Goal: Task Accomplishment & Management: Complete application form

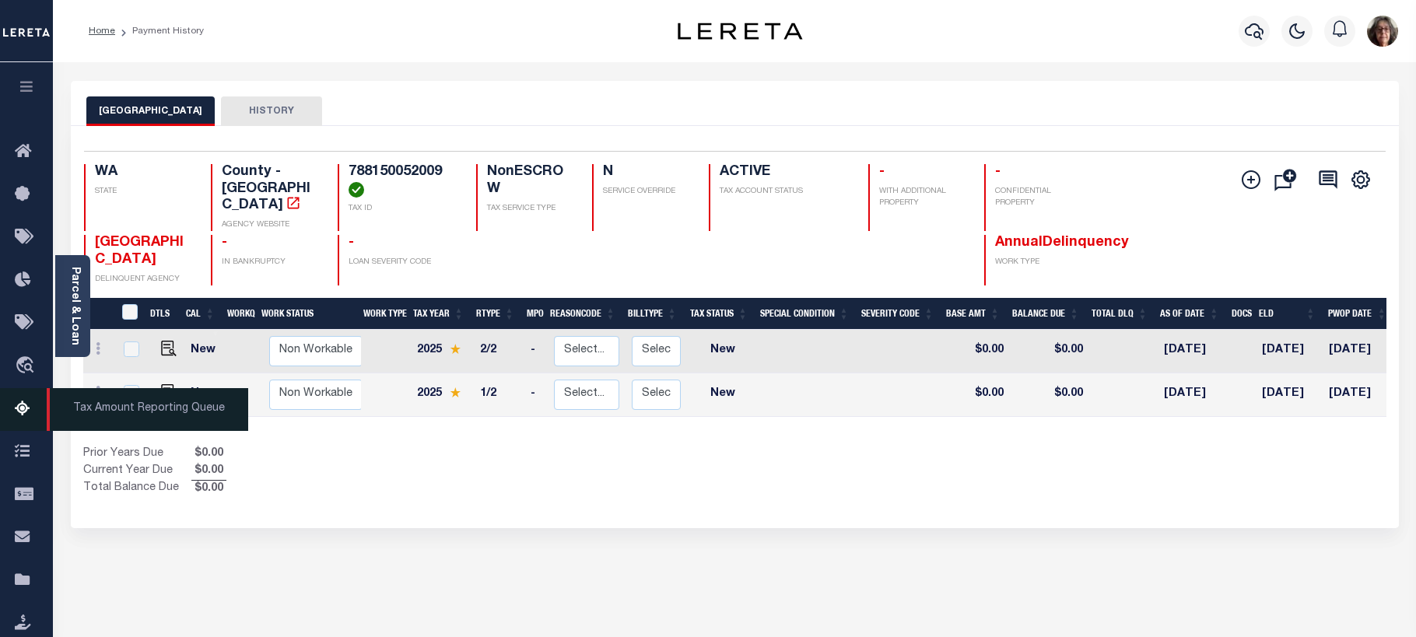
click at [19, 409] on icon at bounding box center [27, 409] width 25 height 19
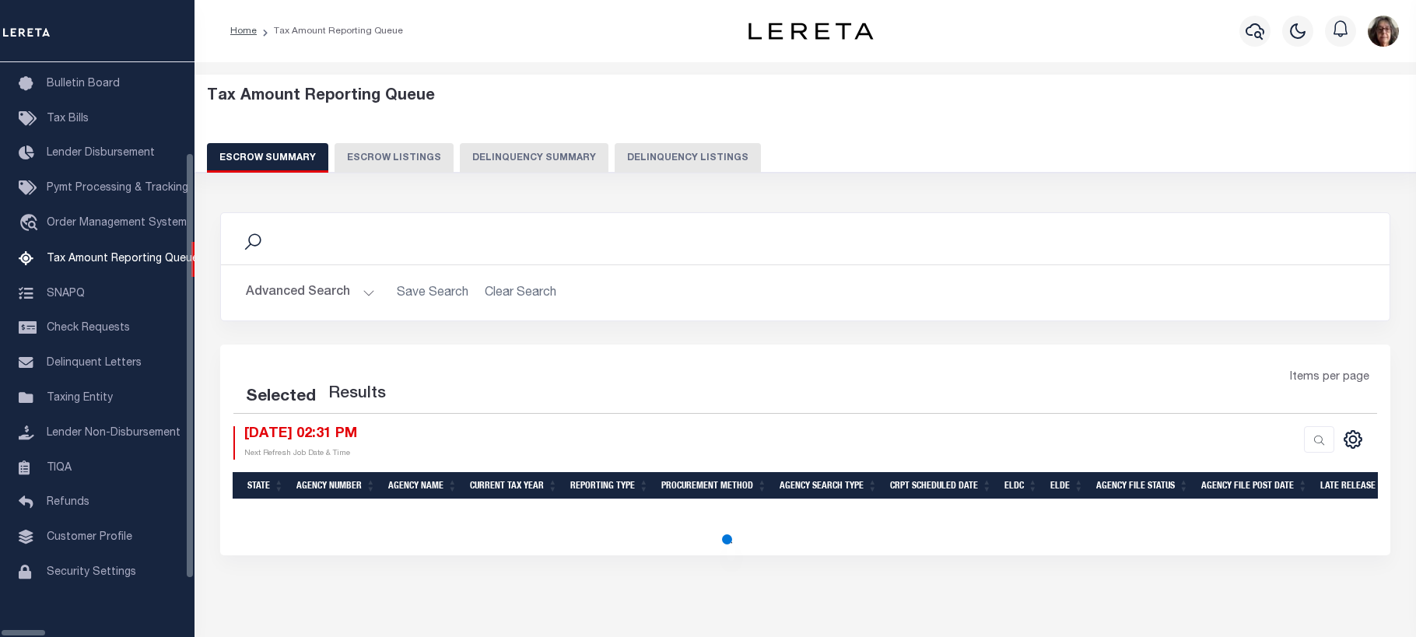
select select "100"
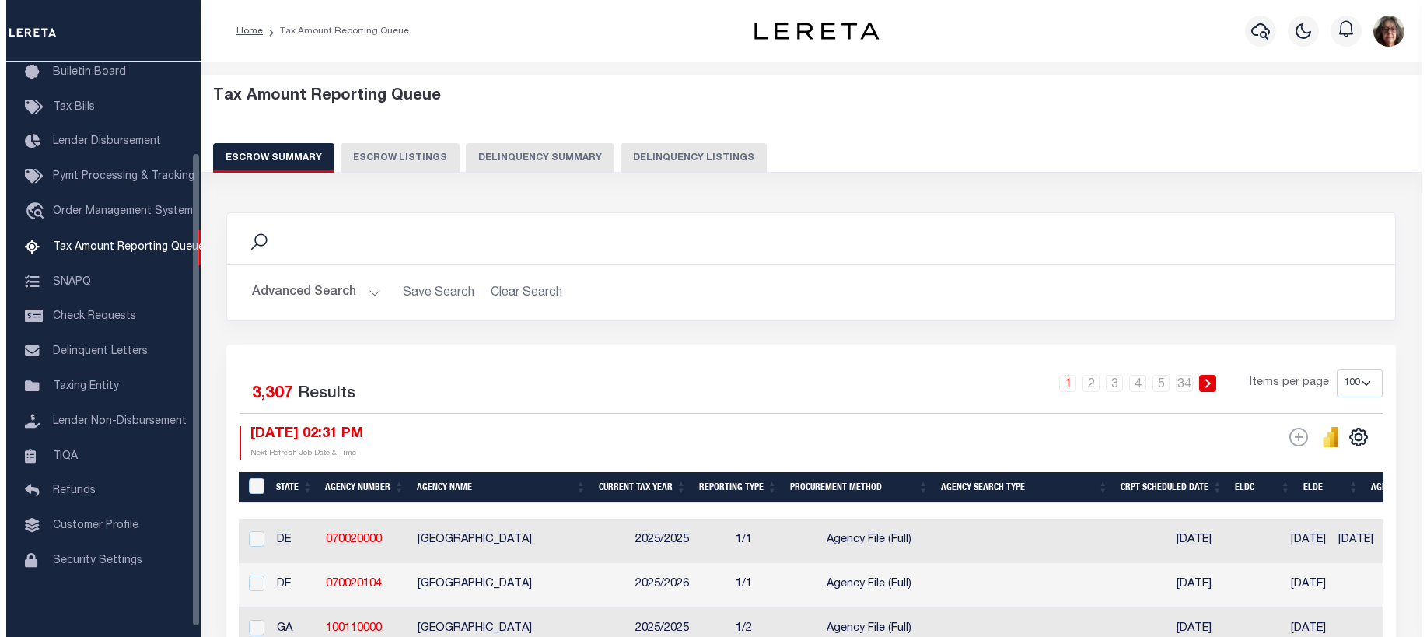
scroll to position [109, 0]
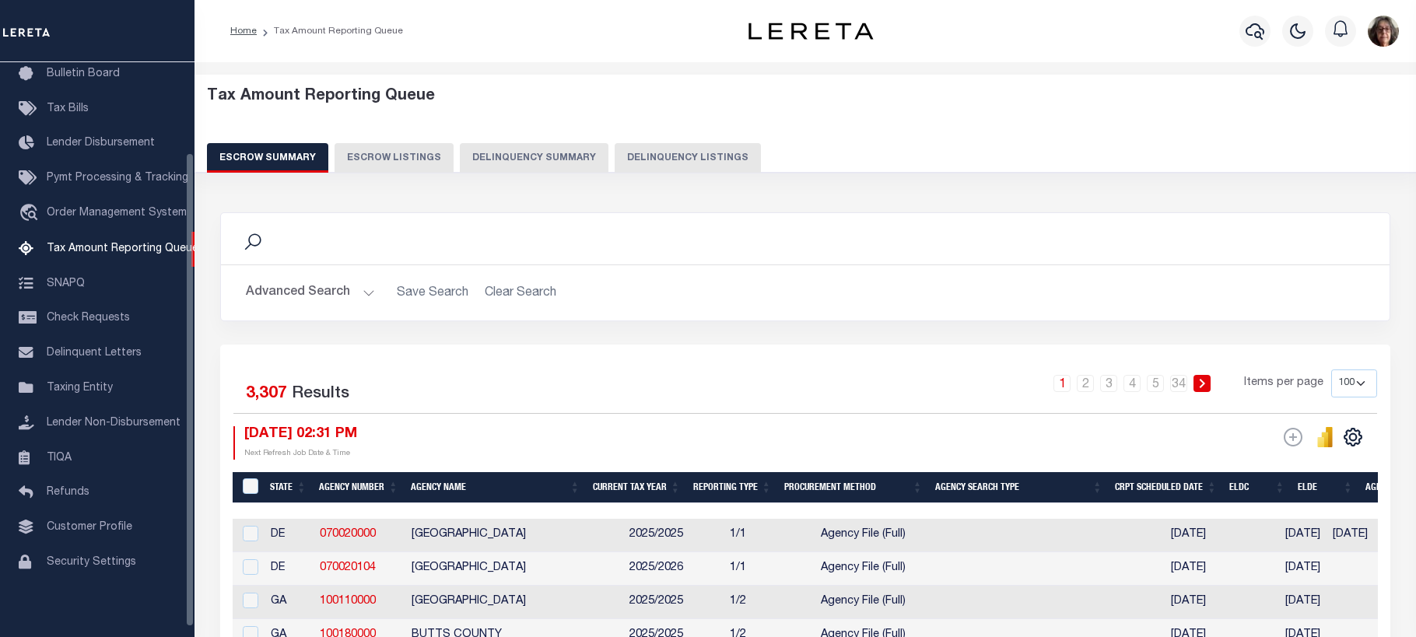
click at [666, 155] on button "Delinquency Listings" at bounding box center [688, 158] width 146 height 30
select select "100"
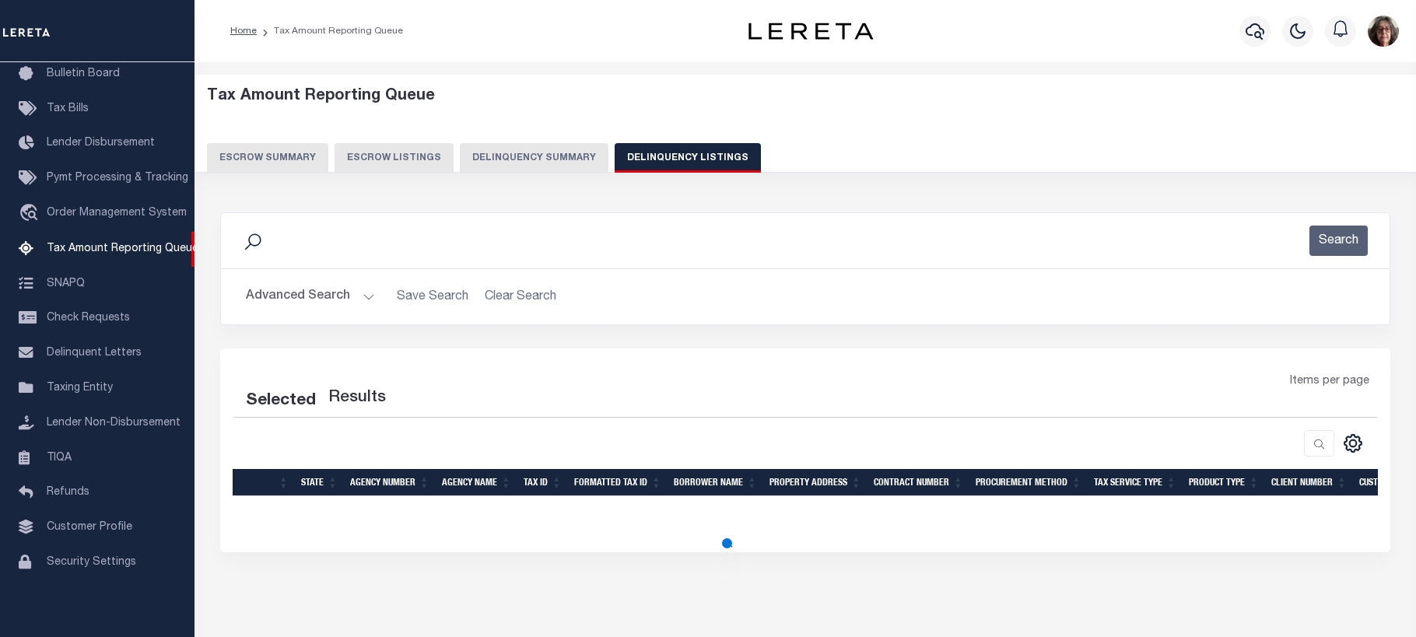
select select "100"
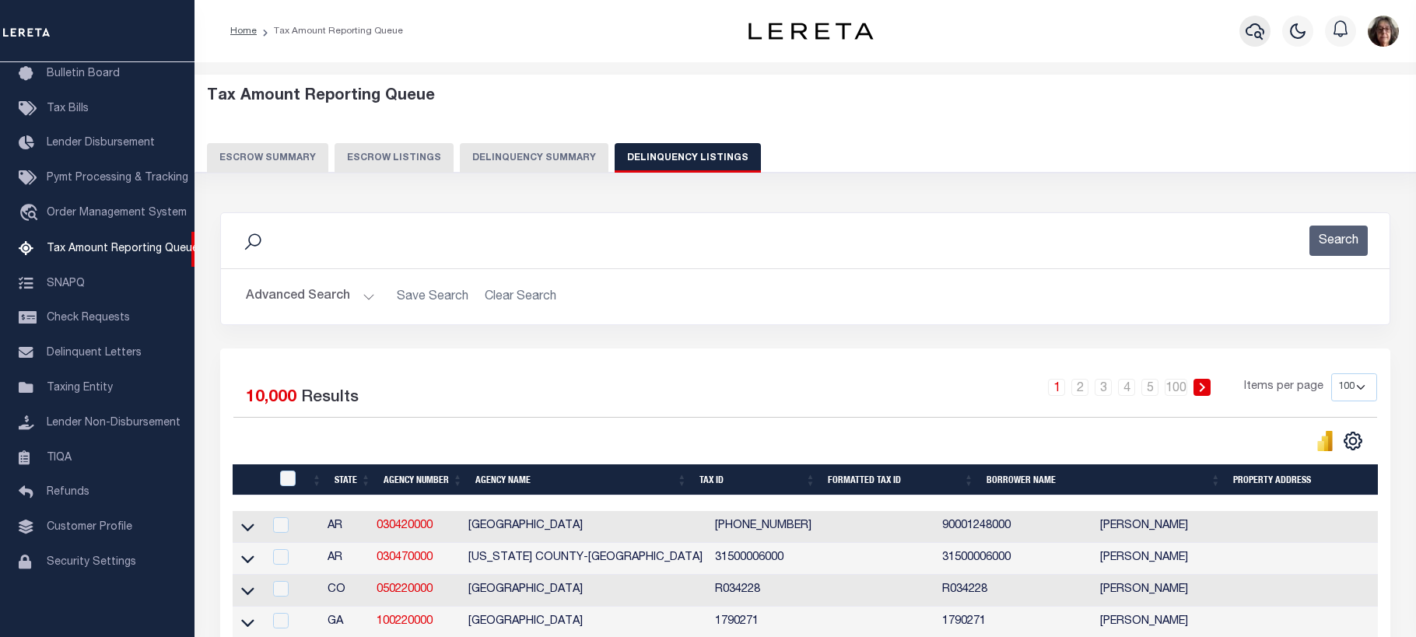
click at [1256, 33] on icon "button" at bounding box center [1254, 31] width 19 height 19
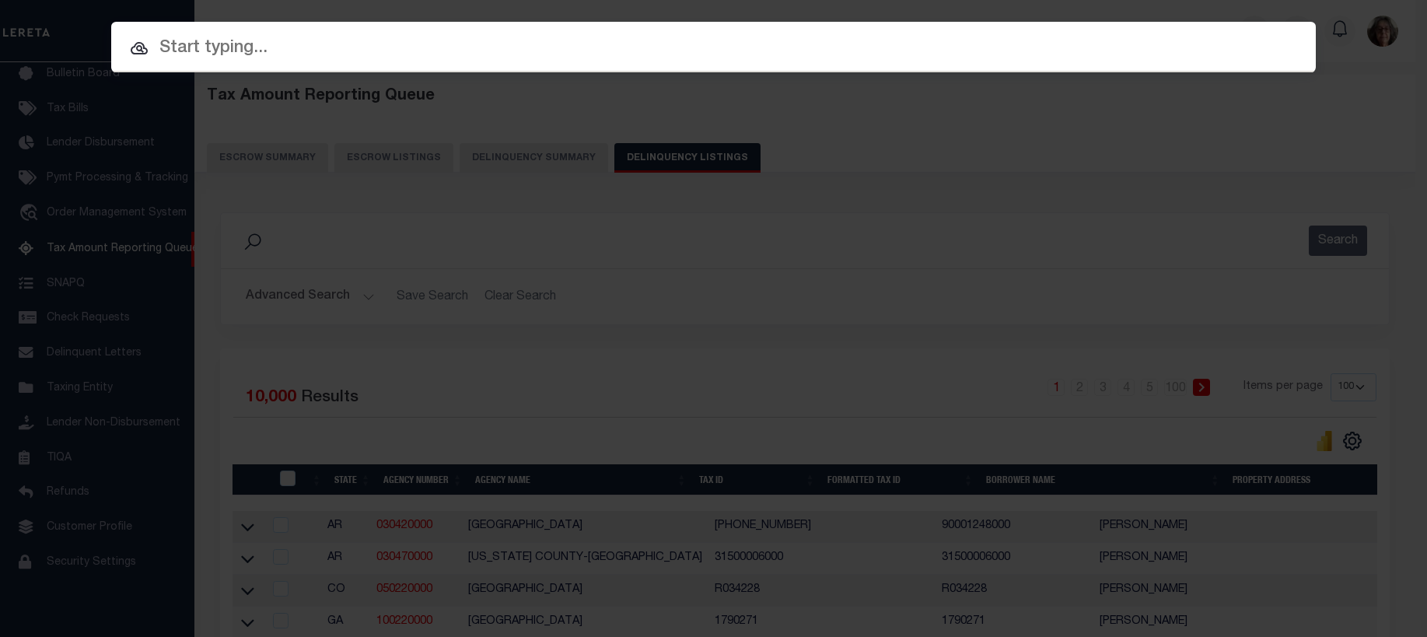
paste input "202258230"
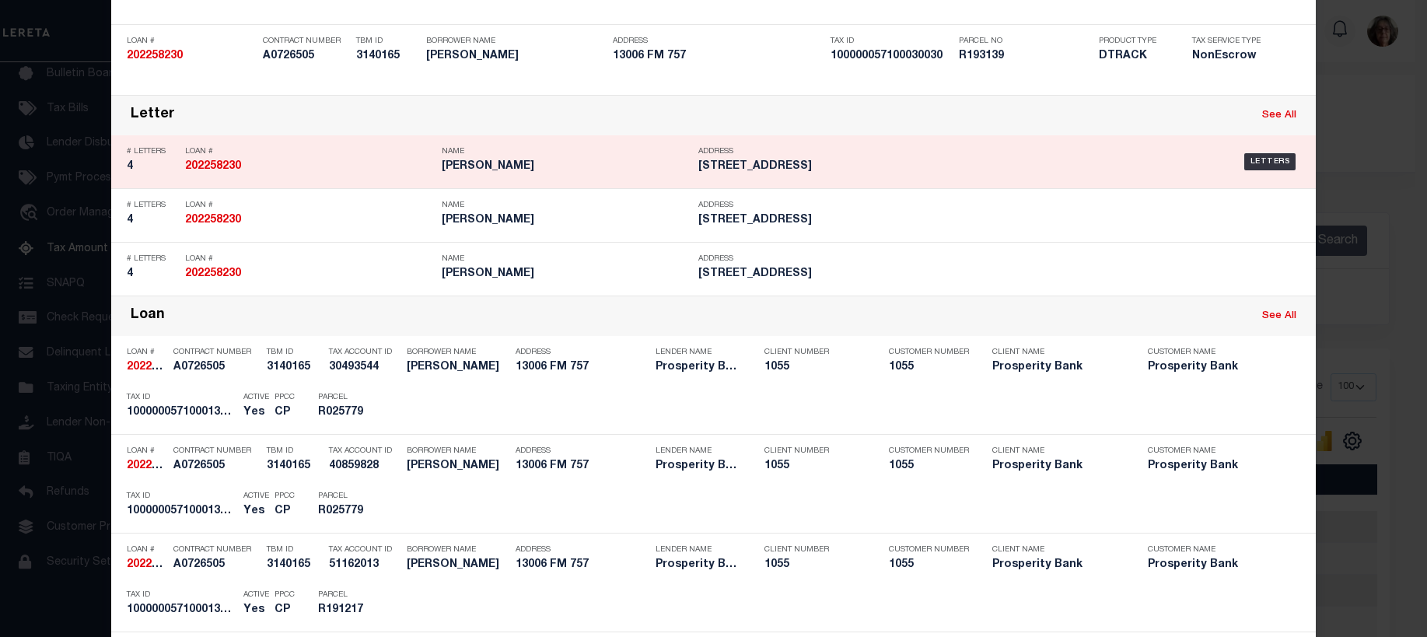
scroll to position [0, 0]
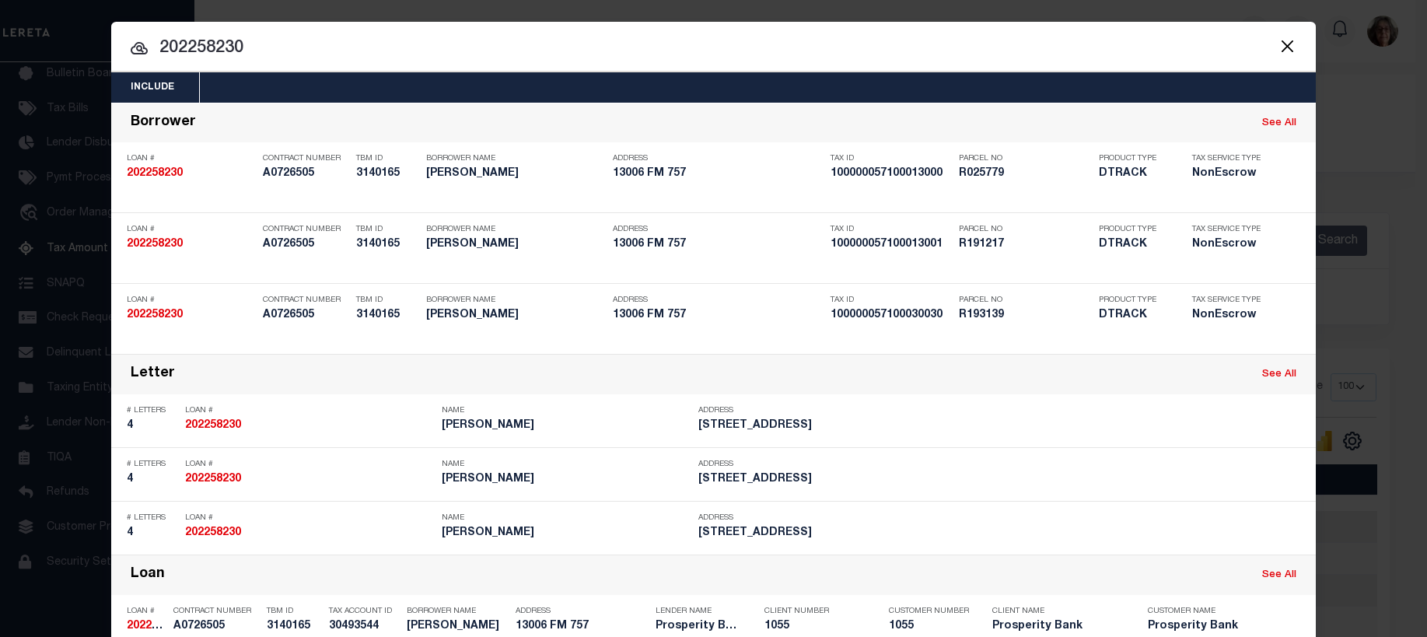
drag, startPoint x: 247, startPoint y: 46, endPoint x: 133, endPoint y: 46, distance: 114.3
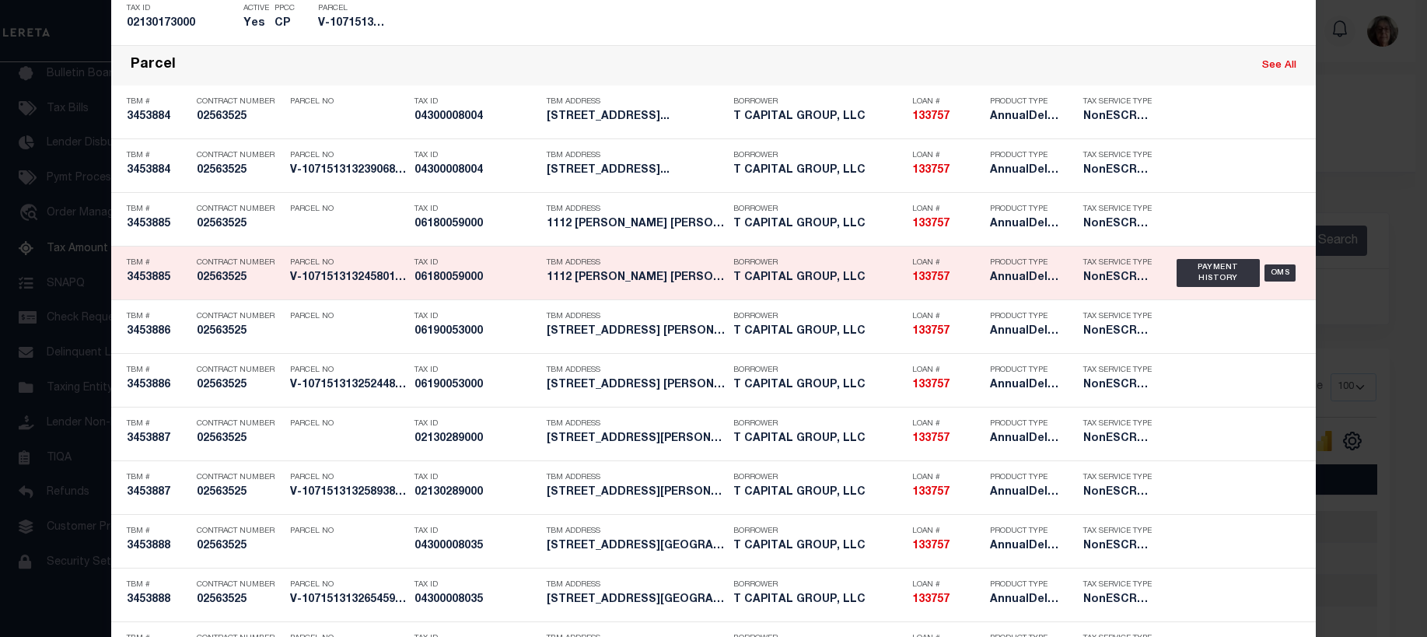
scroll to position [1867, 0]
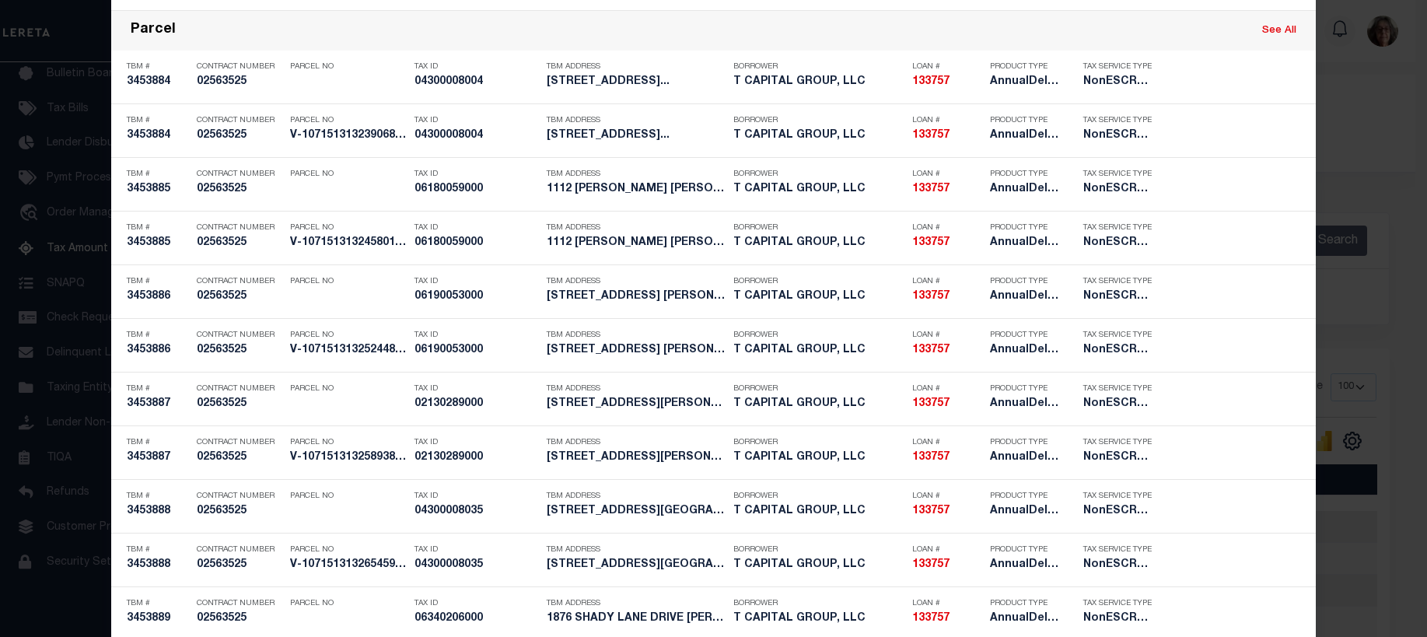
click at [1277, 31] on link "See All" at bounding box center [1279, 31] width 34 height 10
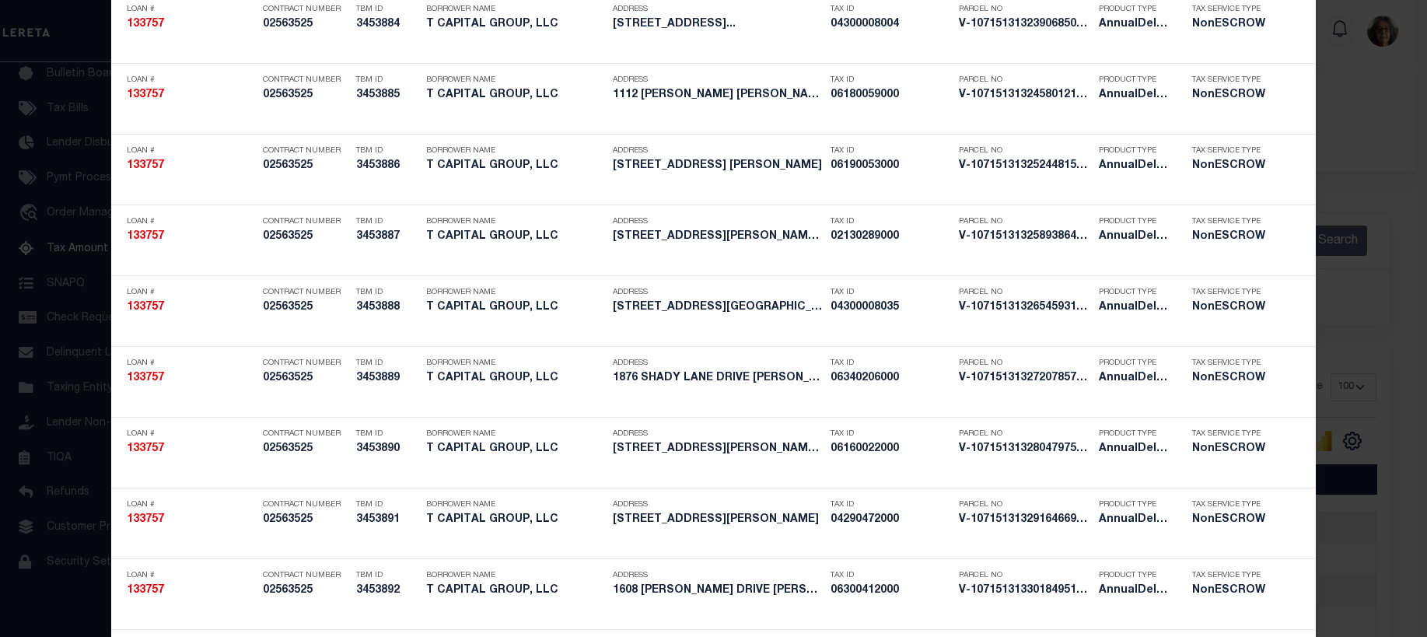
scroll to position [0, 0]
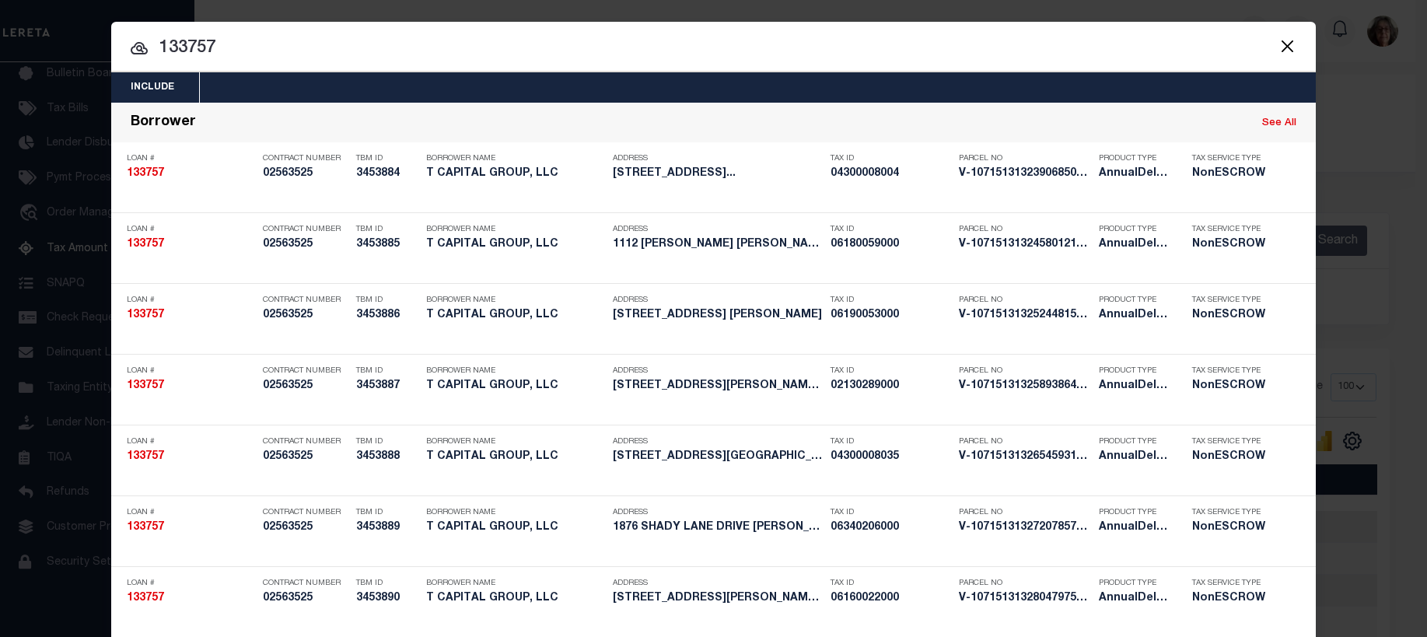
drag, startPoint x: 158, startPoint y: 49, endPoint x: 232, endPoint y: 47, distance: 73.9
click at [232, 47] on input "133757" at bounding box center [713, 48] width 1205 height 27
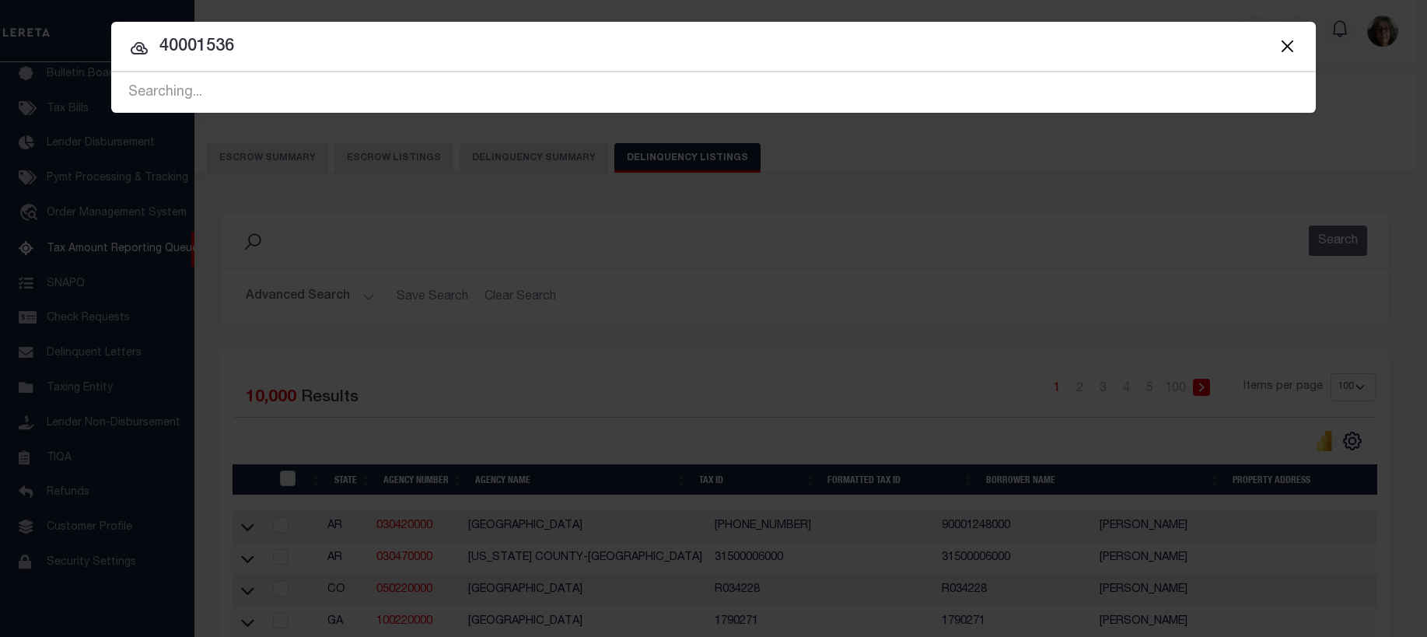
type input "40001536"
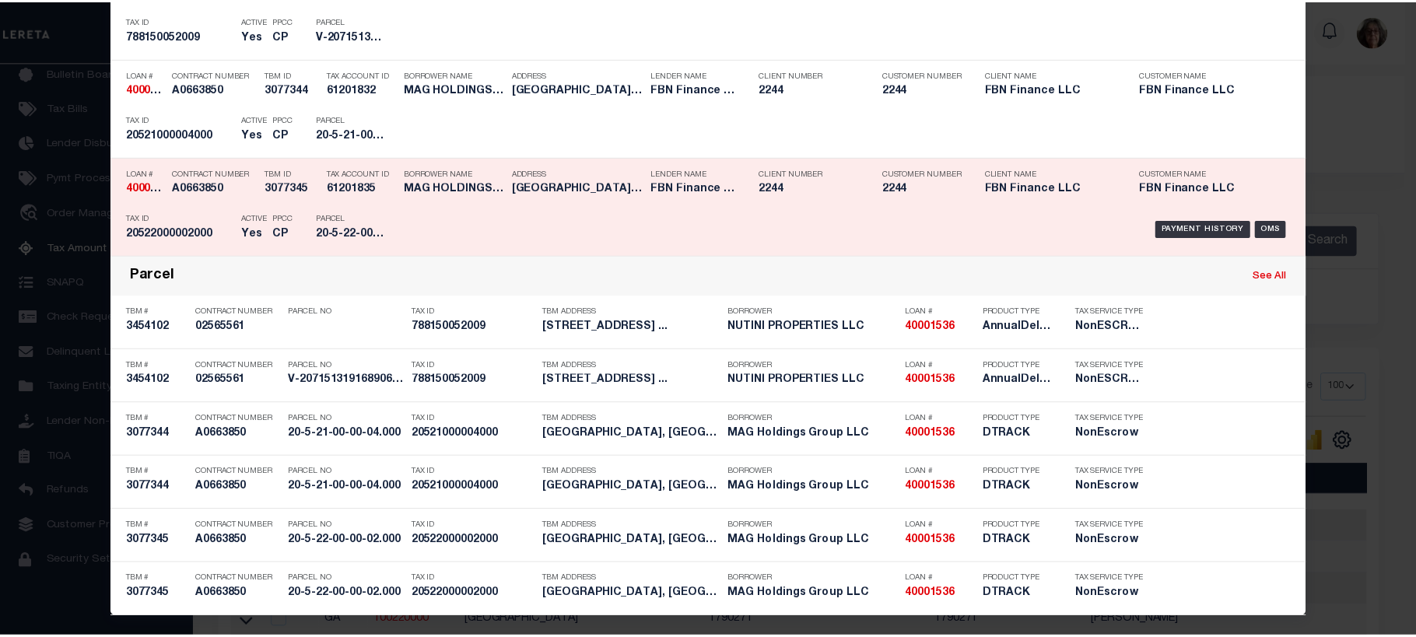
scroll to position [439, 0]
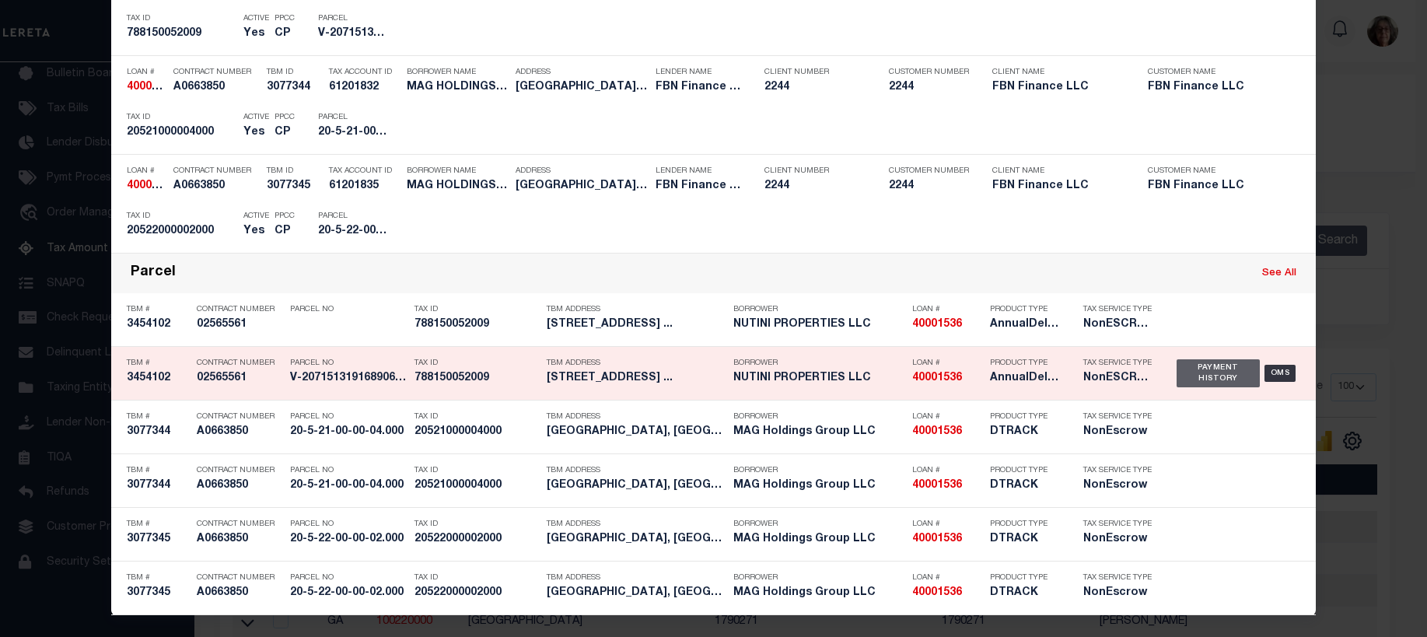
click at [1218, 376] on div "Payment History" at bounding box center [1218, 373] width 83 height 28
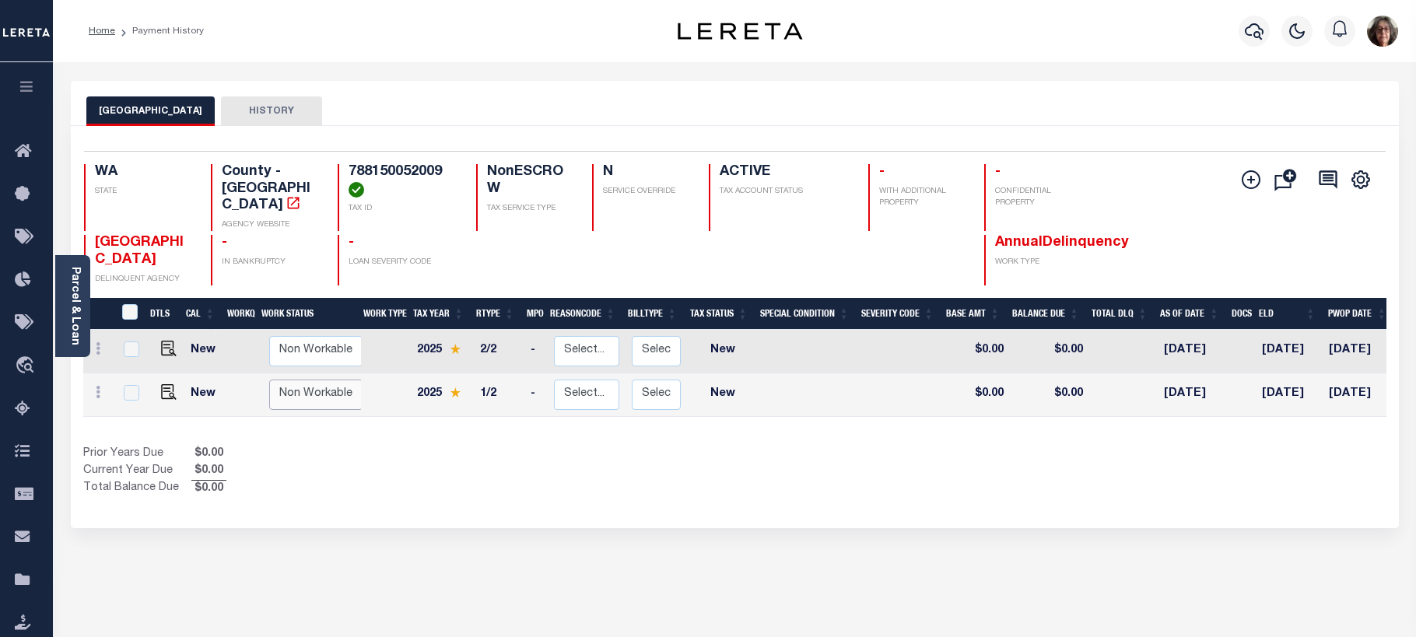
click at [296, 386] on select "Non Workable Workable" at bounding box center [315, 395] width 93 height 30
checkbox input "true"
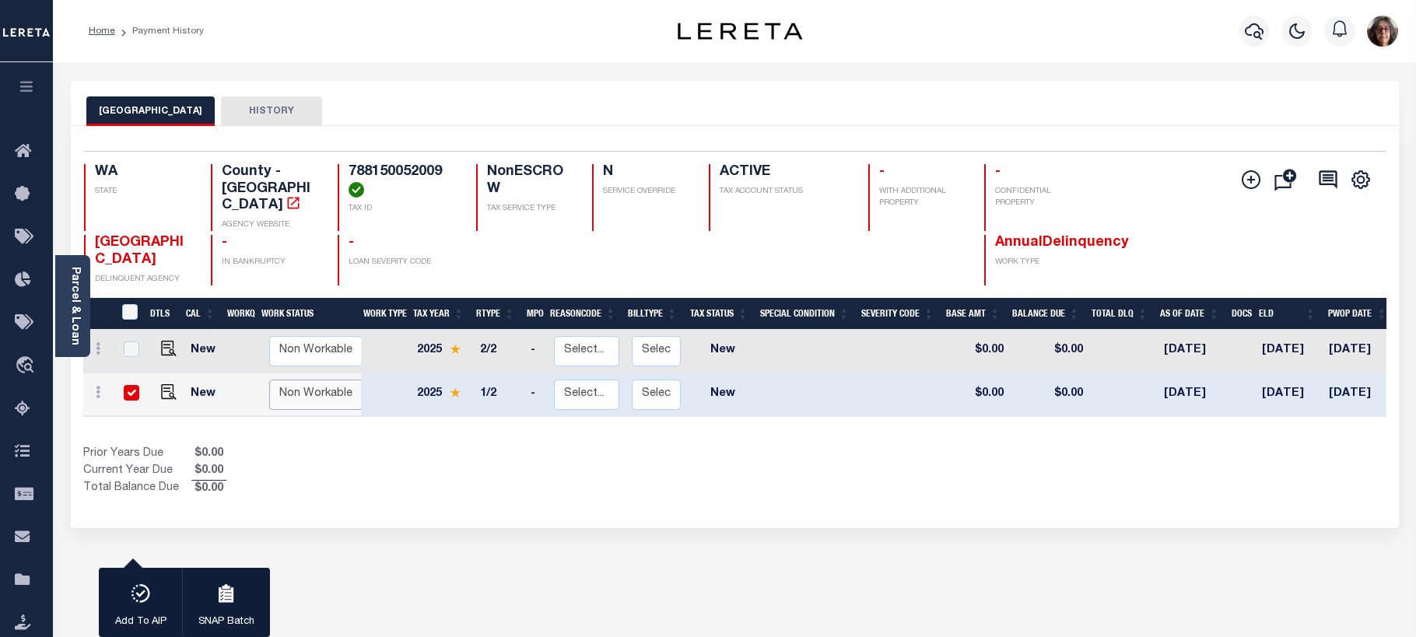
select select "false"
click at [269, 380] on select "Non Workable Workable" at bounding box center [315, 395] width 93 height 30
checkbox input "false"
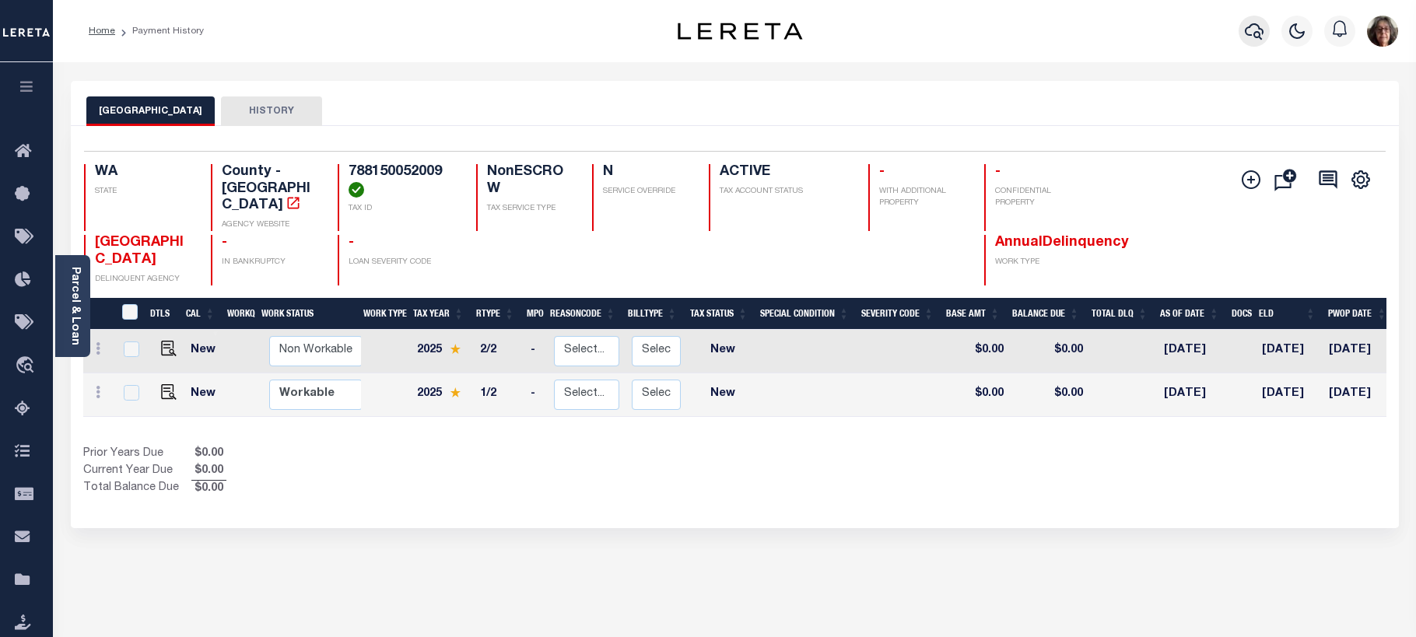
click at [1259, 34] on icon "button" at bounding box center [1254, 31] width 19 height 16
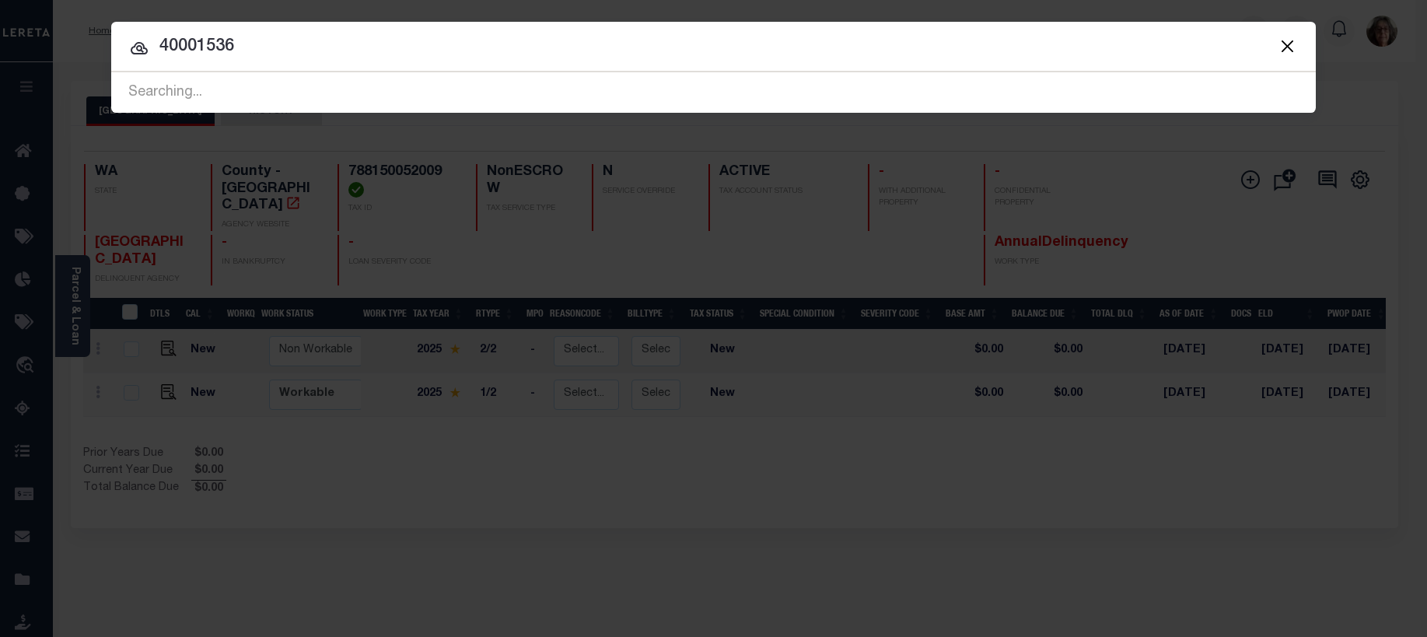
type input "40001536"
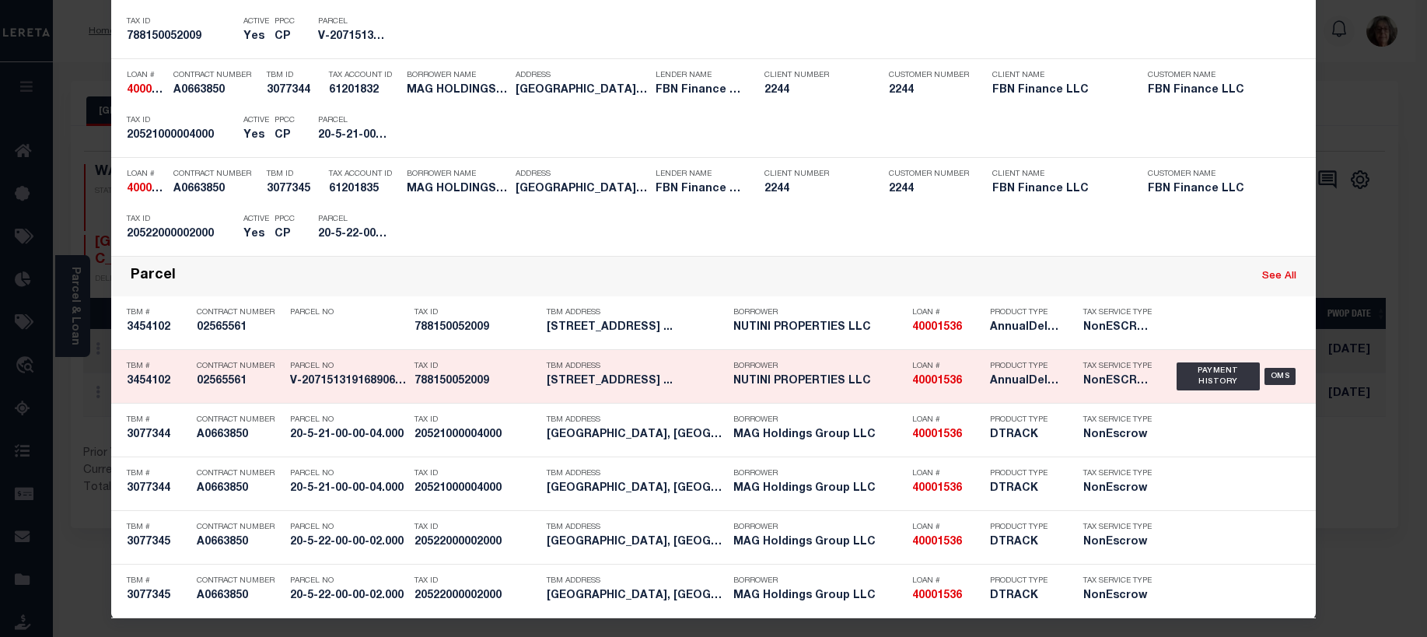
scroll to position [439, 0]
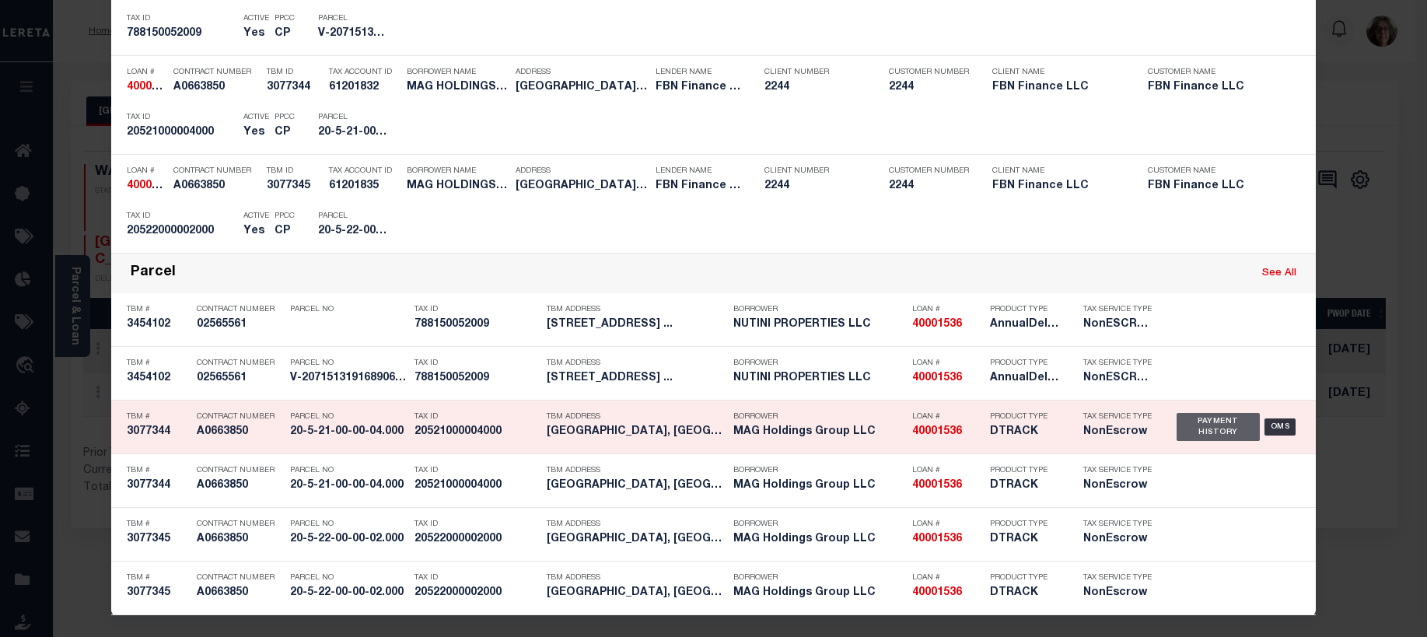
click at [1213, 423] on div "Payment History" at bounding box center [1218, 427] width 83 height 28
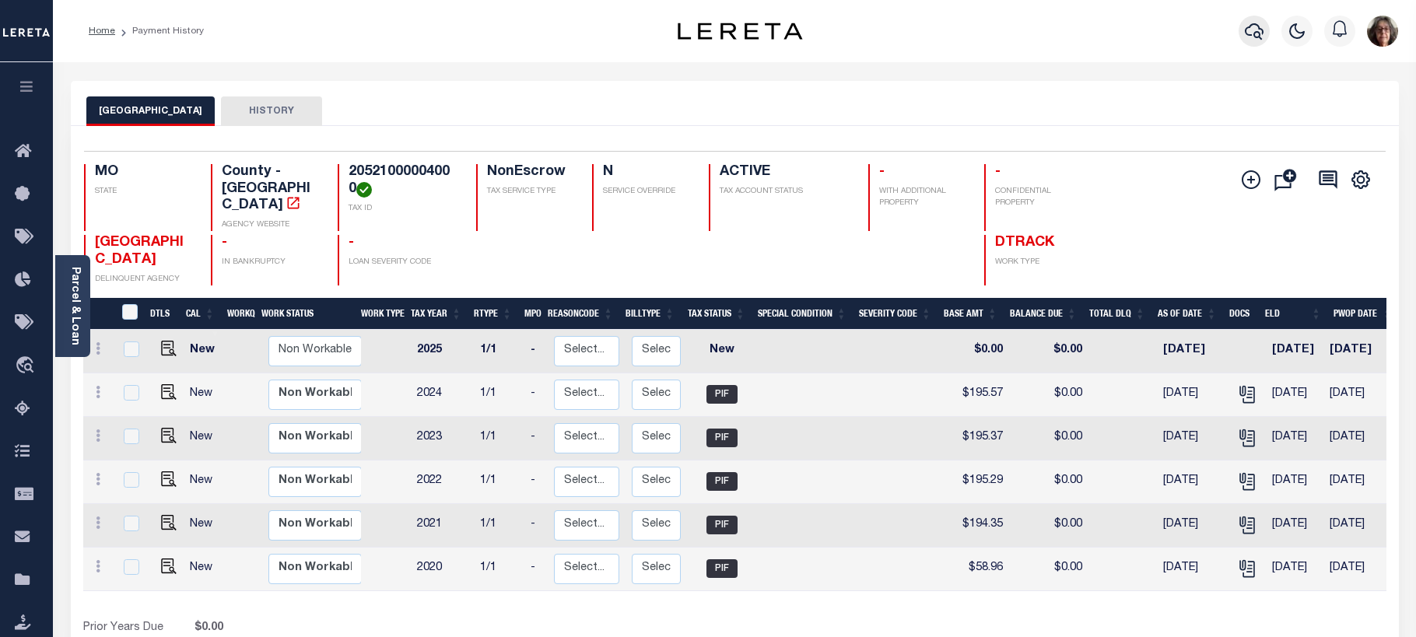
click at [1260, 23] on icon "button" at bounding box center [1254, 31] width 19 height 19
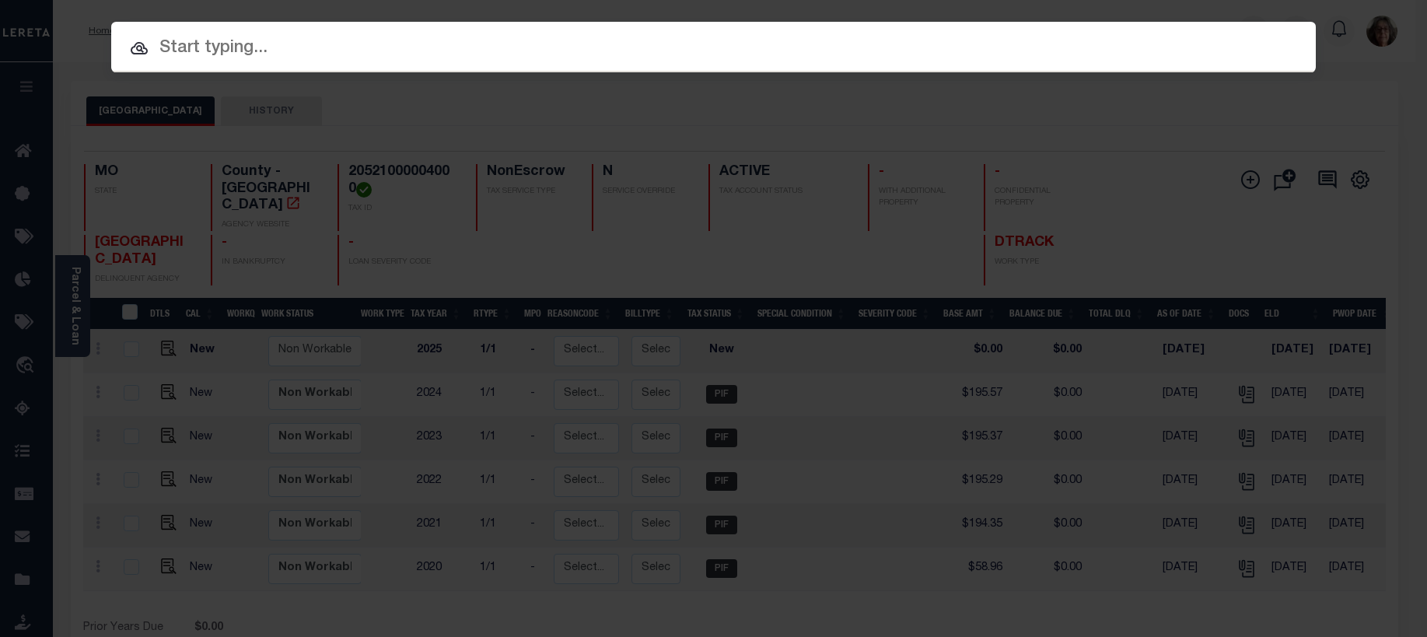
paste input "40001536."
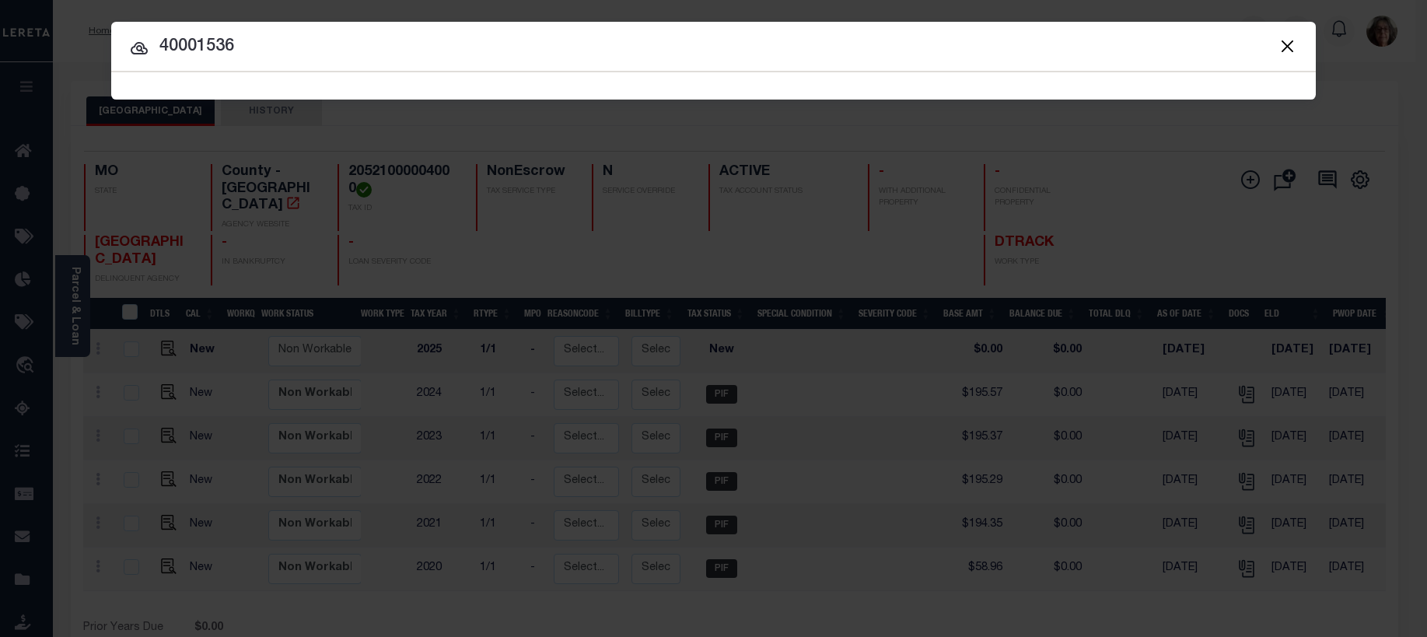
type input "40001536"
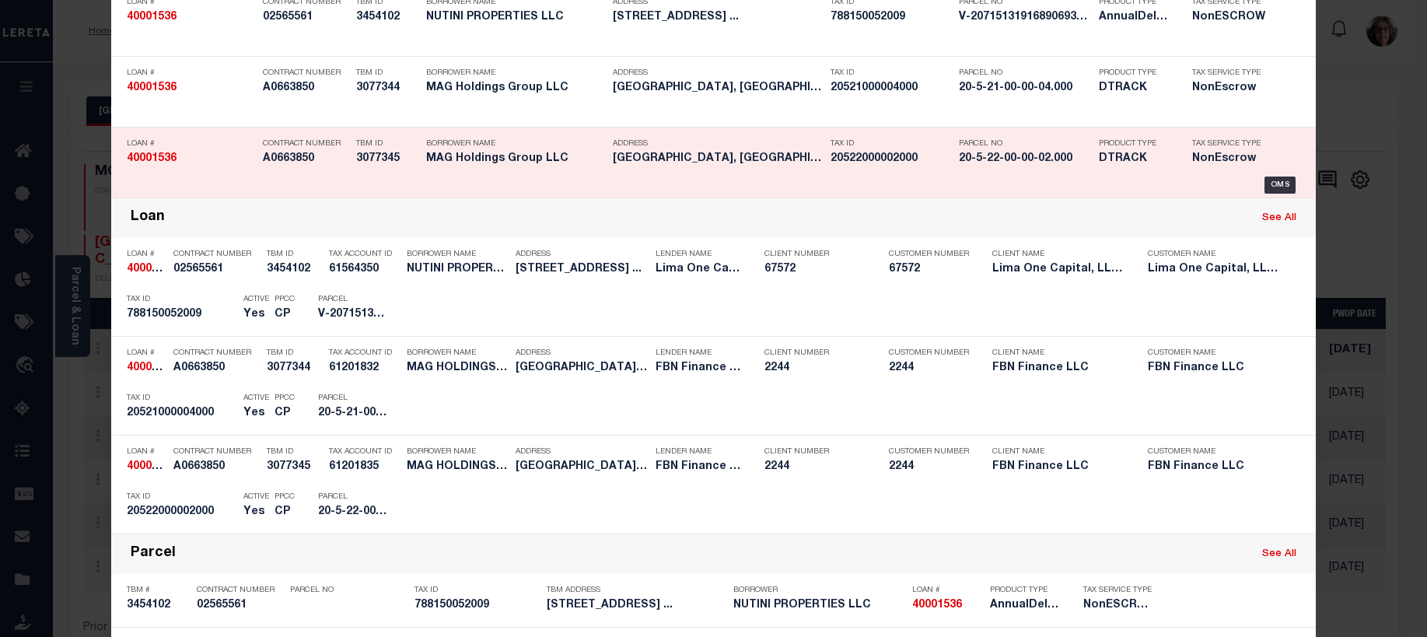
scroll to position [233, 0]
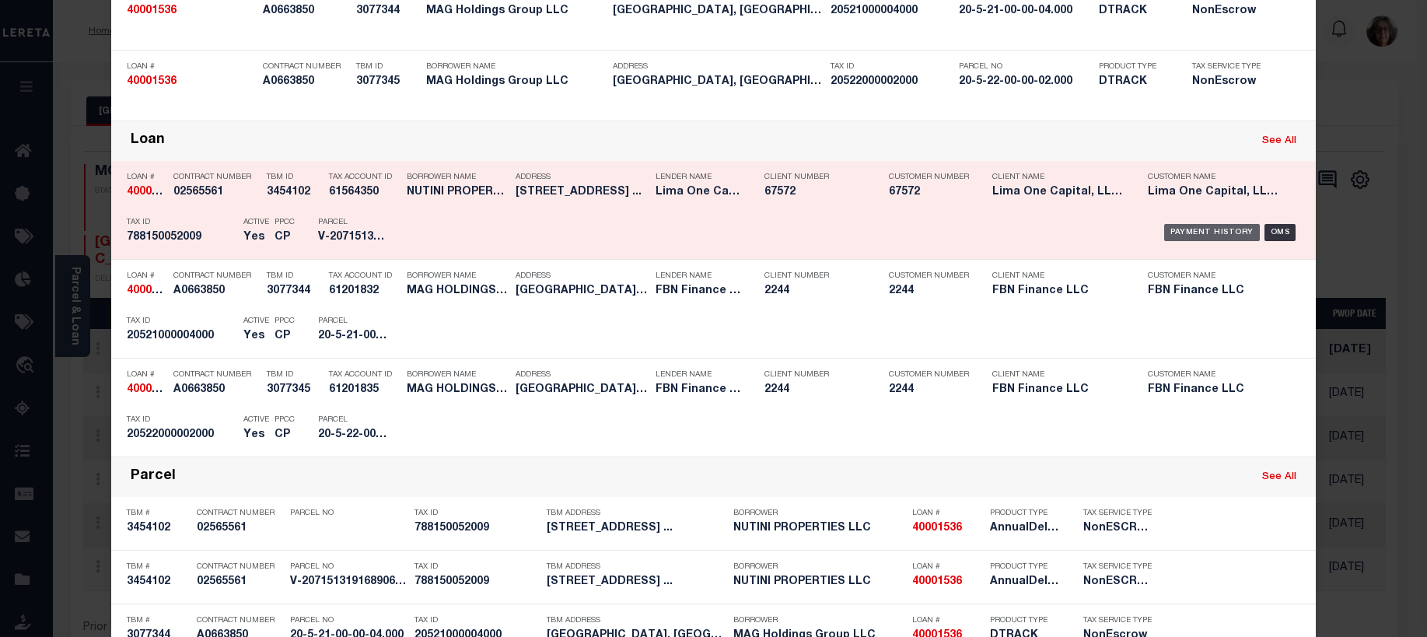
click at [1219, 232] on div "Payment History" at bounding box center [1212, 232] width 96 height 17
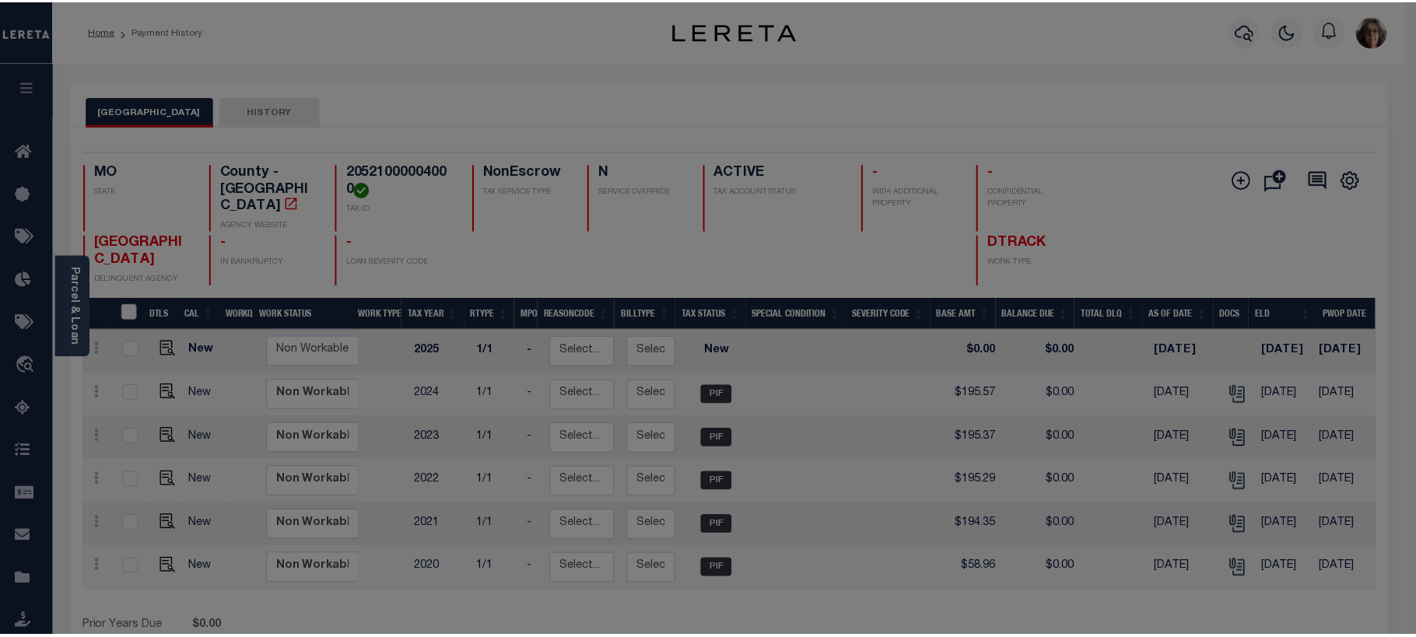
scroll to position [0, 0]
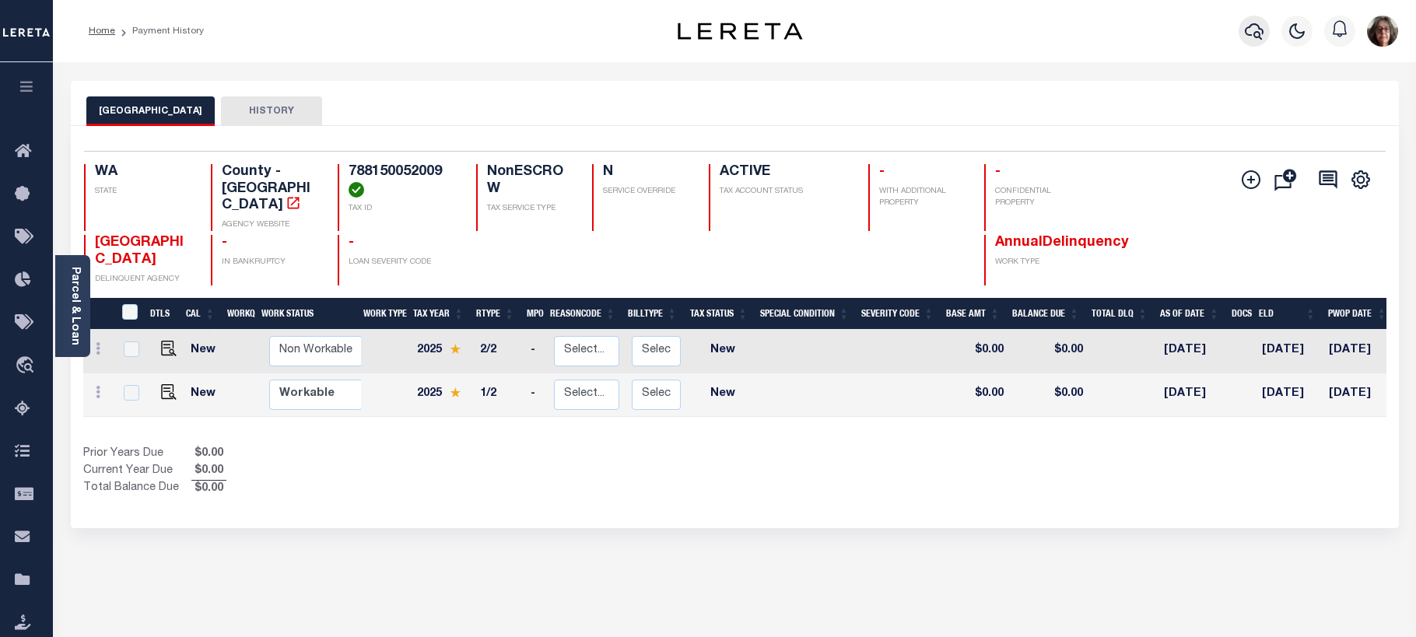
click at [1249, 29] on icon "button" at bounding box center [1254, 31] width 19 height 19
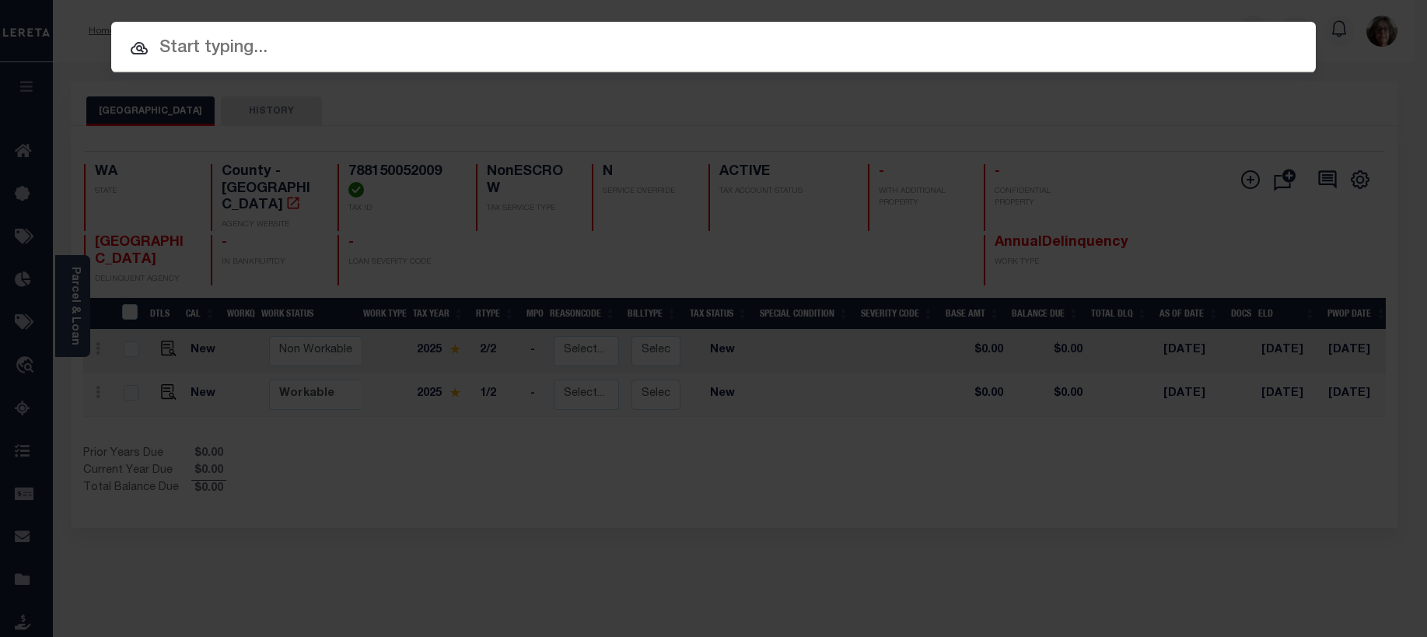
paste input "40001847"
type input "40001847"
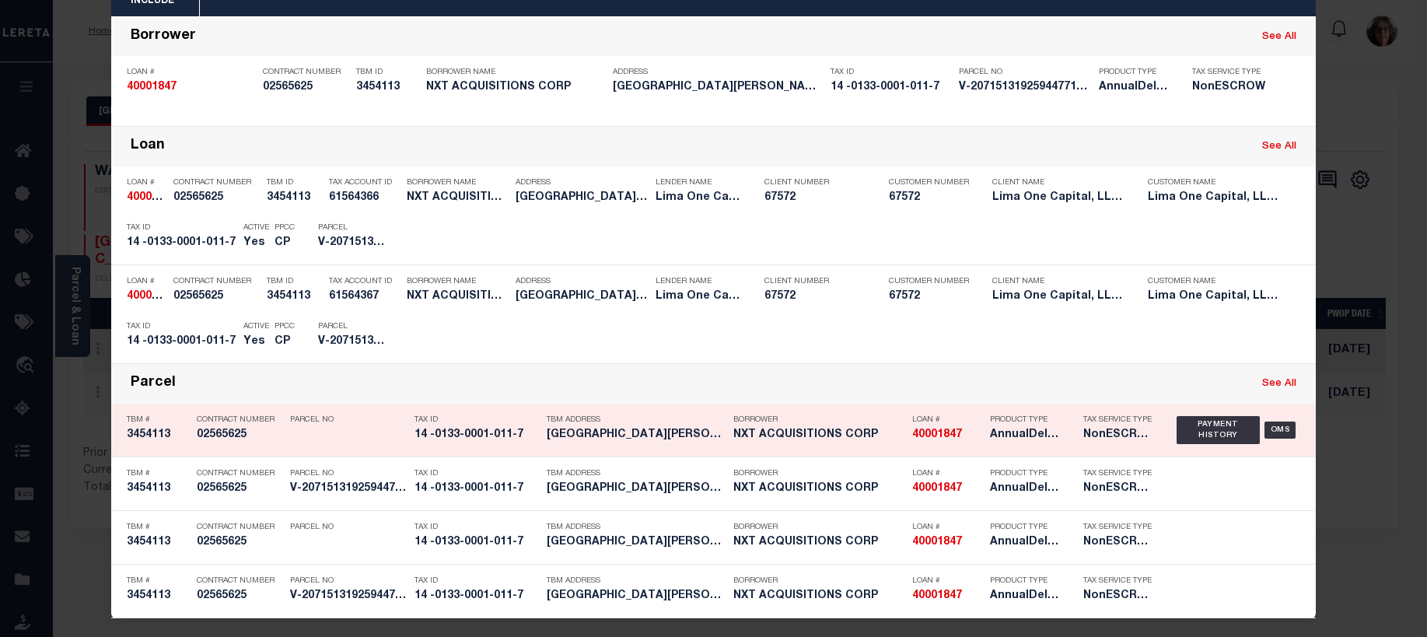
scroll to position [92, 0]
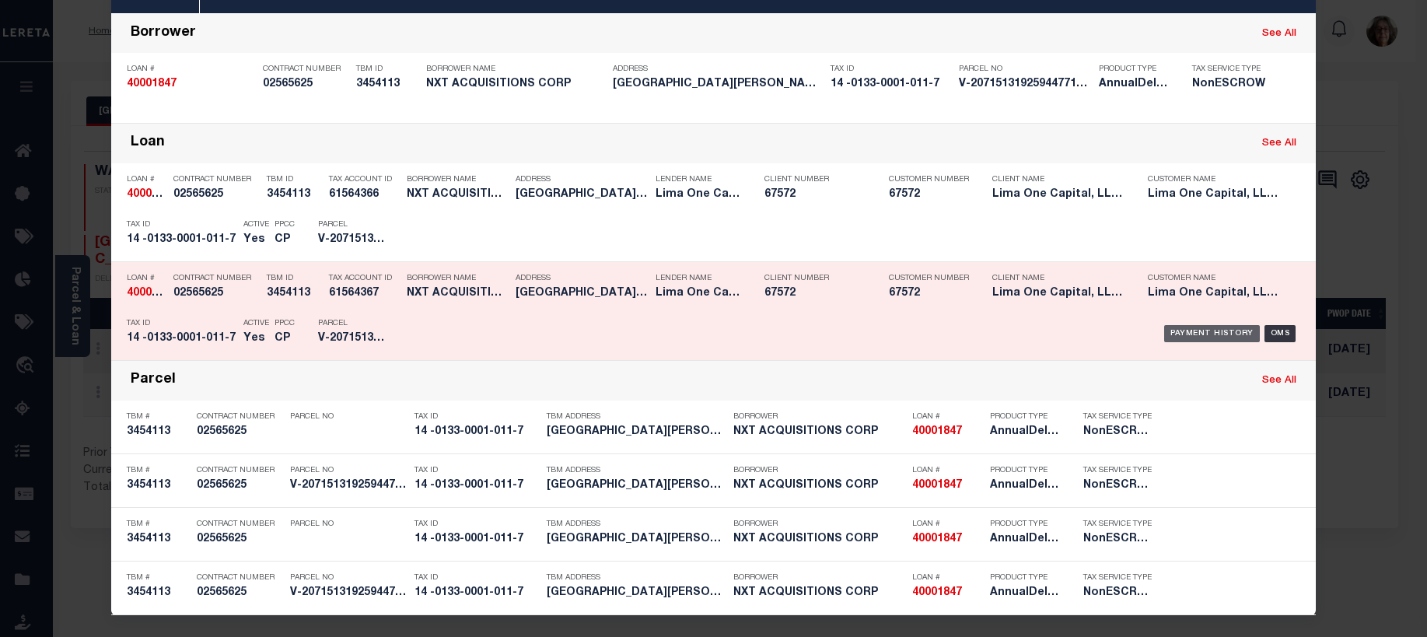
click at [1178, 332] on div "Payment History" at bounding box center [1212, 333] width 96 height 17
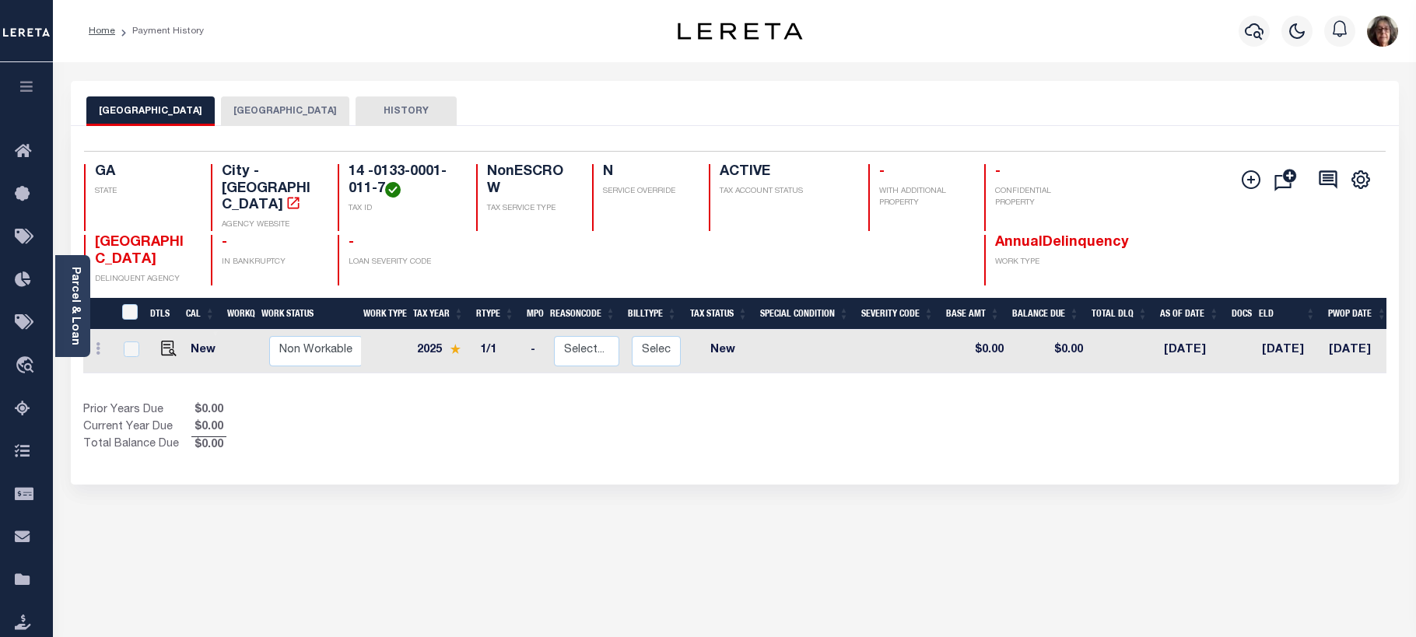
click at [254, 111] on button "[GEOGRAPHIC_DATA]" at bounding box center [285, 111] width 128 height 30
click at [125, 110] on button "EAST POINT CITY" at bounding box center [150, 111] width 128 height 30
click at [1259, 31] on icon "button" at bounding box center [1254, 31] width 19 height 19
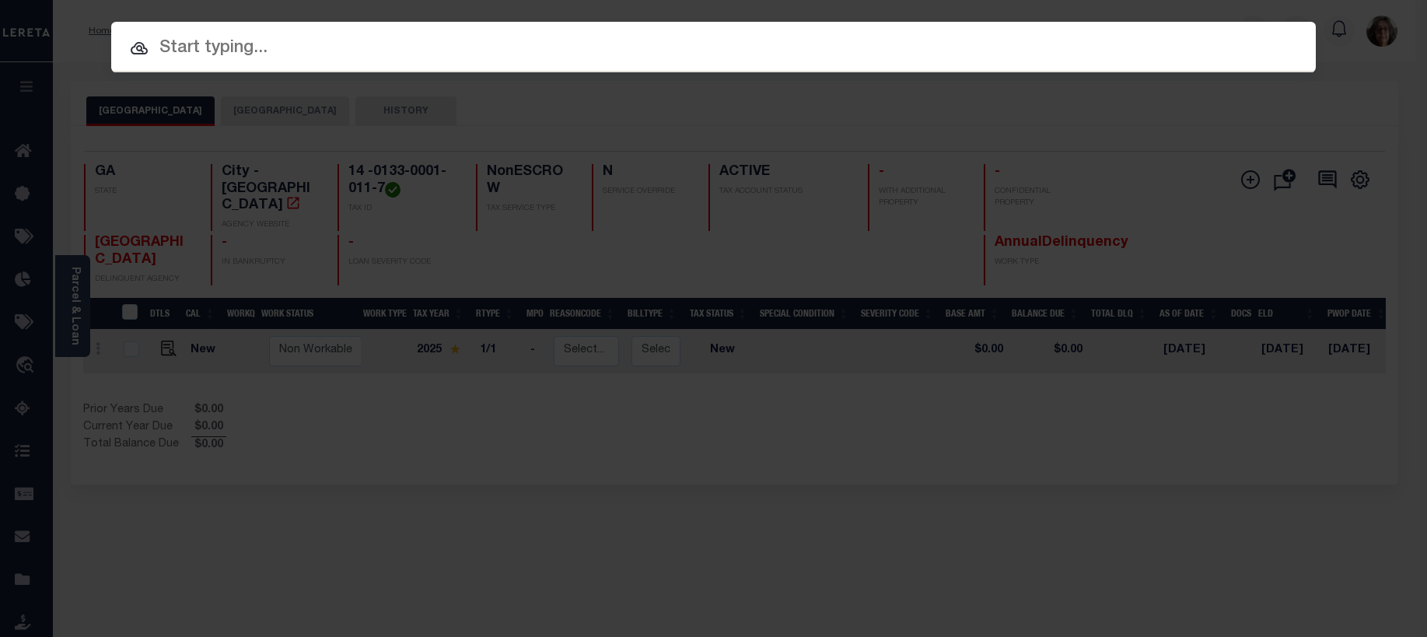
paste input "40001536"
type input "40001536"
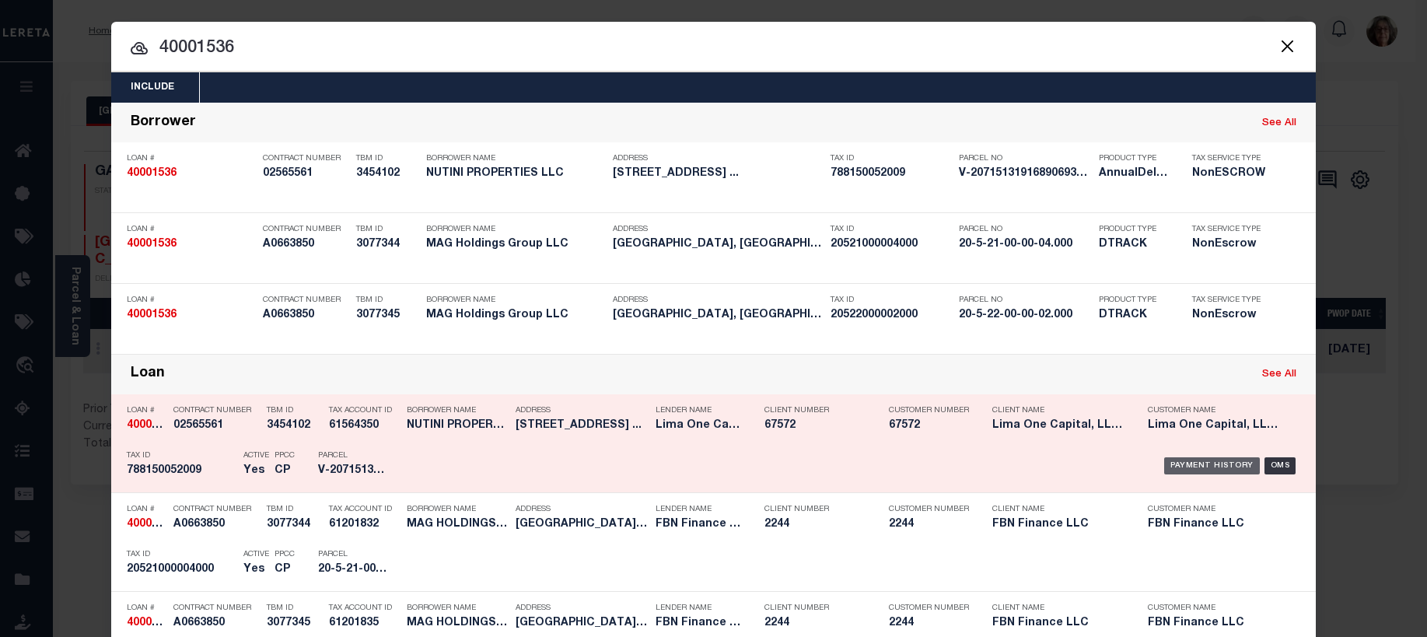
click at [1206, 470] on div "Payment History" at bounding box center [1212, 465] width 96 height 17
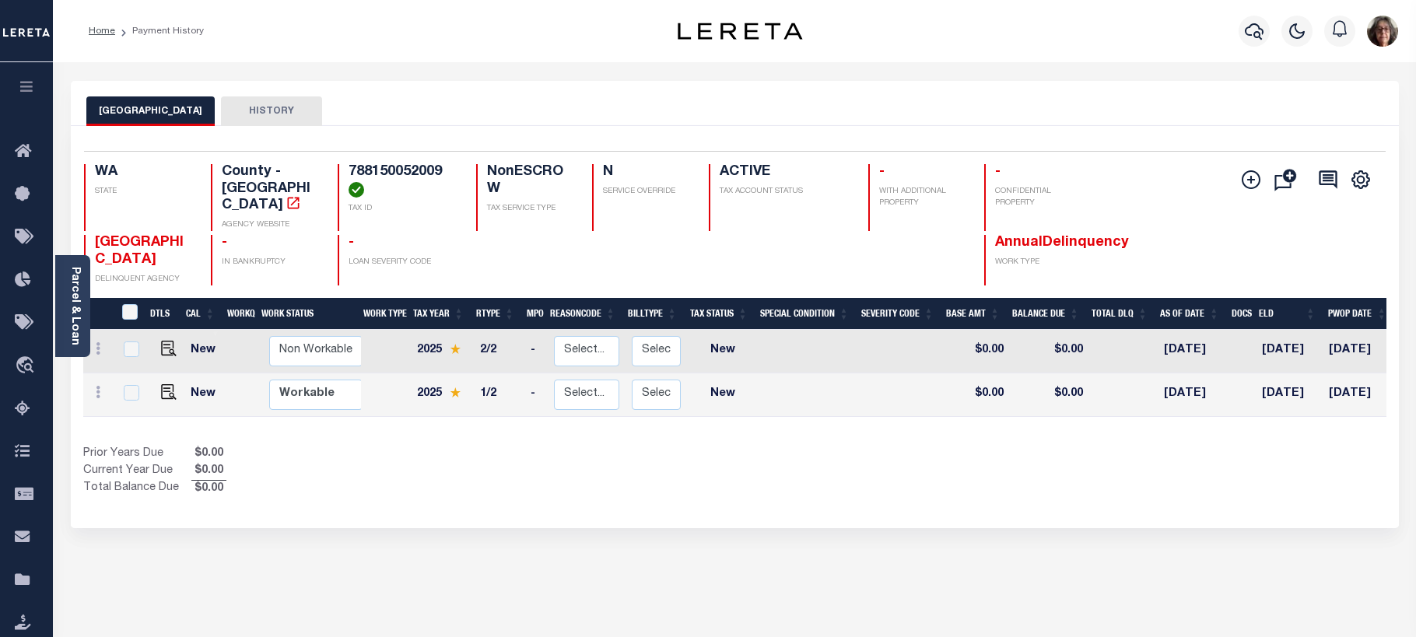
click at [257, 117] on button "HISTORY" at bounding box center [271, 111] width 101 height 30
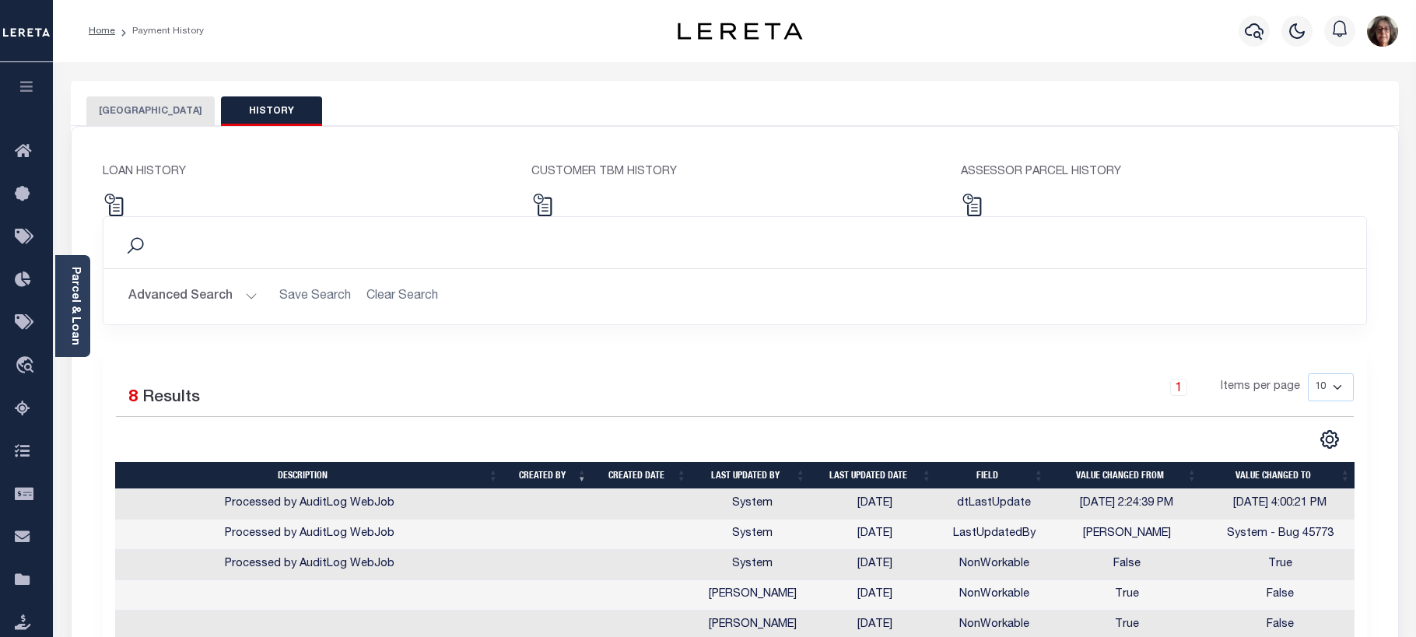
click at [121, 108] on button "[GEOGRAPHIC_DATA]" at bounding box center [150, 111] width 128 height 30
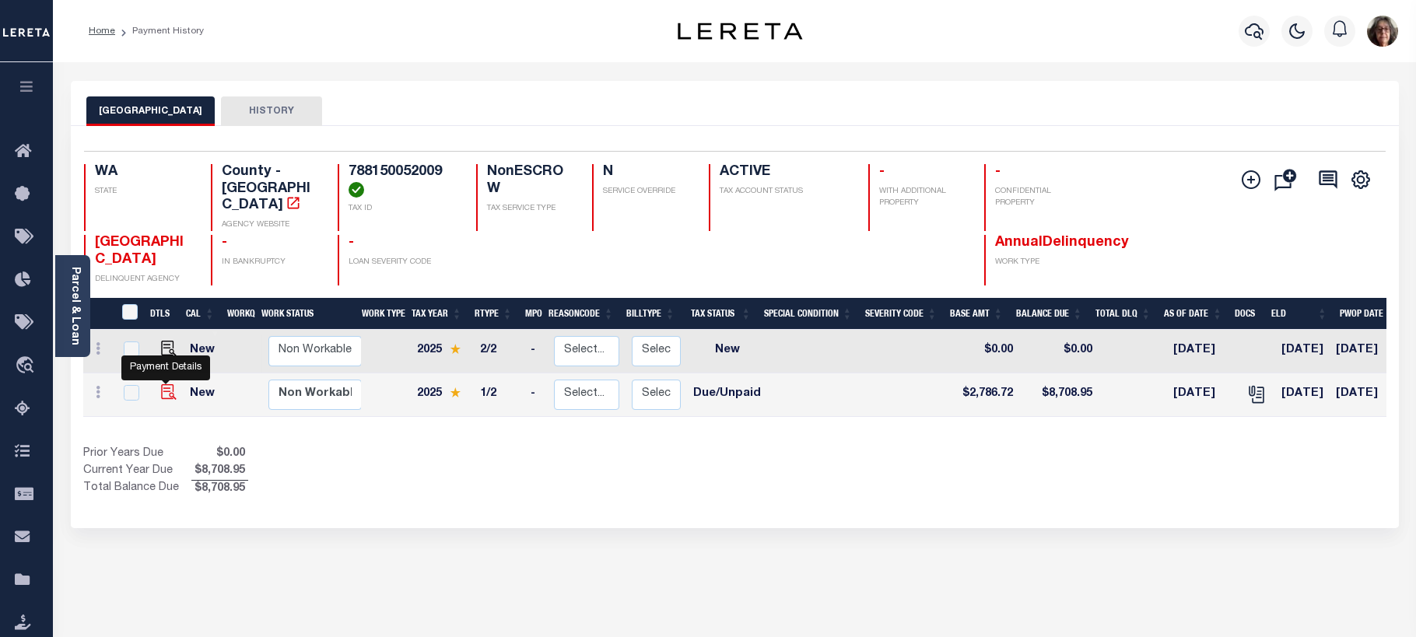
click at [163, 384] on img "" at bounding box center [169, 392] width 16 height 16
checkbox input "true"
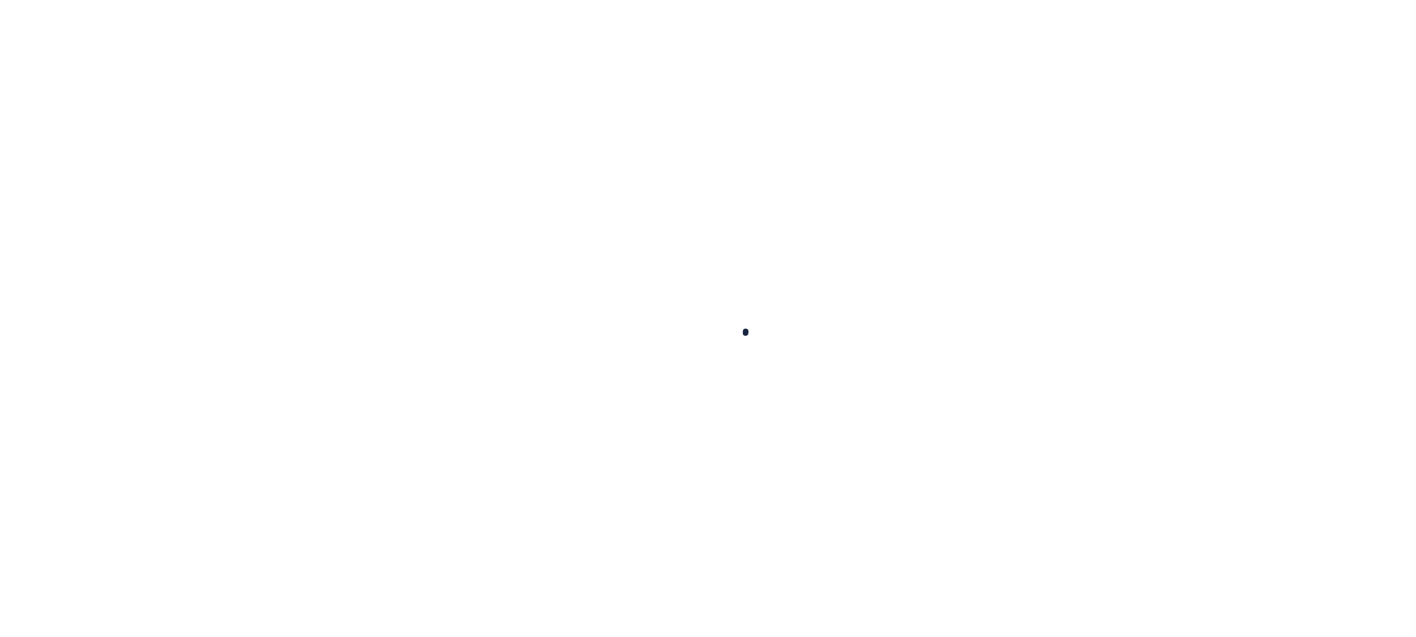
checkbox input "false"
type textarea "FY 2024 taxes are included into balance due - balance due (2) is only 1/2 2025 …"
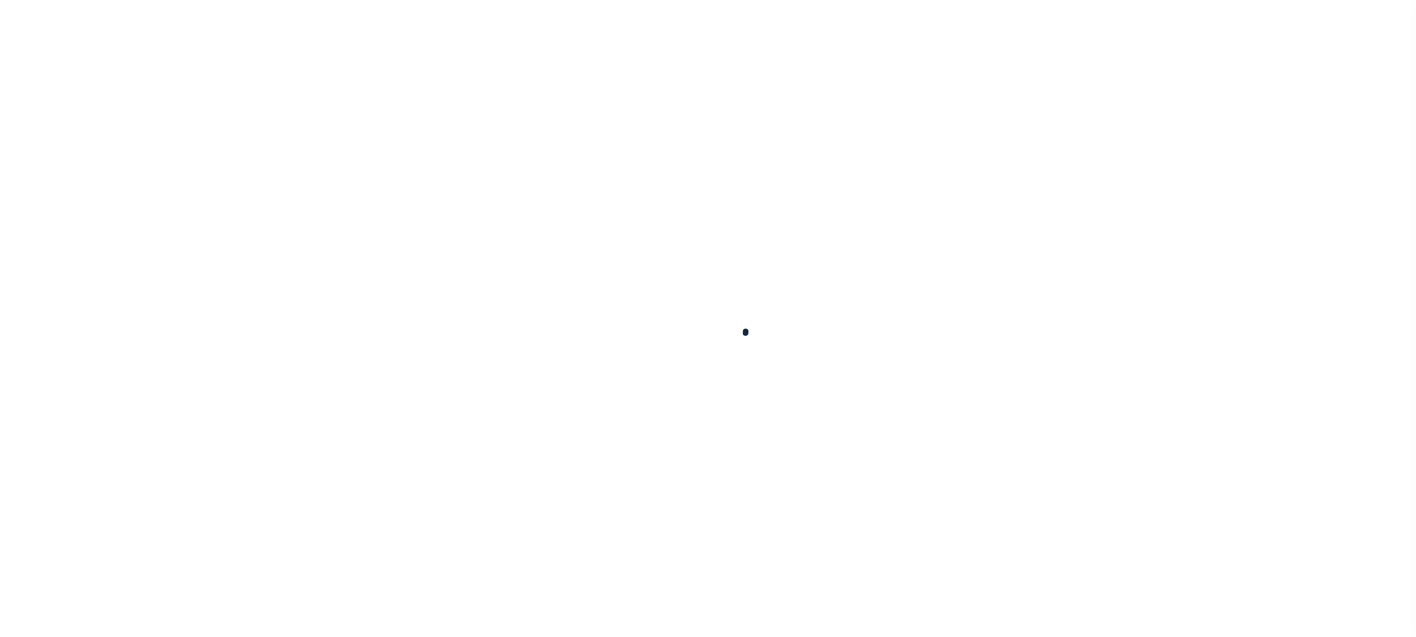
type input "[DATE]"
select select "DUE"
type input "$2,786.72"
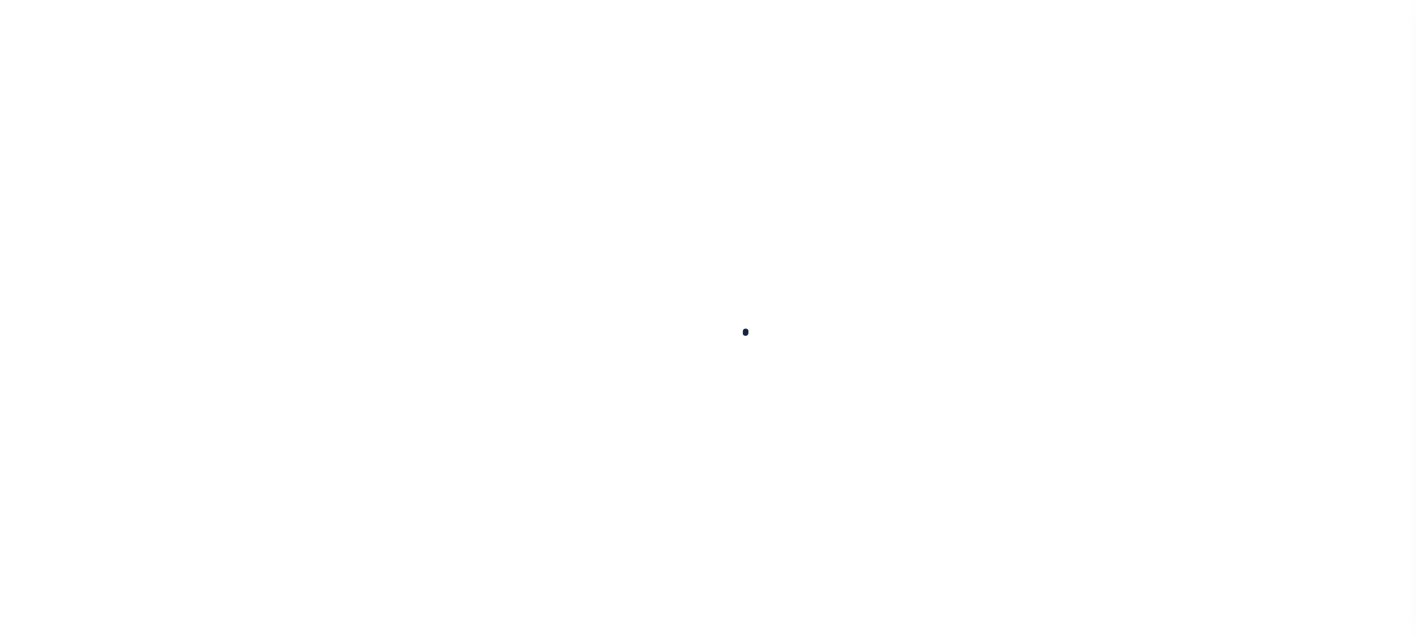
type input "$164.13"
type input "$8,708.95"
type input "$2,950.85"
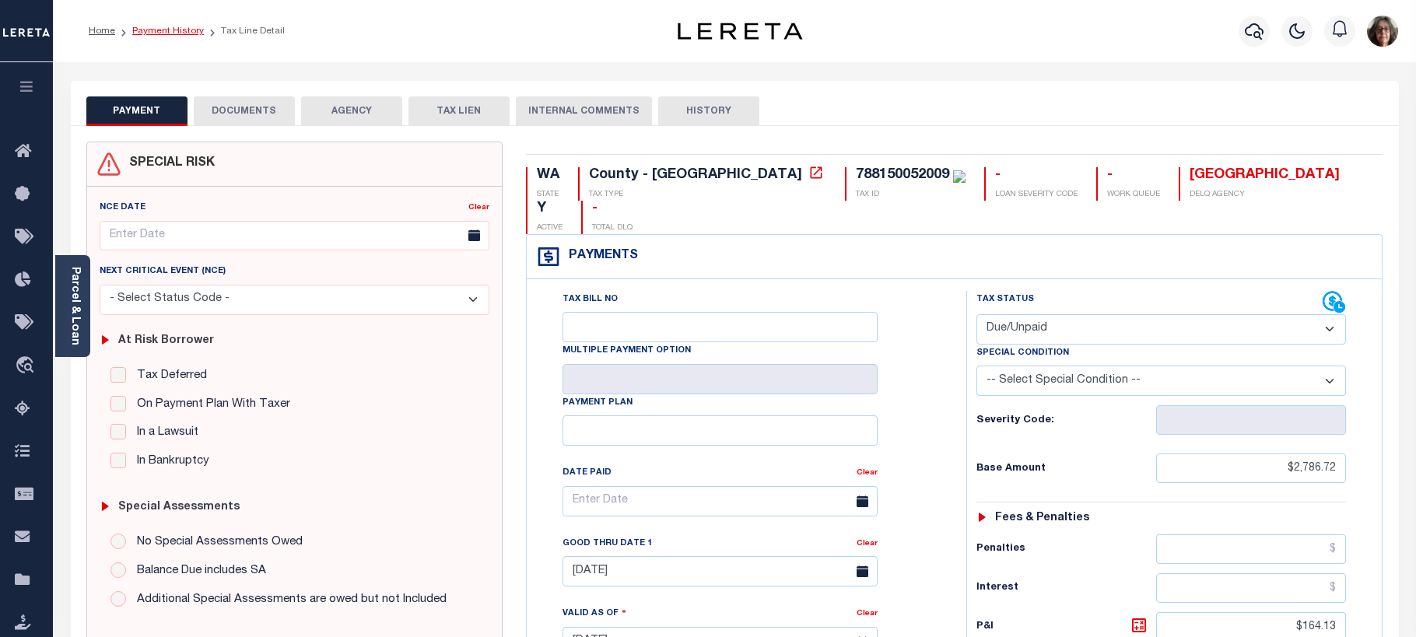
click at [171, 30] on link "Payment History" at bounding box center [168, 30] width 72 height 9
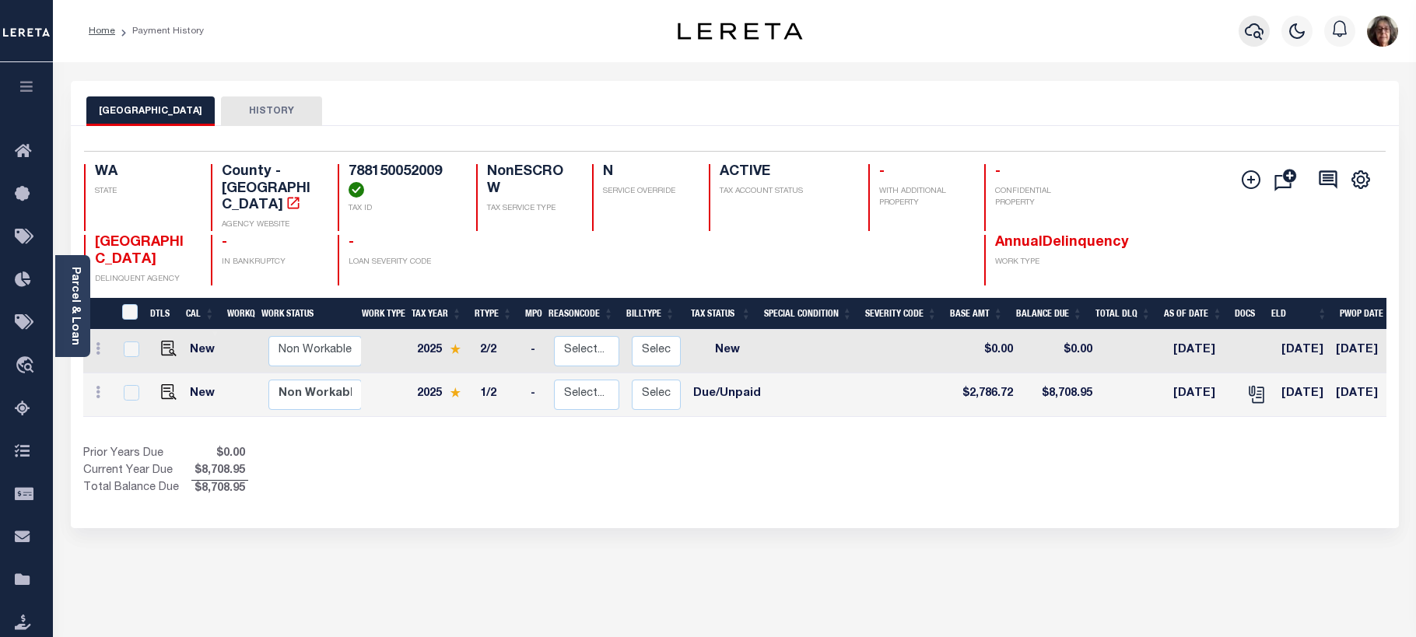
click at [1258, 32] on icon "button" at bounding box center [1254, 31] width 19 height 19
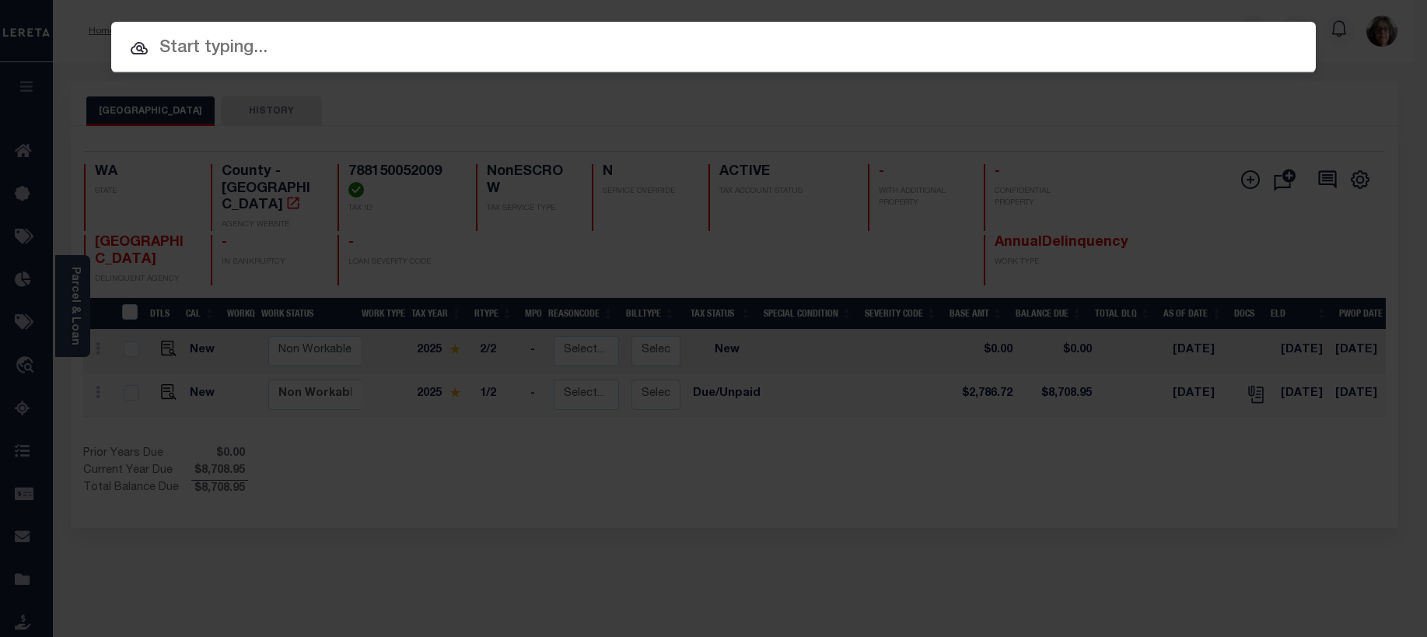
paste input "40001847"
type input "40001847"
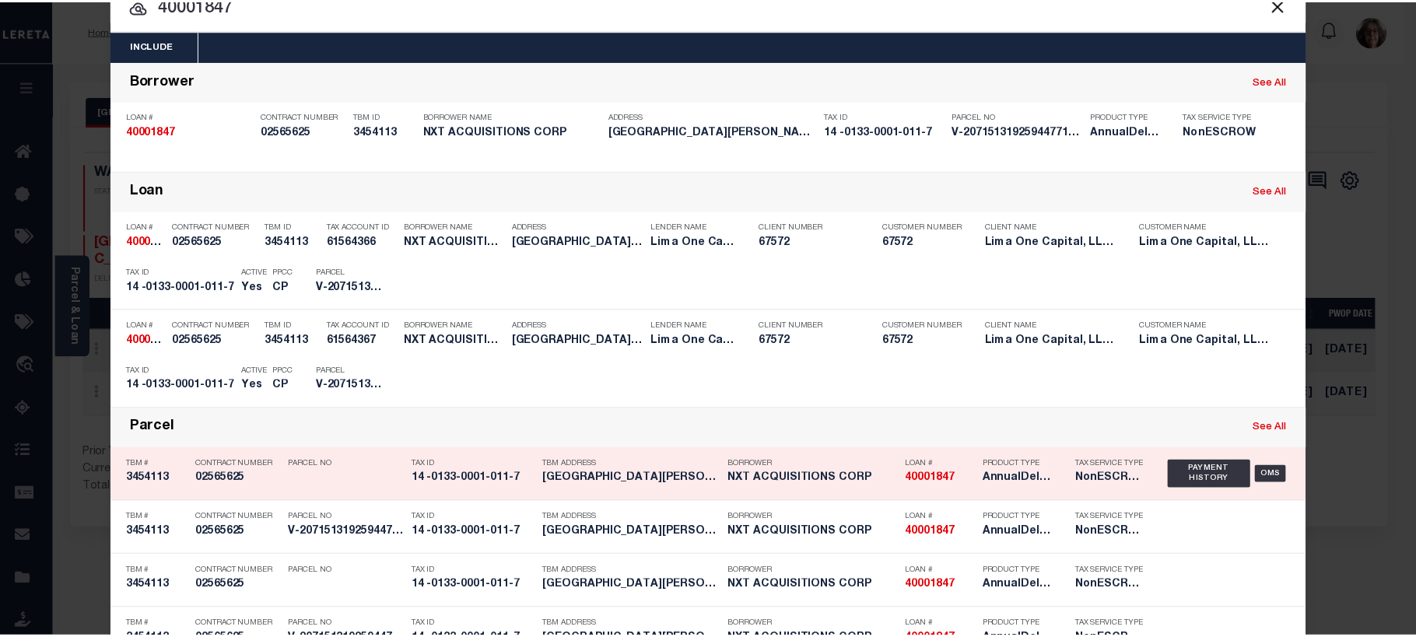
scroll to position [14, 0]
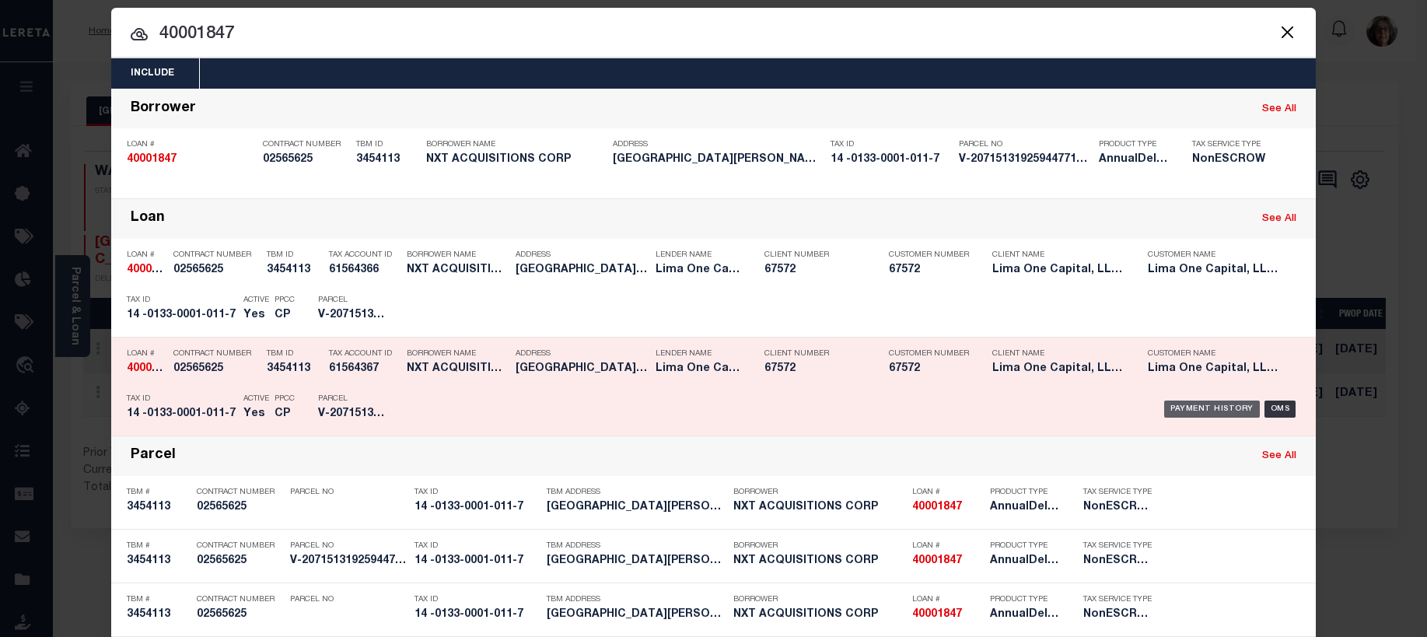
click at [1222, 411] on div "Payment History" at bounding box center [1212, 409] width 96 height 17
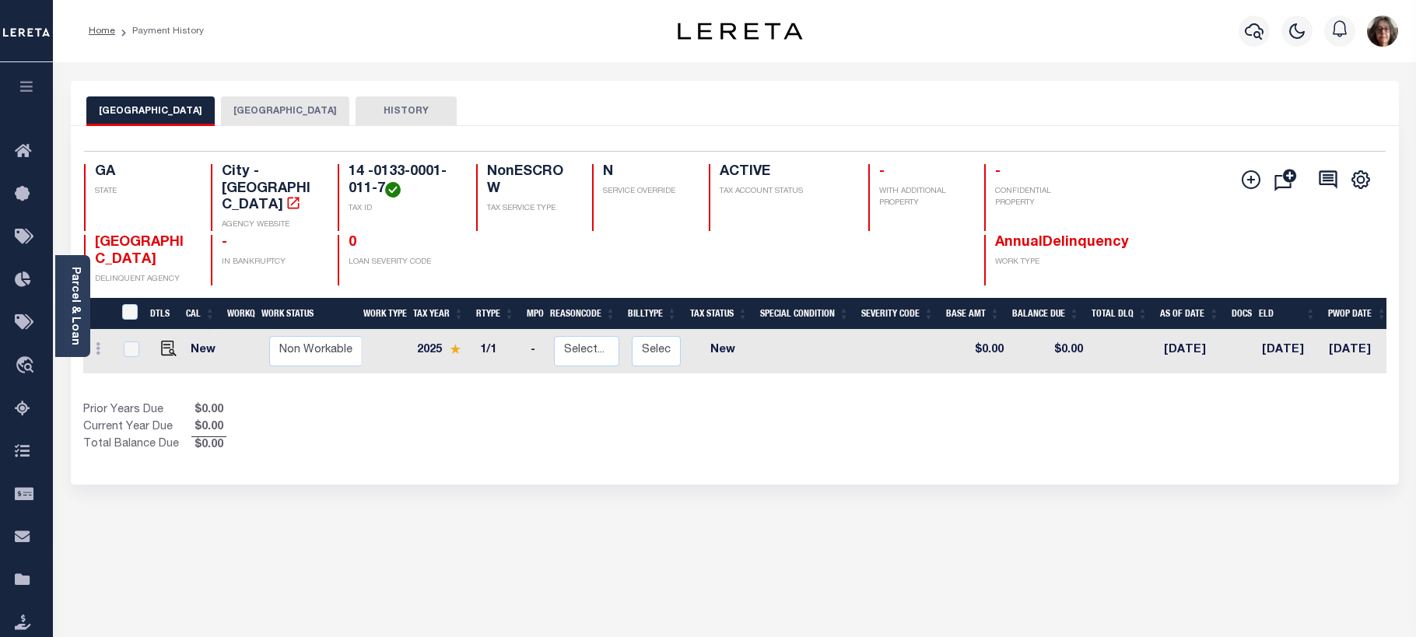
click at [243, 109] on button "[GEOGRAPHIC_DATA]" at bounding box center [285, 111] width 128 height 30
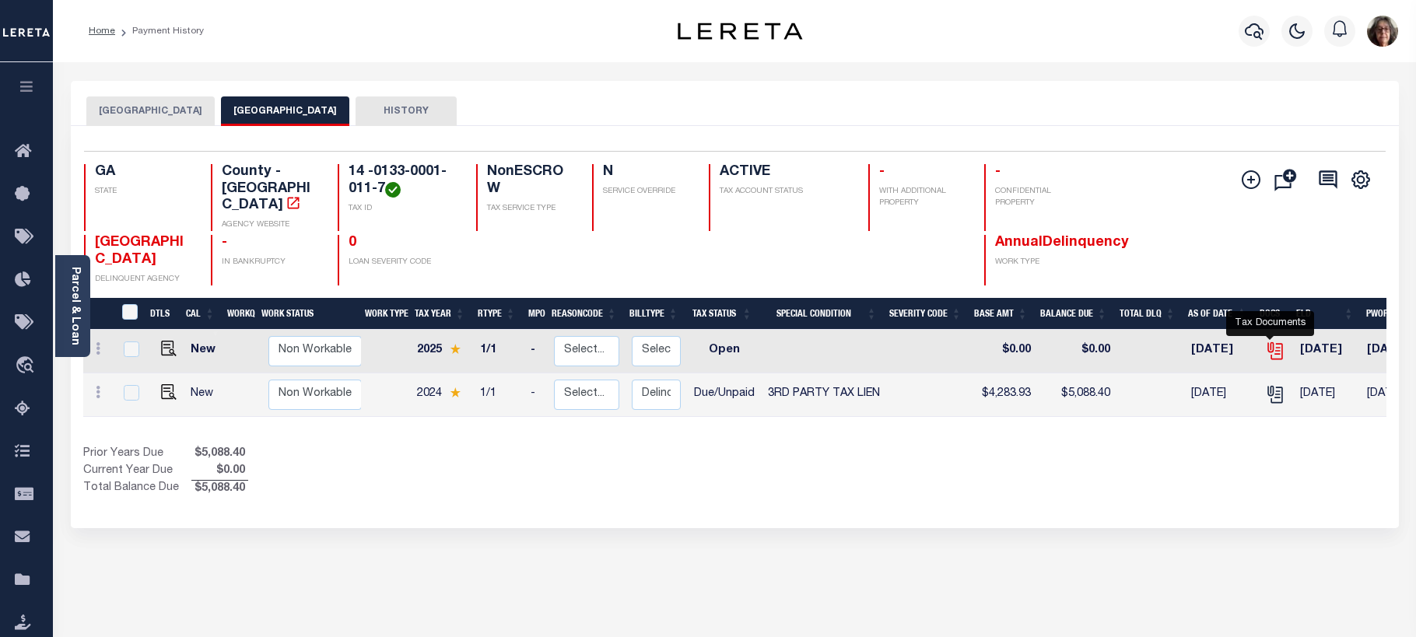
click at [1273, 341] on icon "" at bounding box center [1275, 351] width 20 height 20
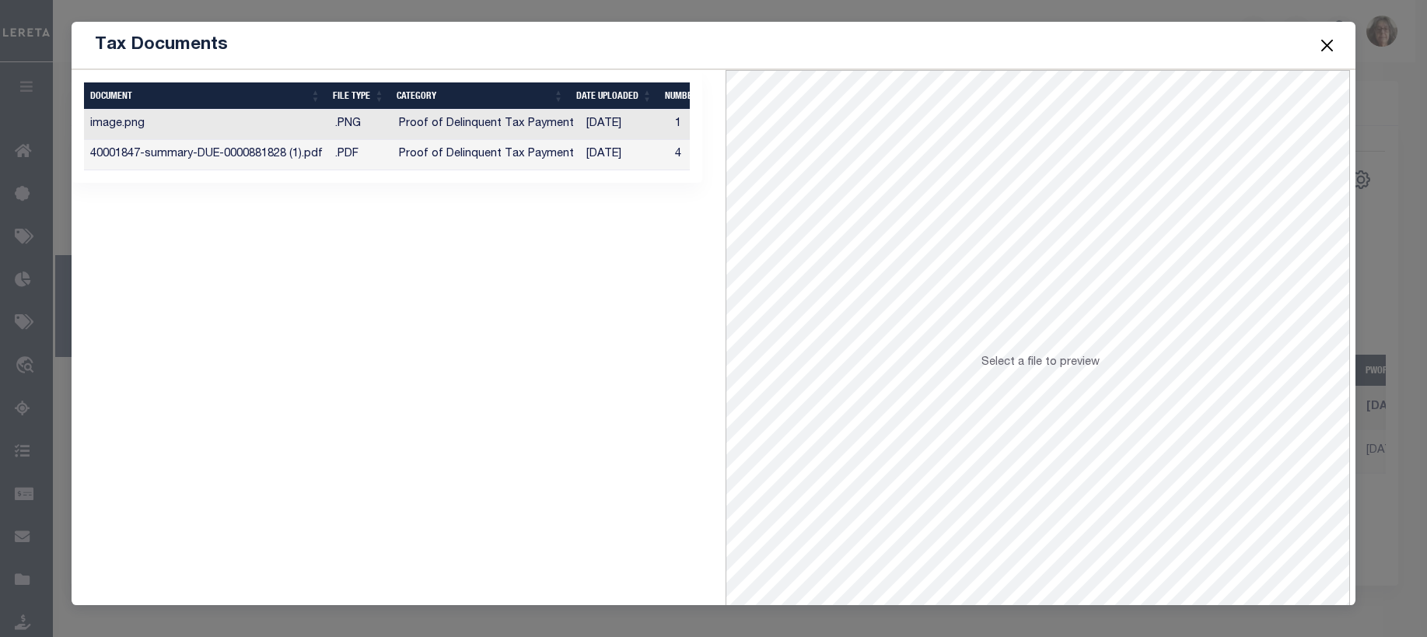
click at [1328, 49] on button "Close" at bounding box center [1327, 45] width 20 height 20
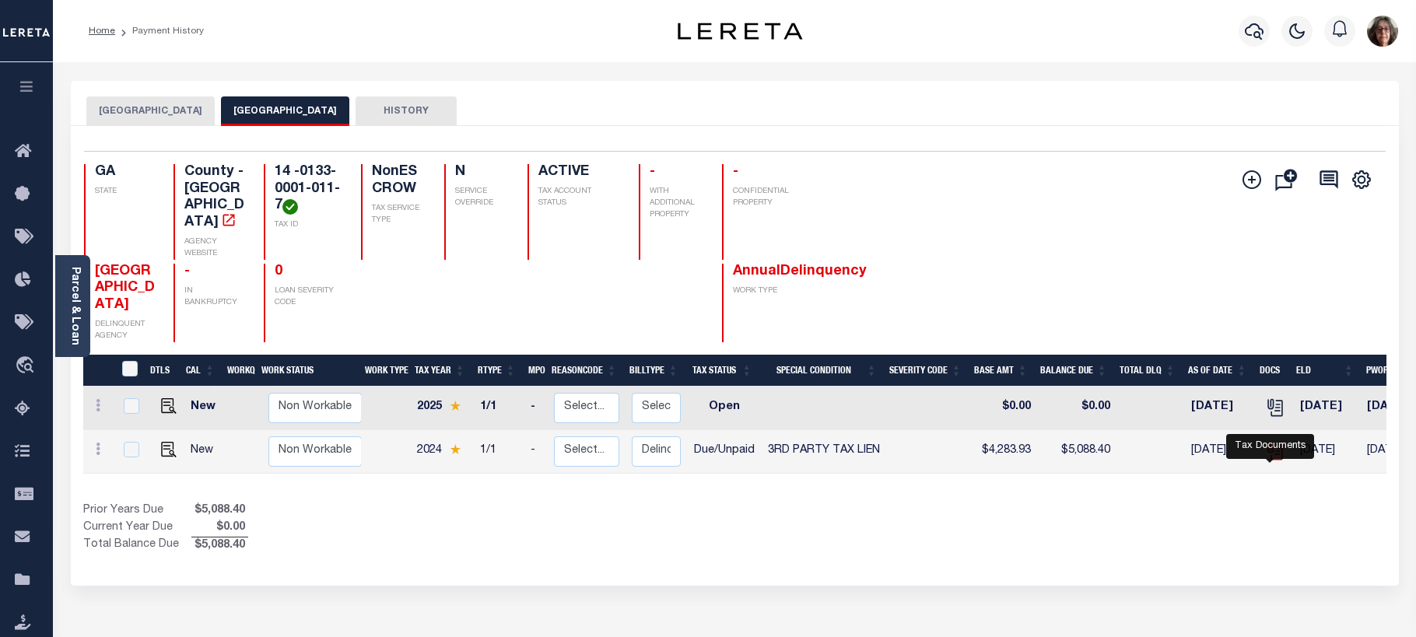
click at [1268, 460] on icon "" at bounding box center [1275, 451] width 20 height 20
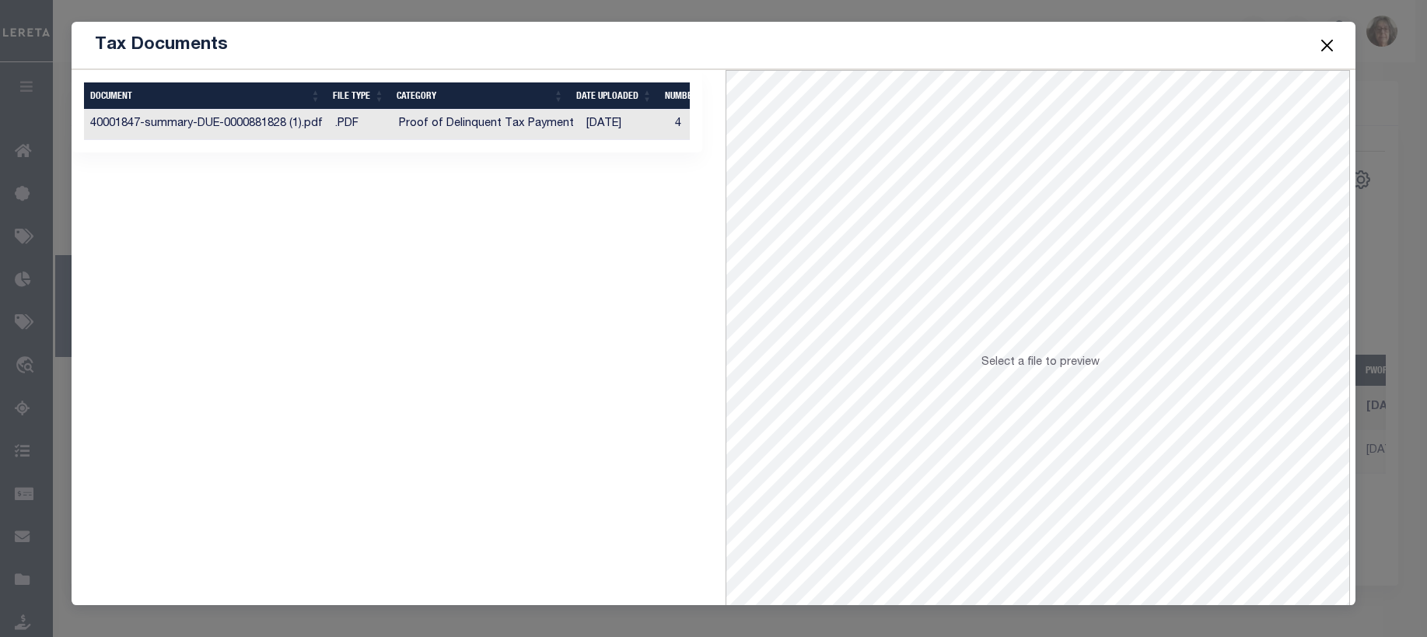
click at [397, 128] on td "Proof of Delinquent Tax Payment" at bounding box center [486, 125] width 187 height 30
click at [1325, 43] on button "Close" at bounding box center [1327, 45] width 20 height 20
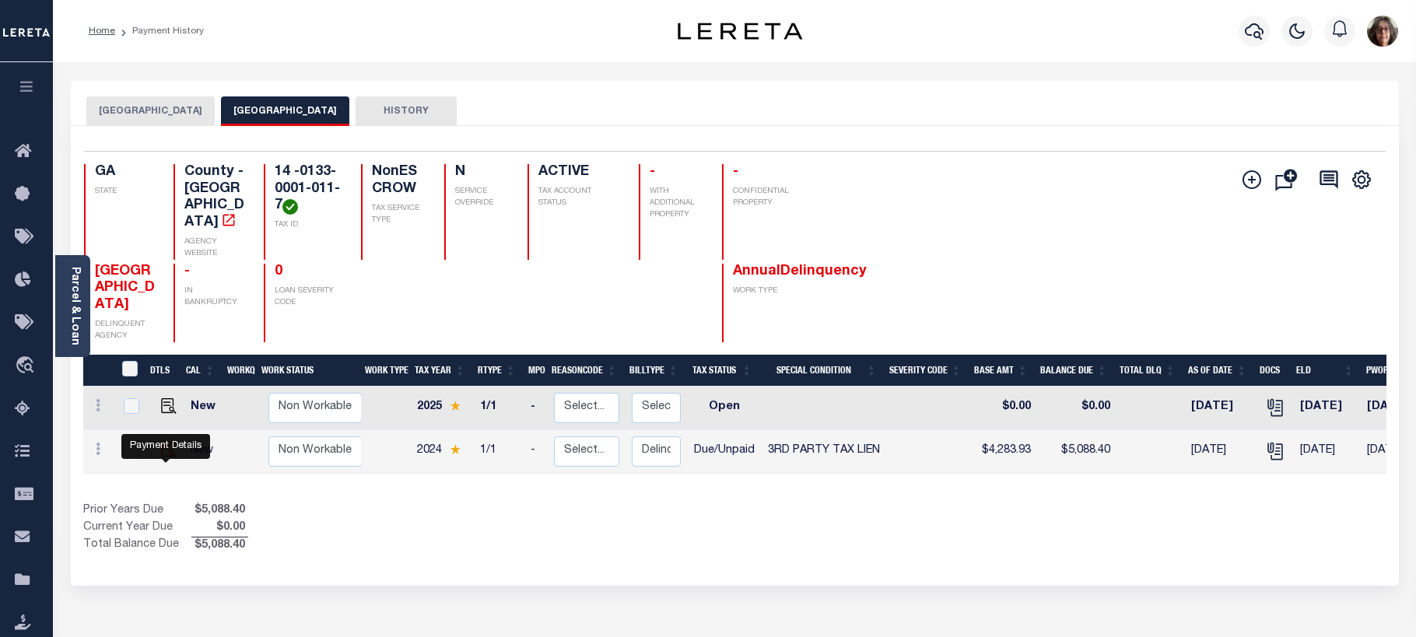
click at [163, 457] on img "" at bounding box center [169, 450] width 16 height 16
checkbox input "true"
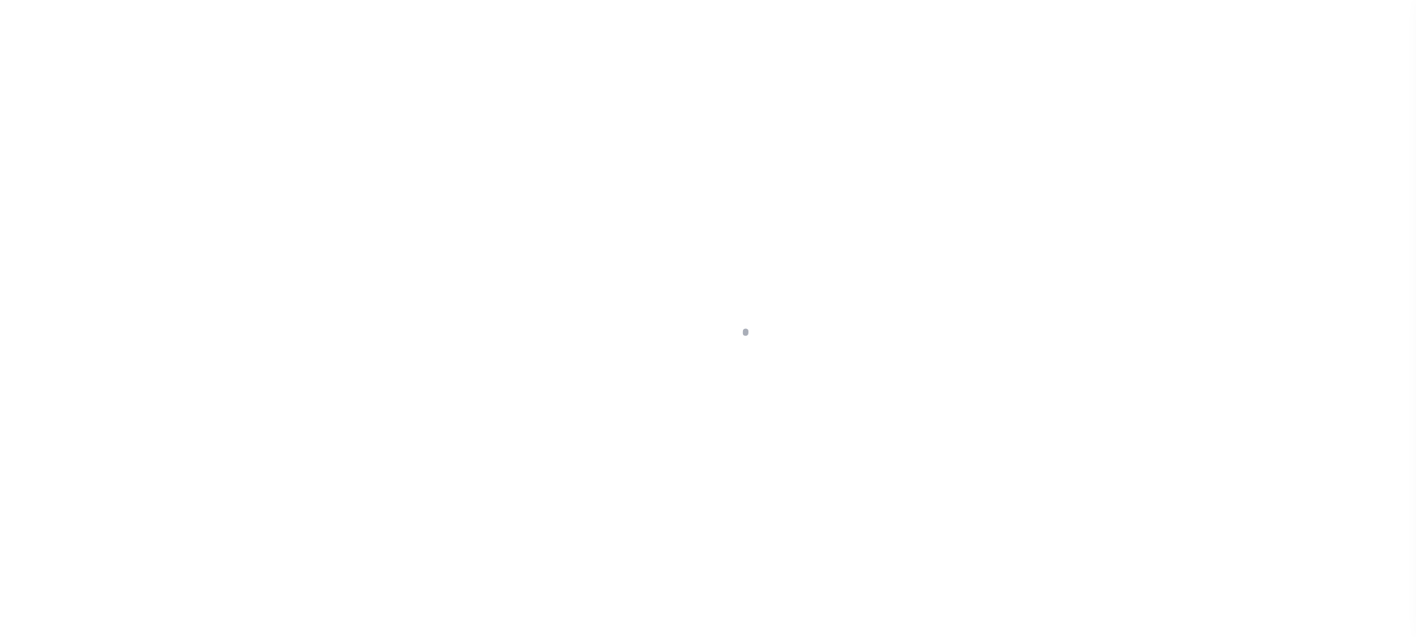
select select "DUE"
select select "20"
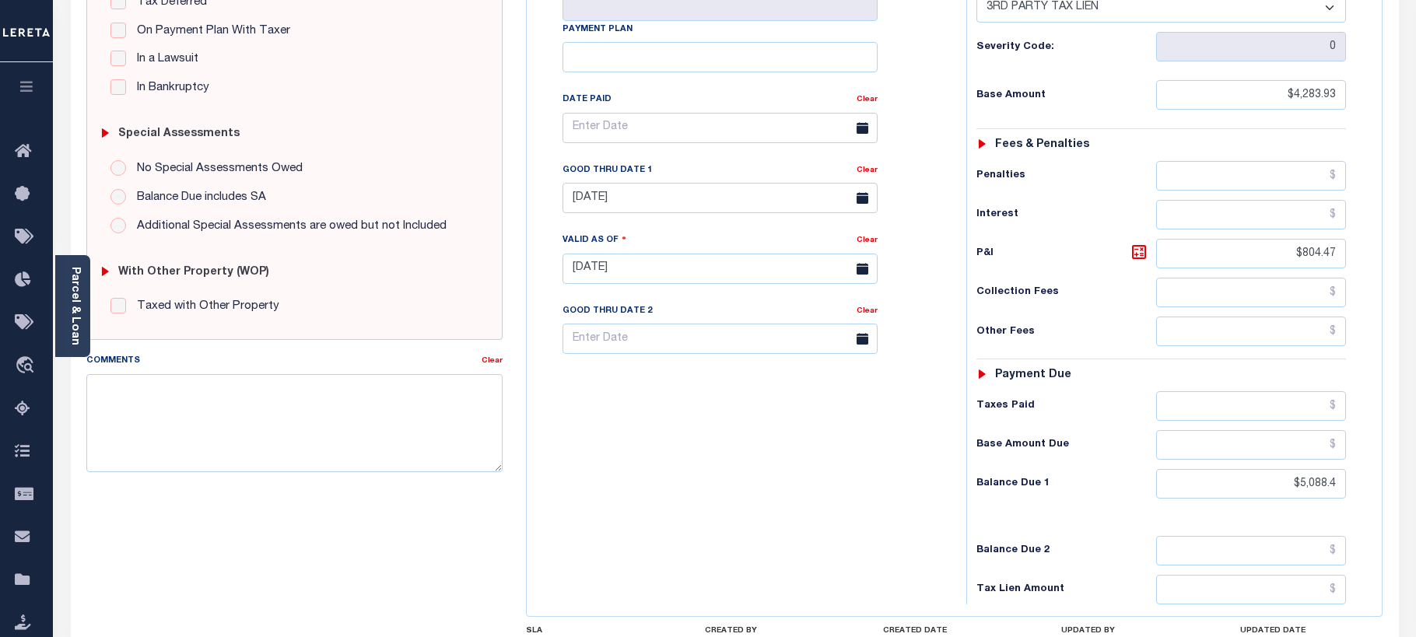
scroll to position [78, 0]
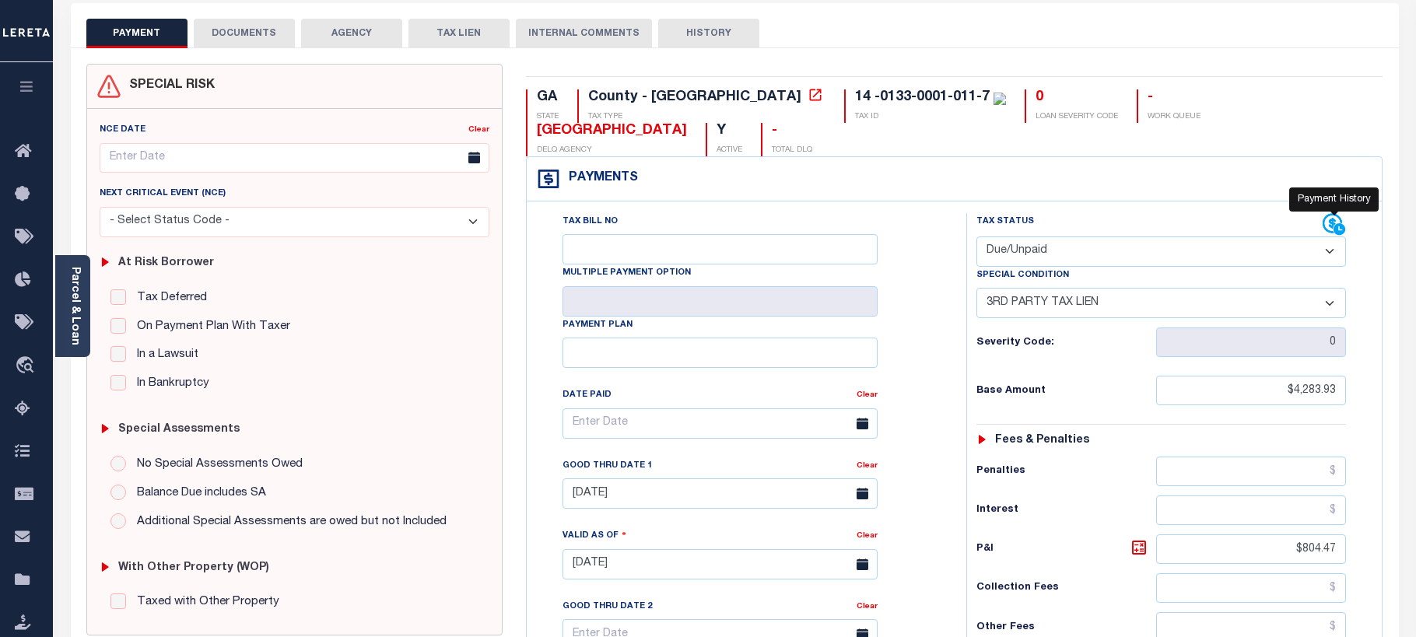
click at [1329, 213] on icon at bounding box center [1333, 224] width 23 height 23
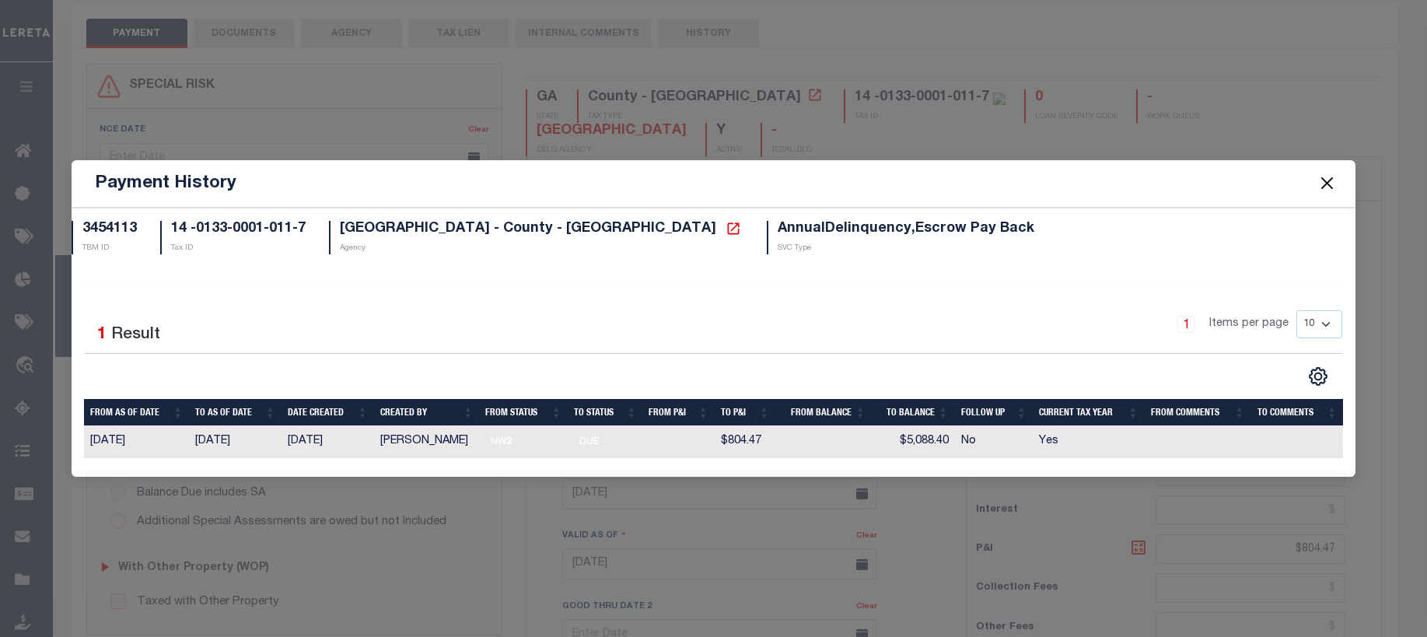
click at [1332, 182] on button "Close" at bounding box center [1327, 183] width 20 height 20
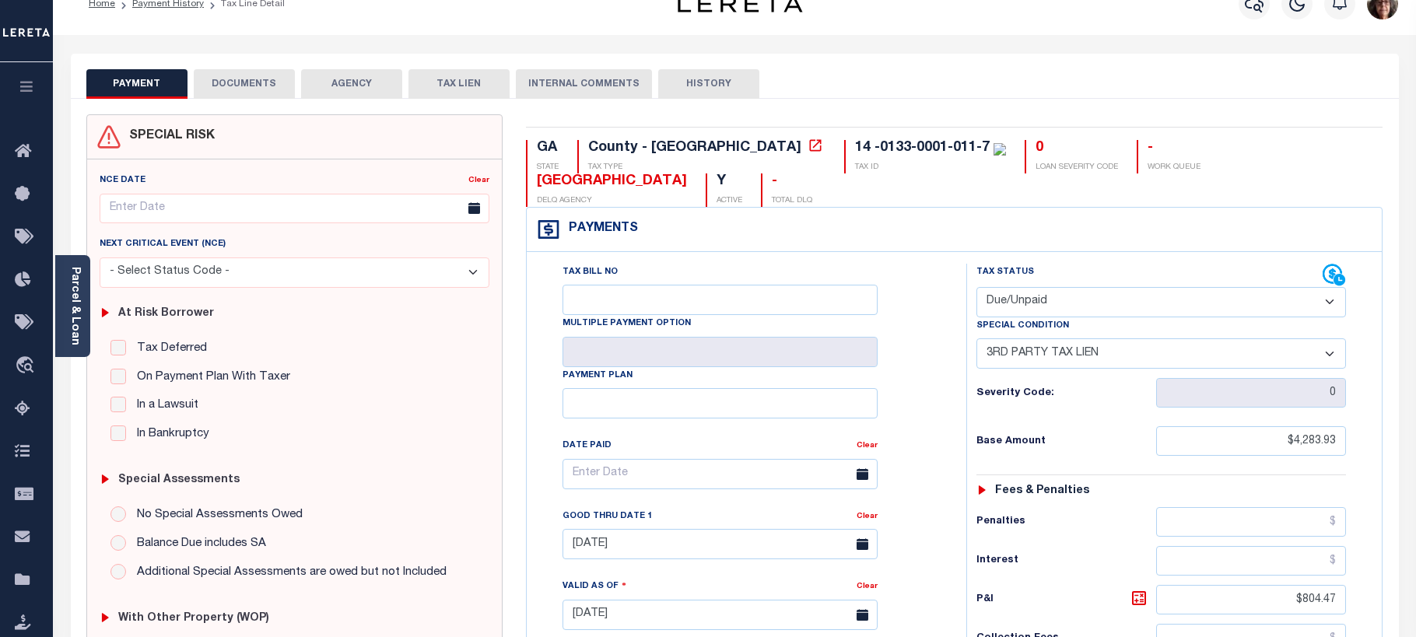
scroll to position [0, 0]
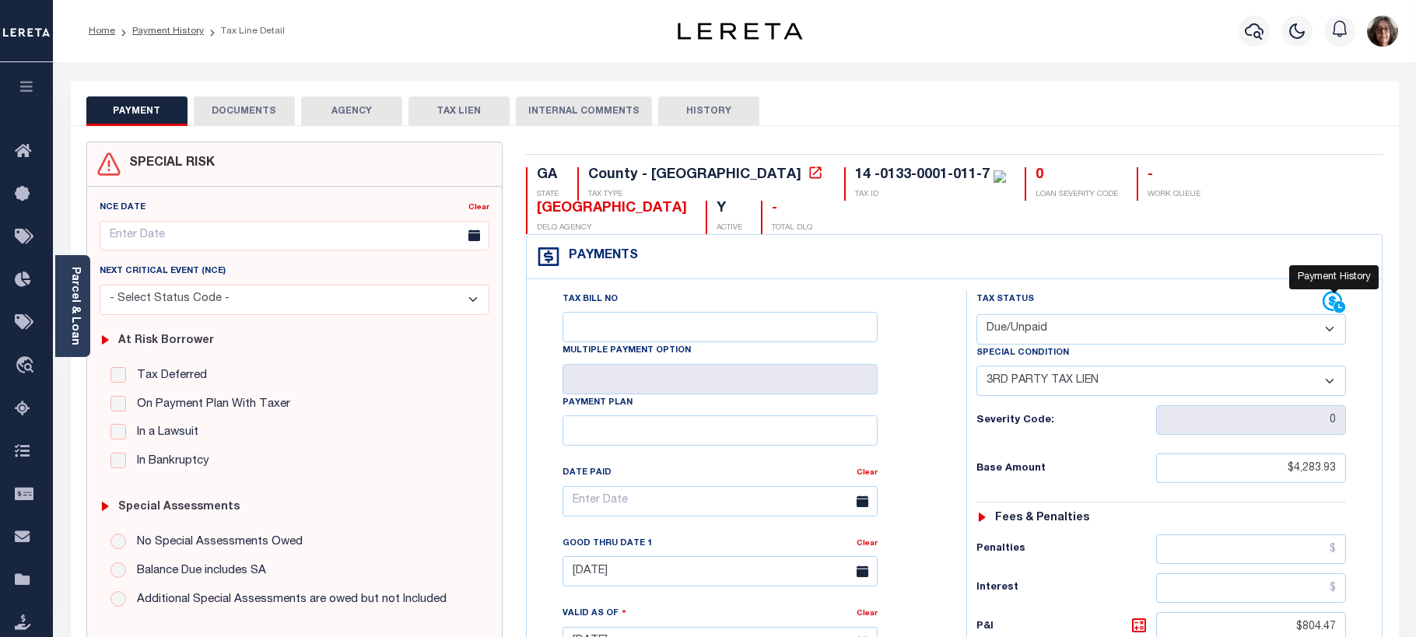
click at [1330, 292] on icon at bounding box center [1331, 301] width 19 height 19
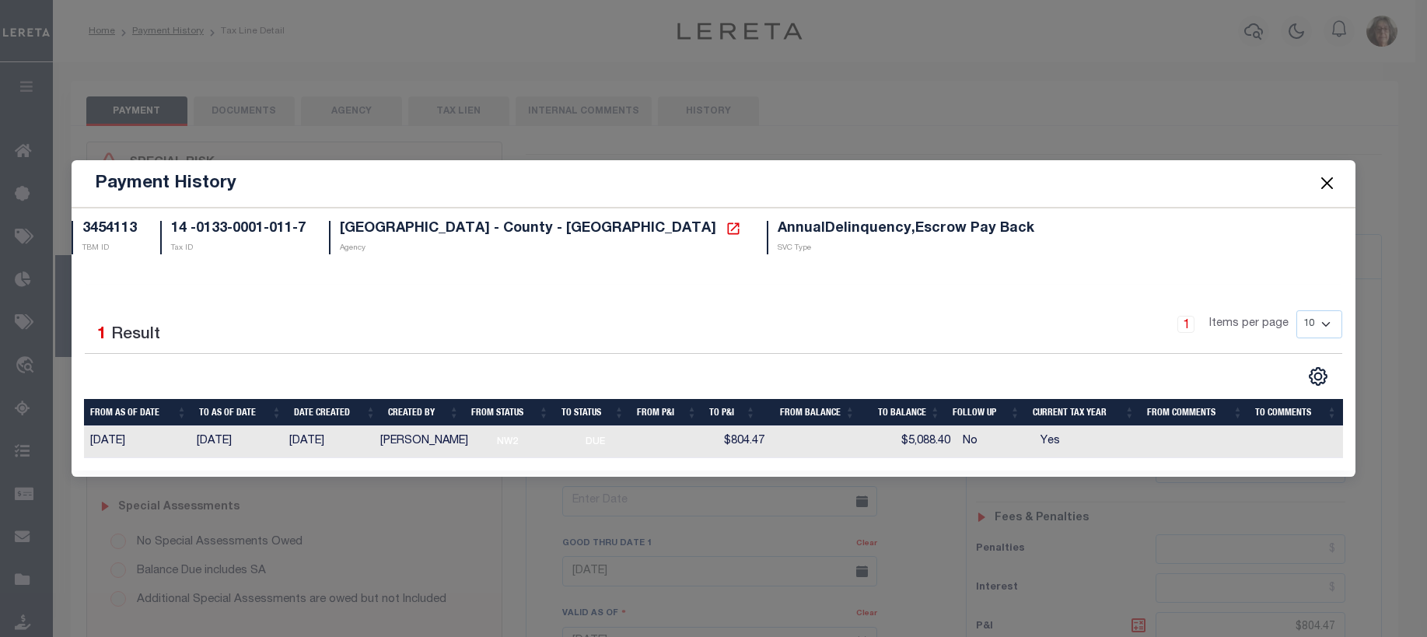
click at [1322, 181] on button "Close" at bounding box center [1327, 183] width 20 height 20
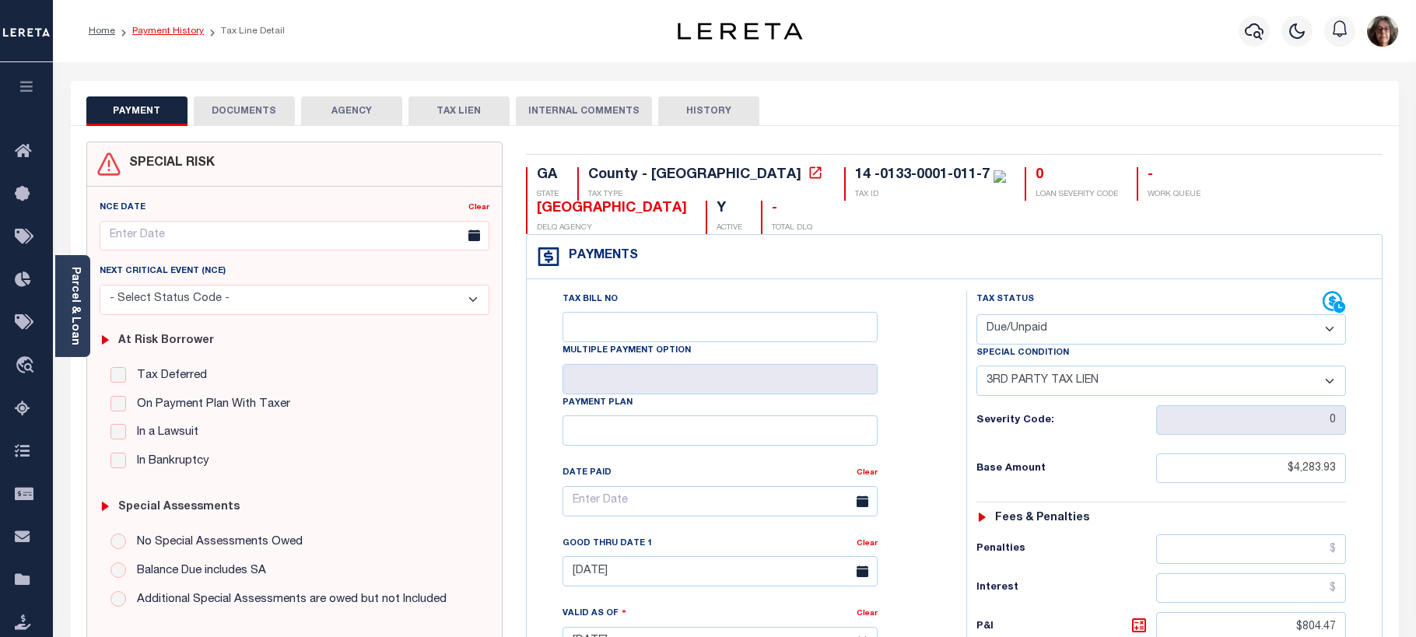
click at [153, 28] on link "Payment History" at bounding box center [168, 30] width 72 height 9
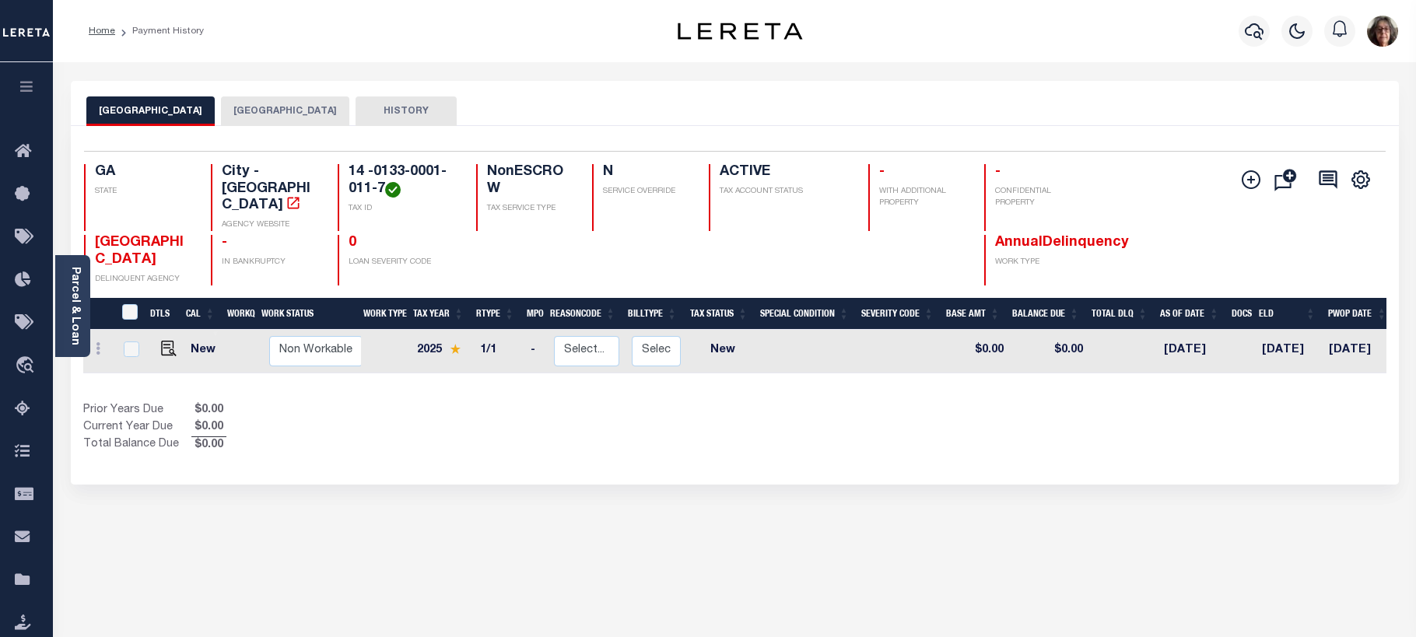
click at [260, 111] on button "[GEOGRAPHIC_DATA]" at bounding box center [285, 111] width 128 height 30
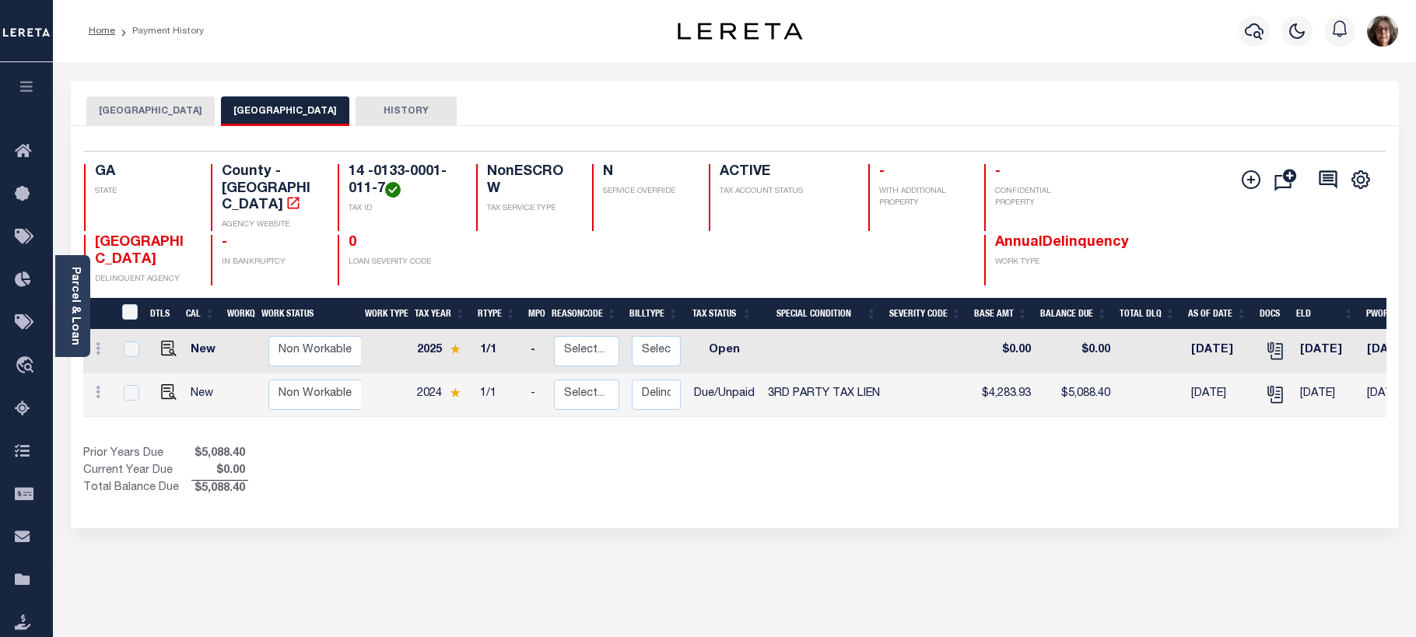
click at [152, 113] on button "[GEOGRAPHIC_DATA]" at bounding box center [150, 111] width 128 height 30
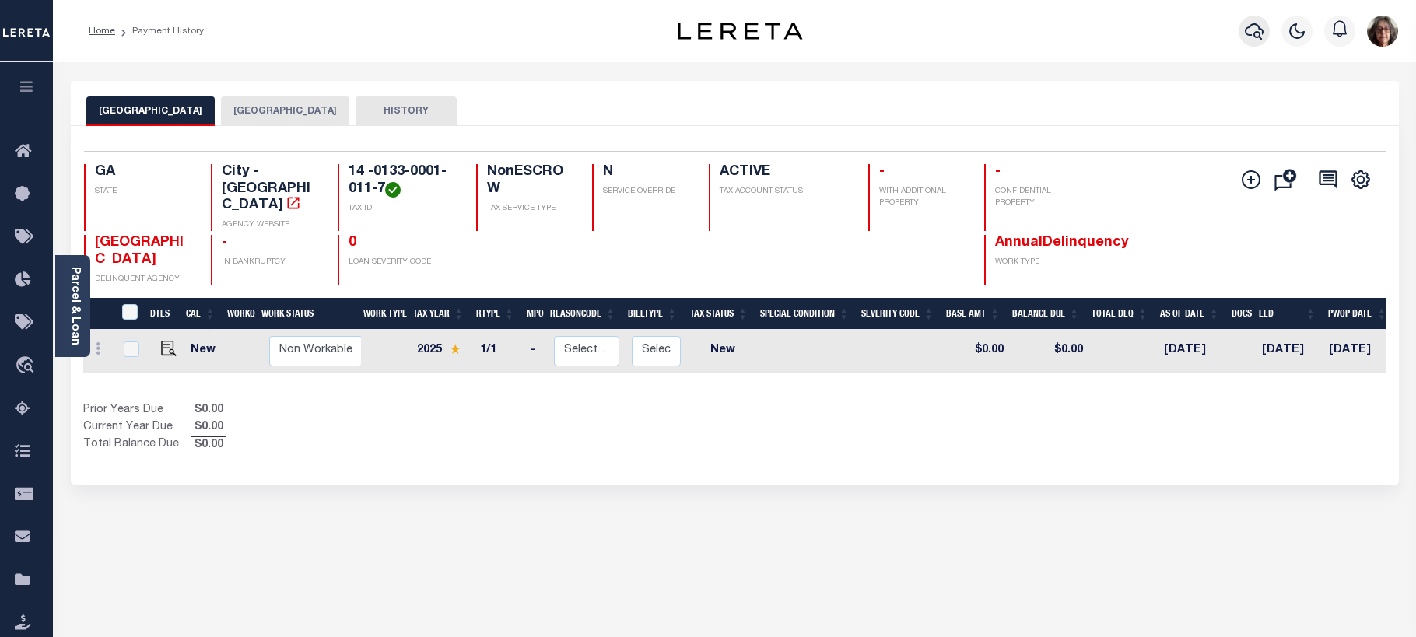
click at [1256, 34] on icon "button" at bounding box center [1254, 31] width 19 height 19
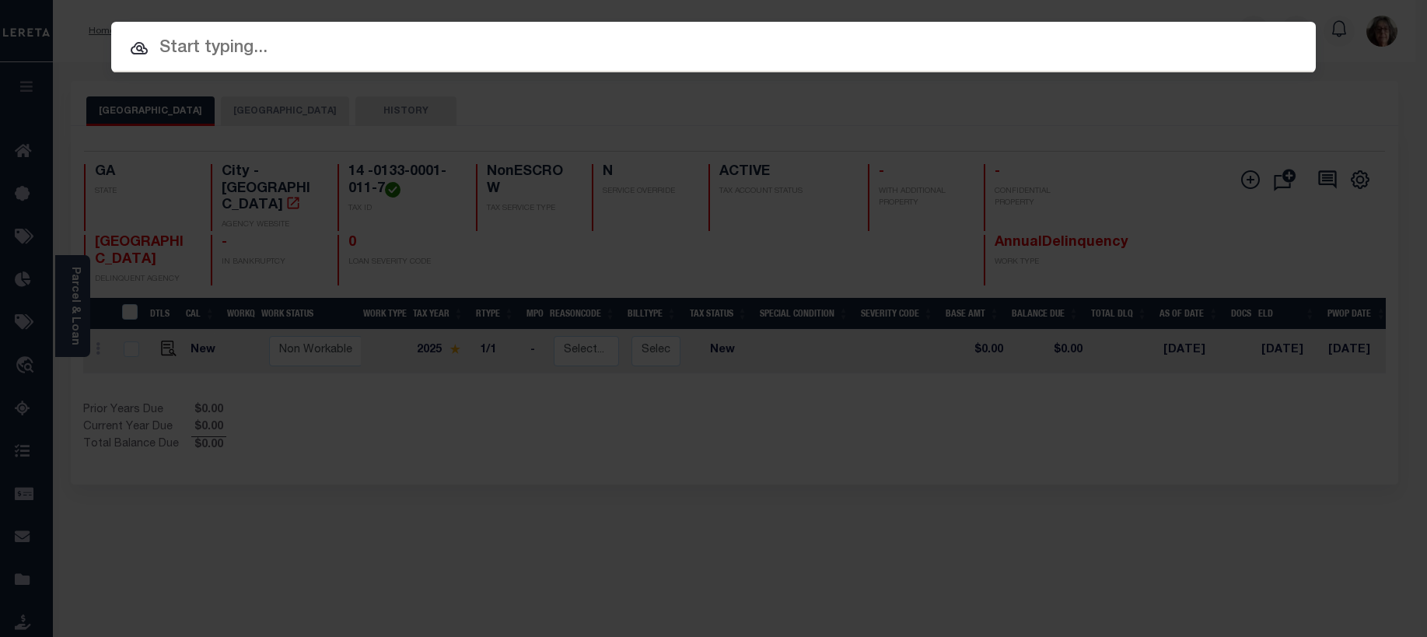
paste input "40001536"
type input "40001536"
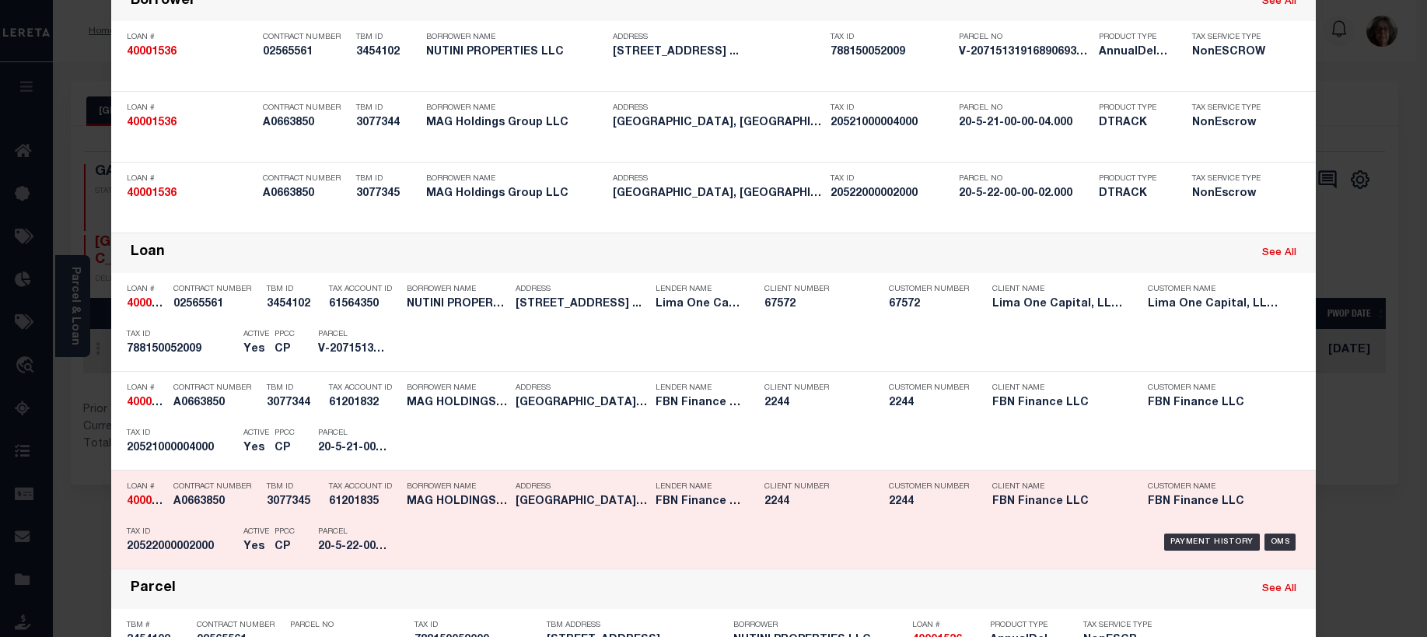
scroll to position [156, 0]
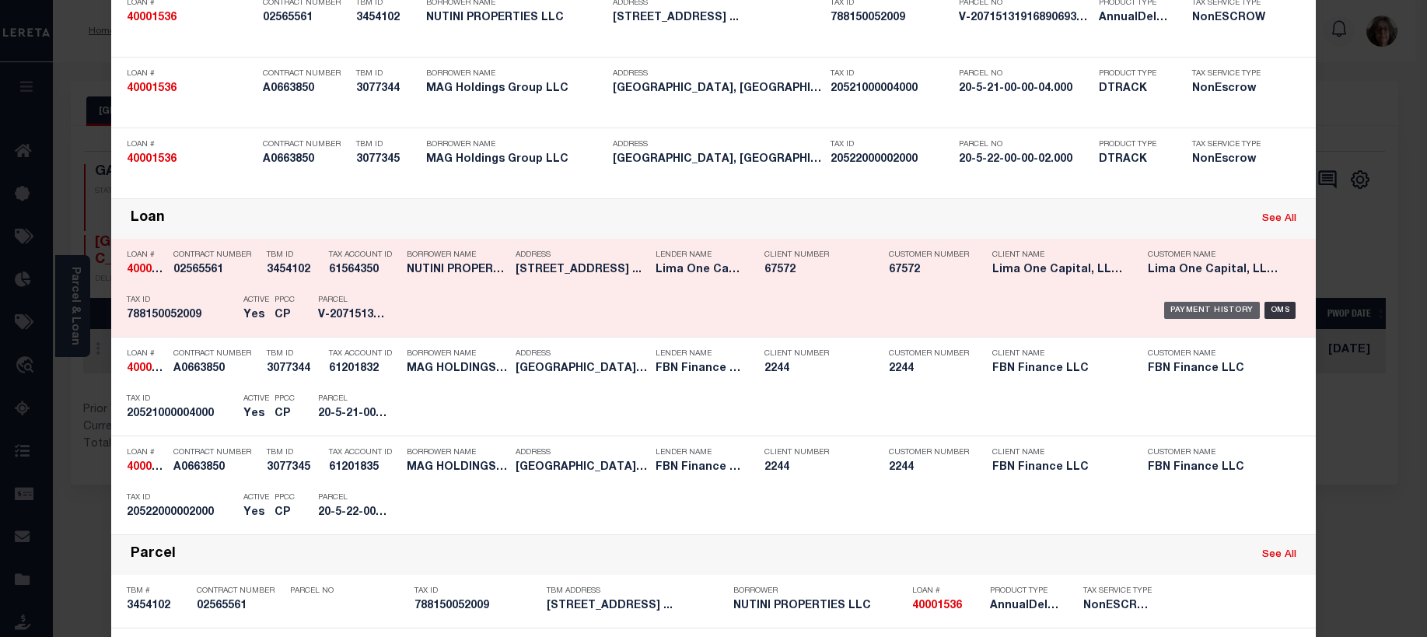
click at [1211, 313] on div "Payment History" at bounding box center [1212, 310] width 96 height 17
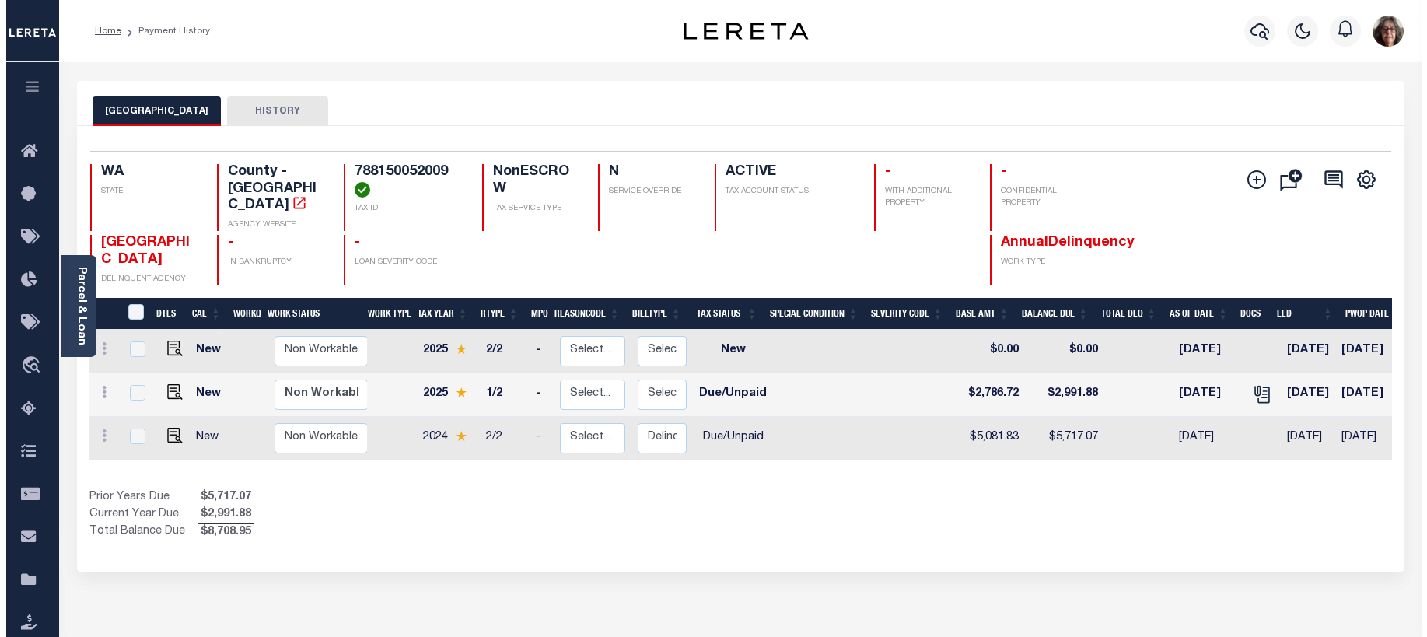
scroll to position [0, 221]
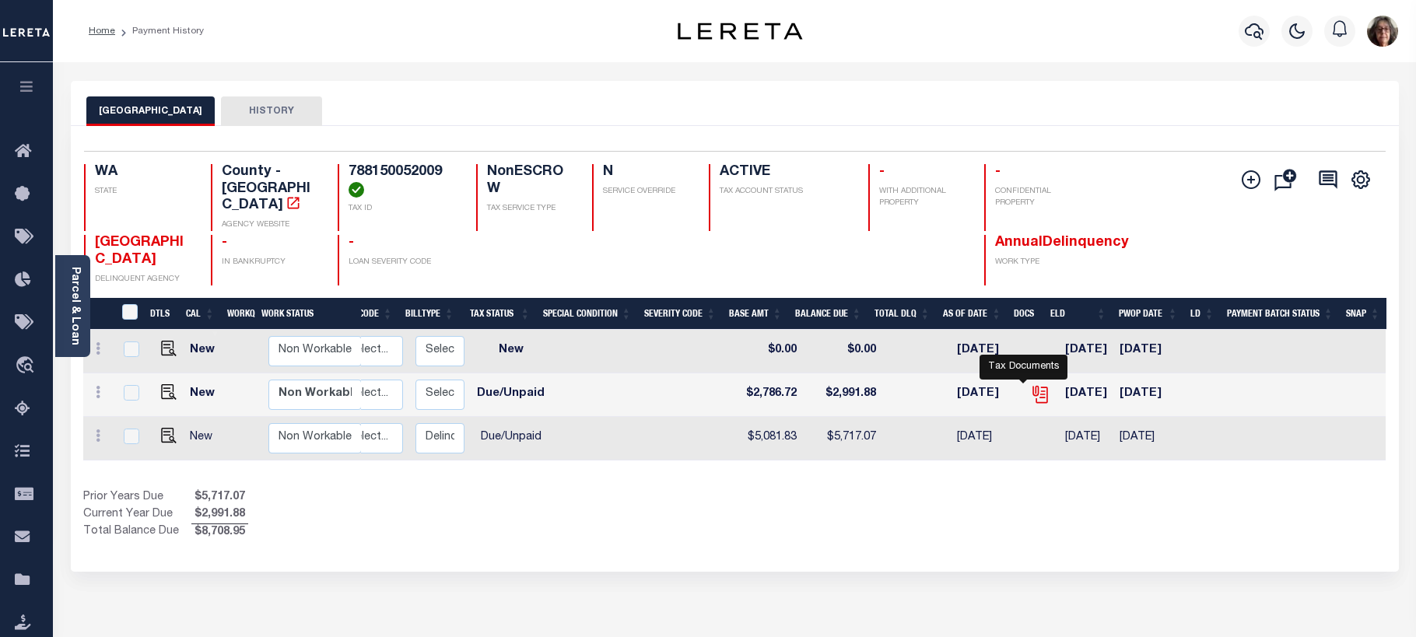
click at [1030, 384] on icon "" at bounding box center [1040, 394] width 20 height 20
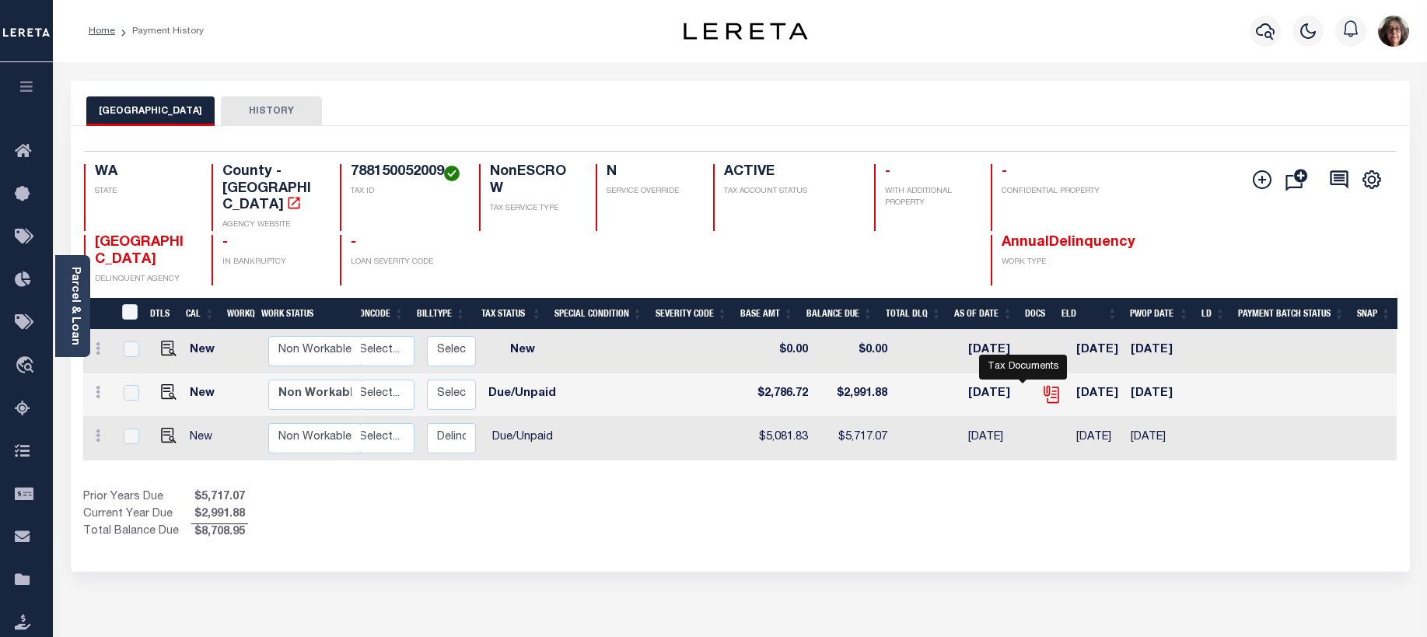
scroll to position [0, 209]
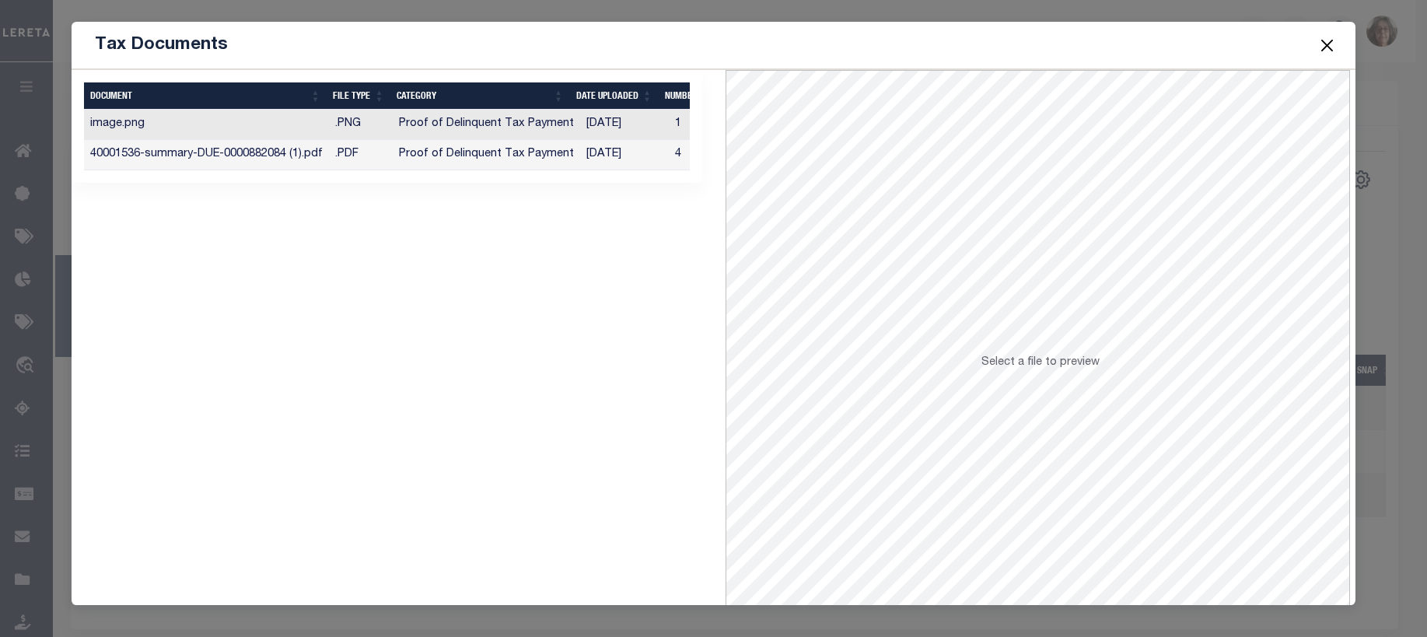
click at [481, 153] on td "Proof of Delinquent Tax Payment" at bounding box center [486, 155] width 187 height 30
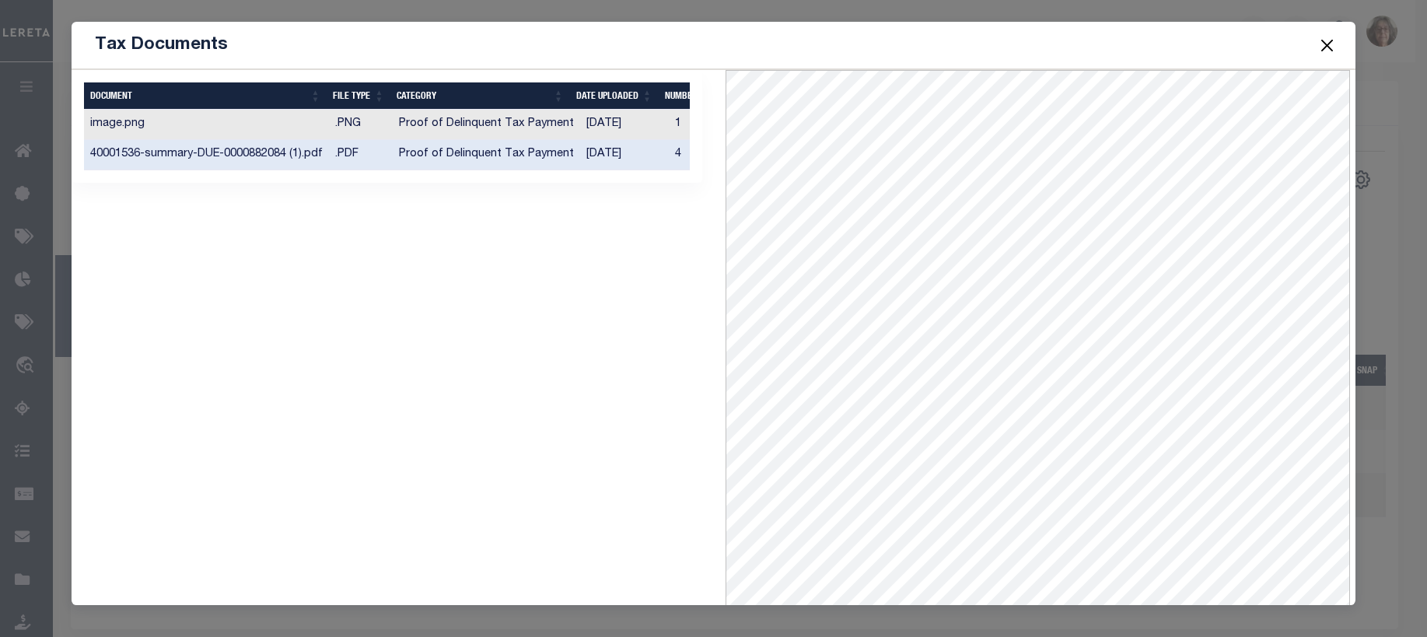
click at [1325, 44] on button "Close" at bounding box center [1327, 45] width 20 height 20
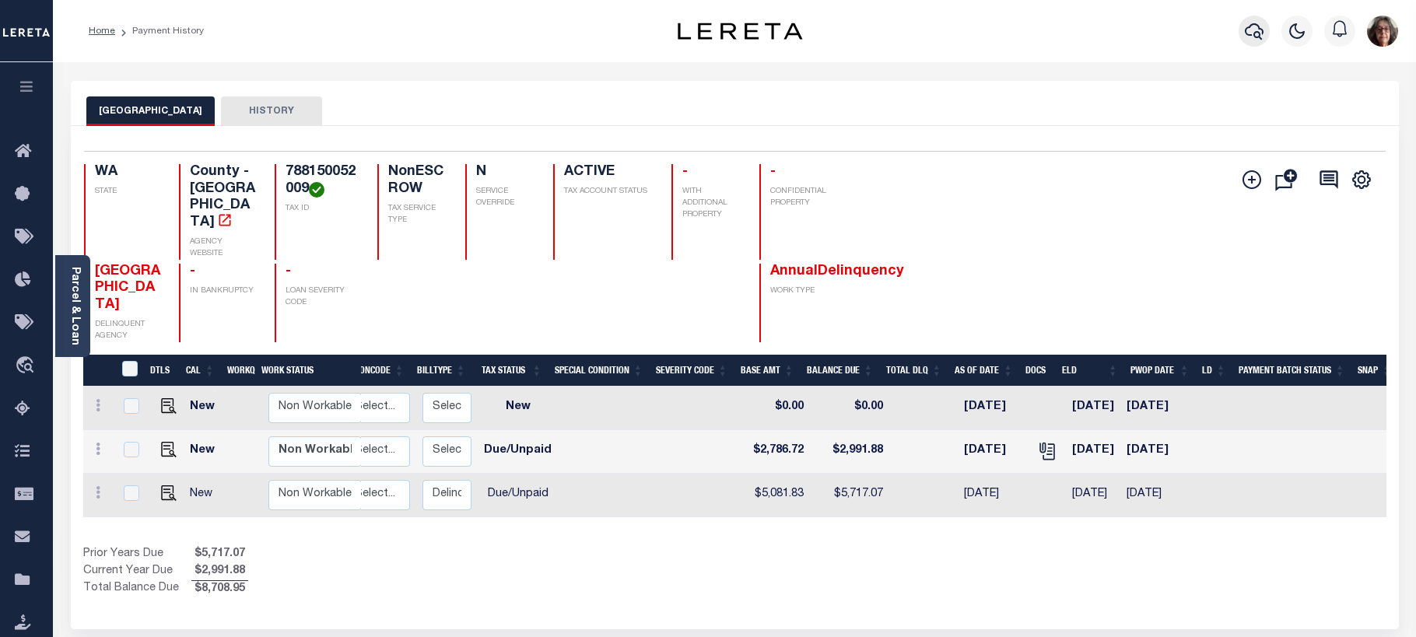
click at [1255, 33] on icon "button" at bounding box center [1254, 31] width 19 height 19
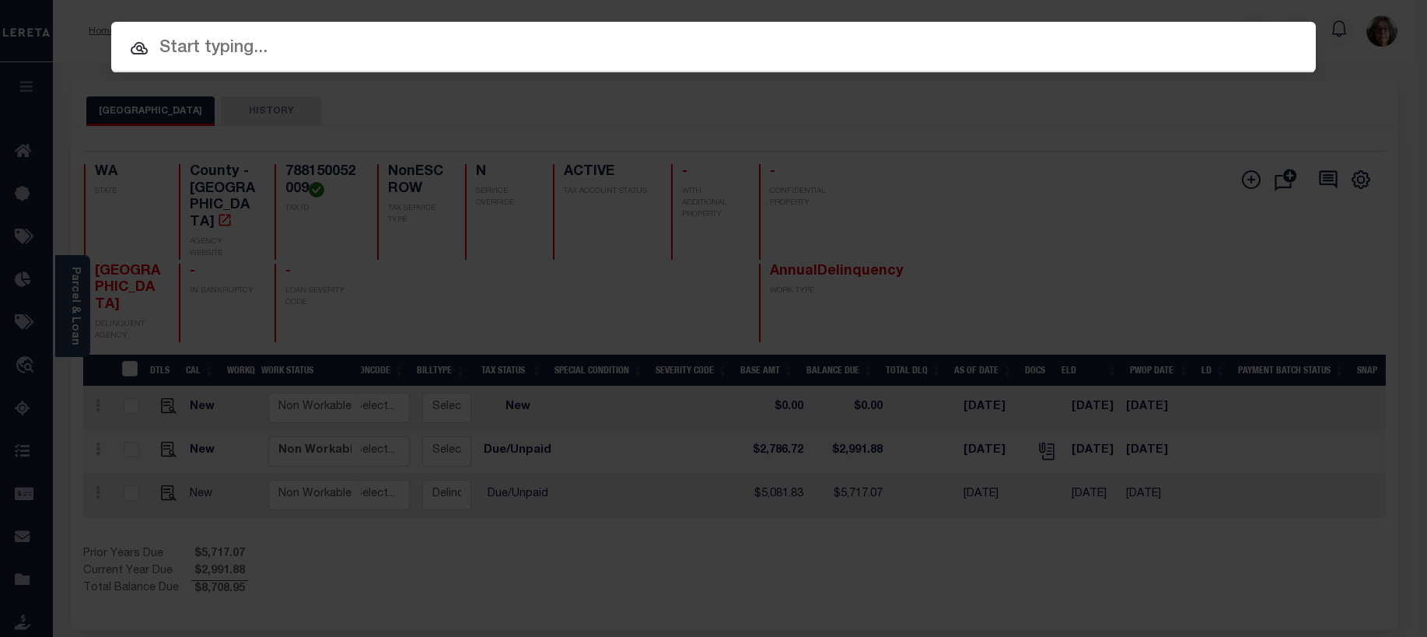
paste input "8002201686"
type input "8002201686"
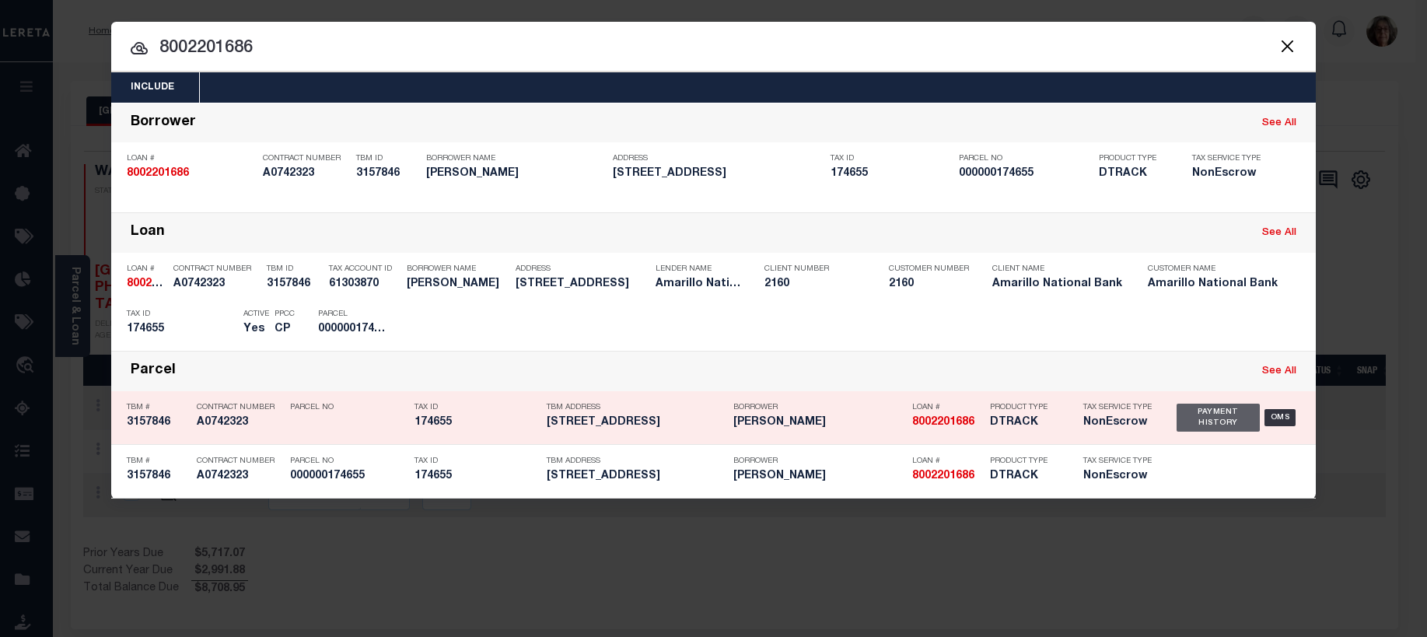
click at [1199, 422] on div "Payment History" at bounding box center [1218, 418] width 83 height 28
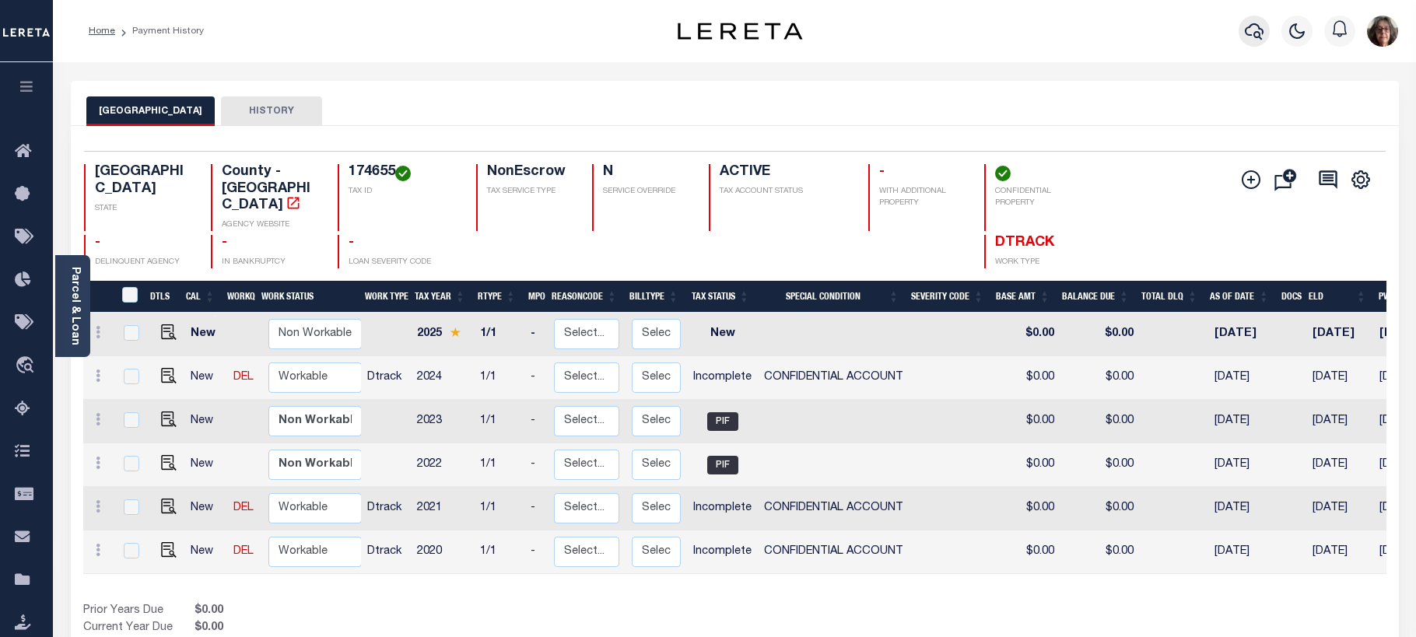
click at [1252, 33] on icon "button" at bounding box center [1254, 31] width 19 height 19
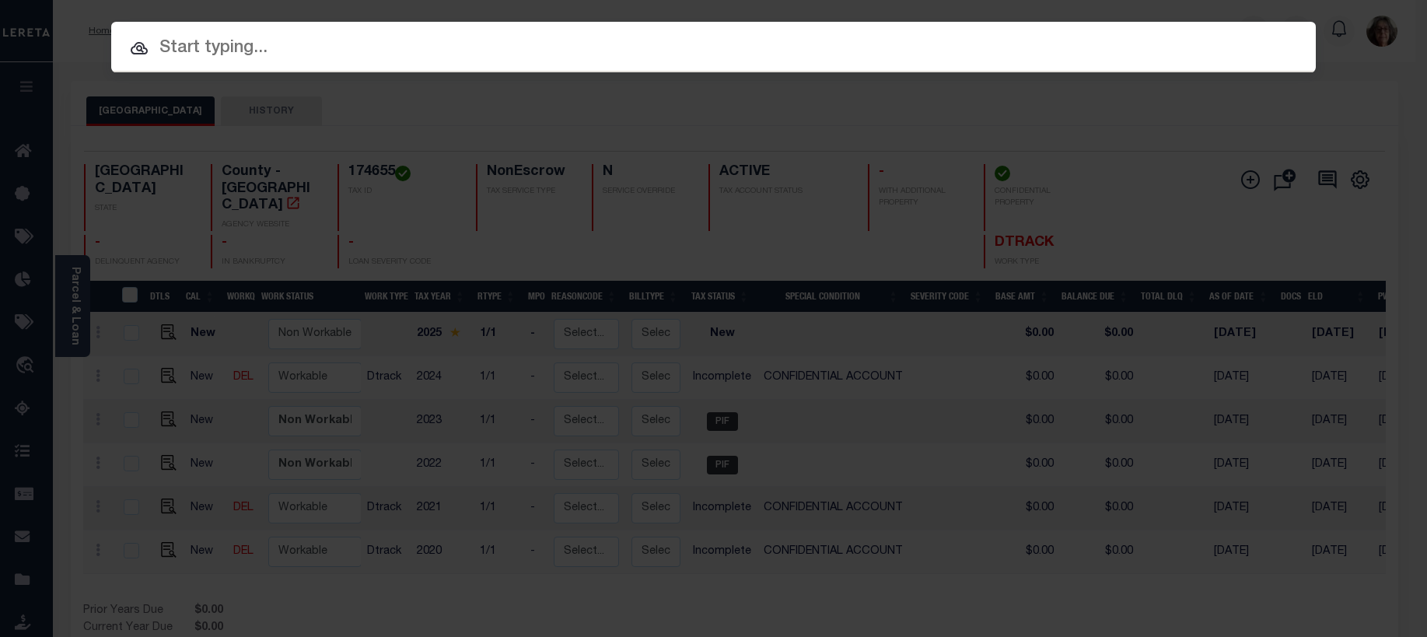
paste input "8001501714"
type input "8001501714"
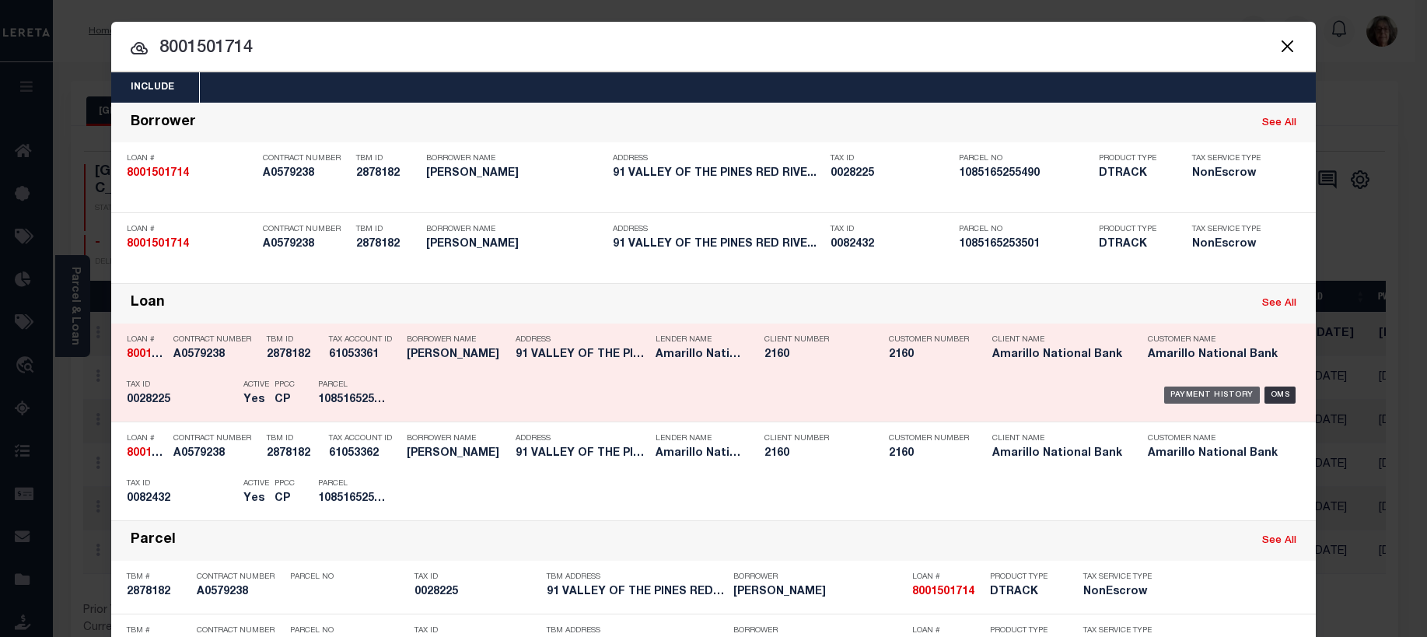
click at [1186, 395] on div "Payment History" at bounding box center [1212, 395] width 96 height 17
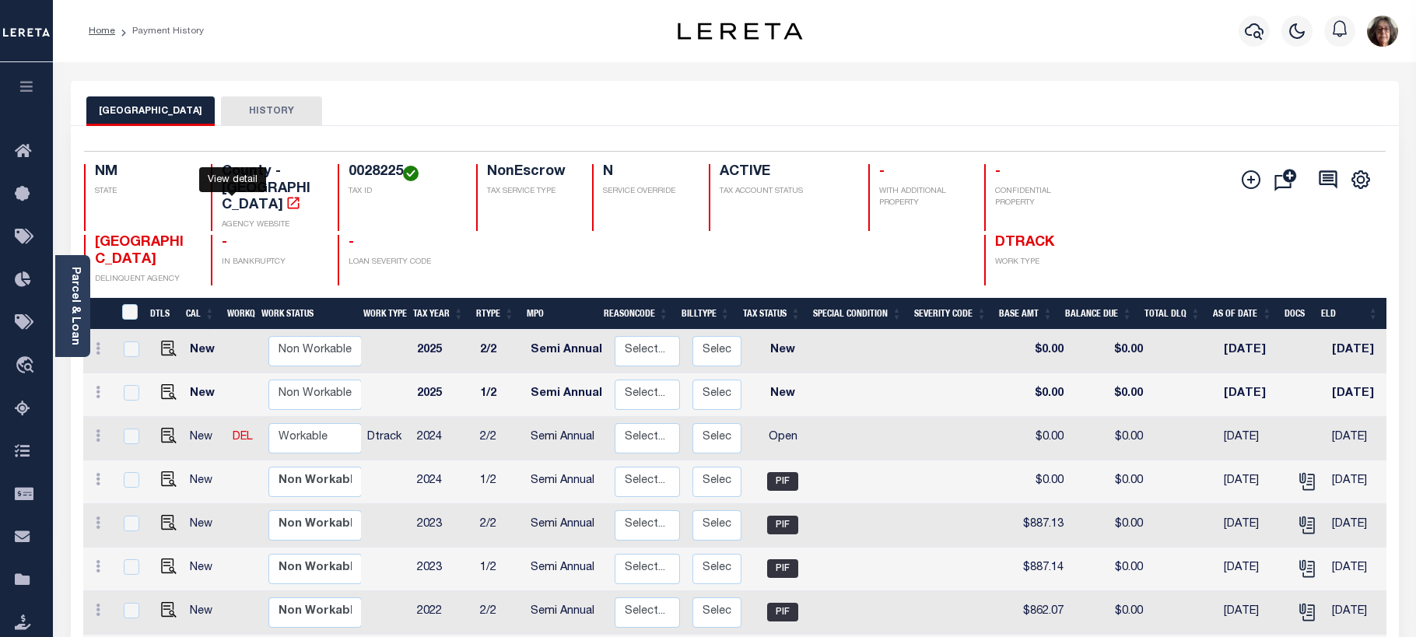
click at [285, 195] on icon "" at bounding box center [293, 203] width 16 height 16
click at [165, 428] on img "" at bounding box center [169, 436] width 16 height 16
checkbox input "true"
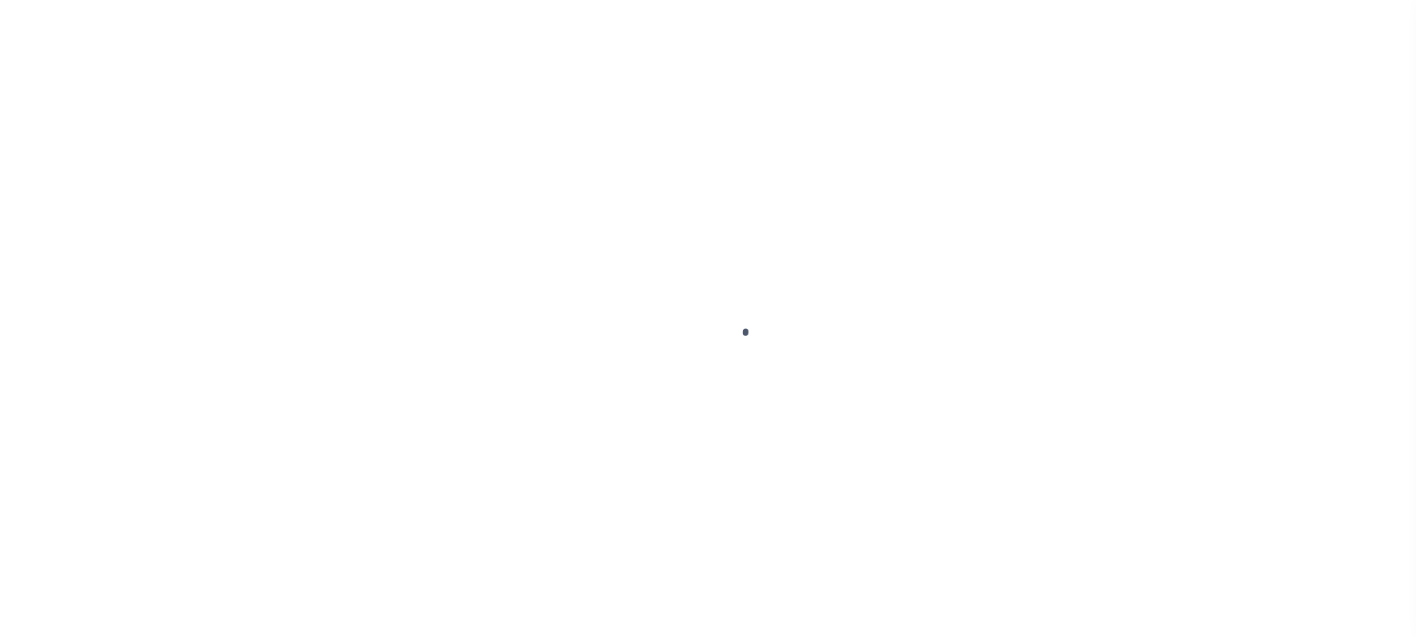
checkbox input "false"
type input "Semi Annual"
type input "[DATE]"
select select "OP2"
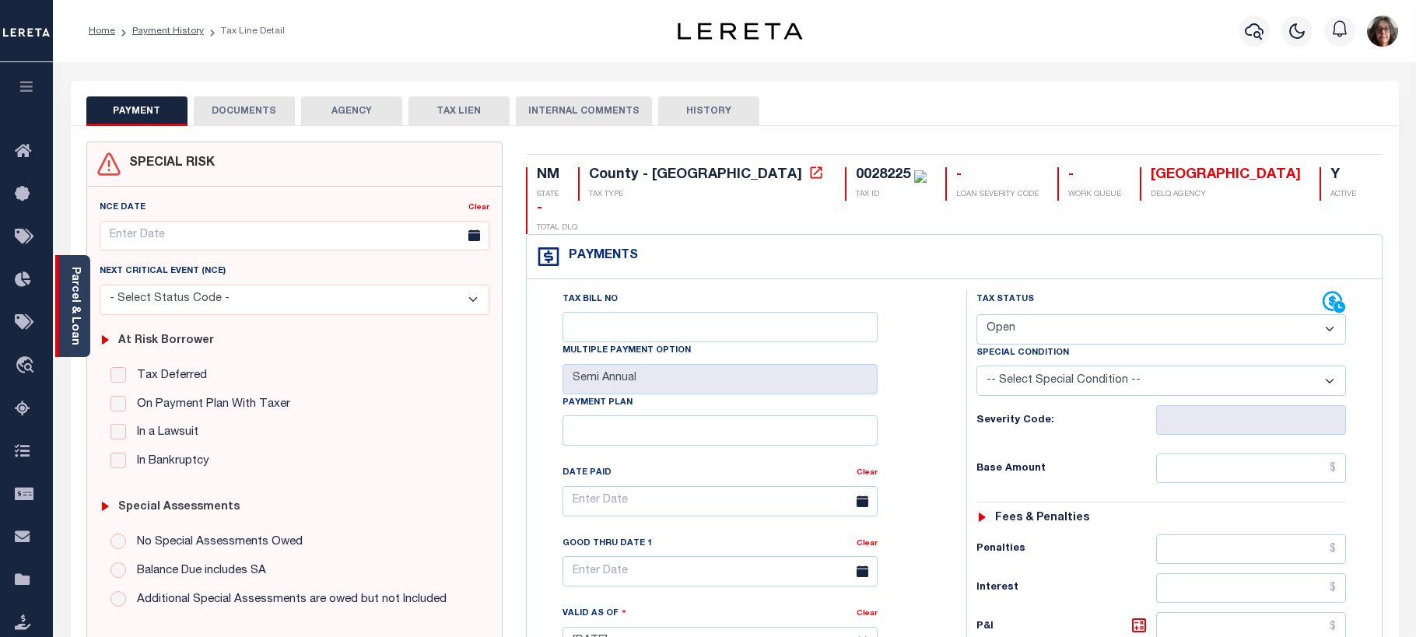
click at [75, 323] on link "Parcel & Loan" at bounding box center [74, 306] width 11 height 79
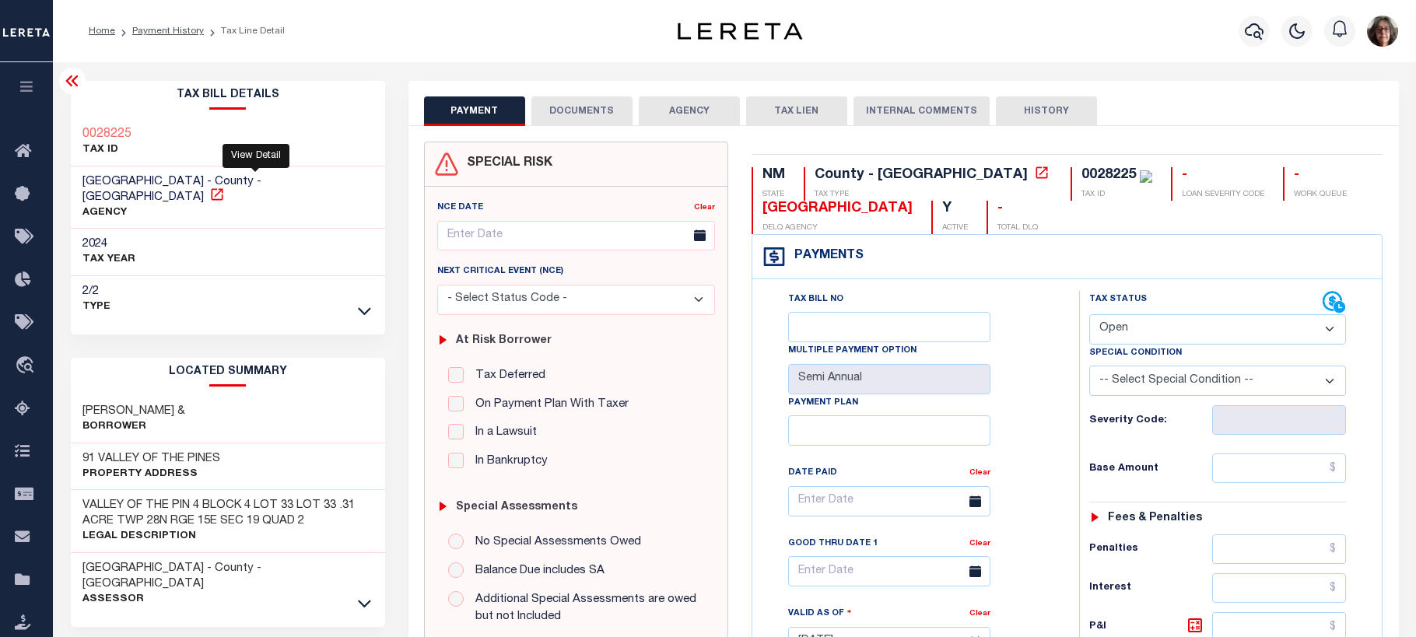
click at [225, 187] on icon at bounding box center [217, 195] width 16 height 16
click at [1254, 32] on icon "button" at bounding box center [1254, 31] width 19 height 19
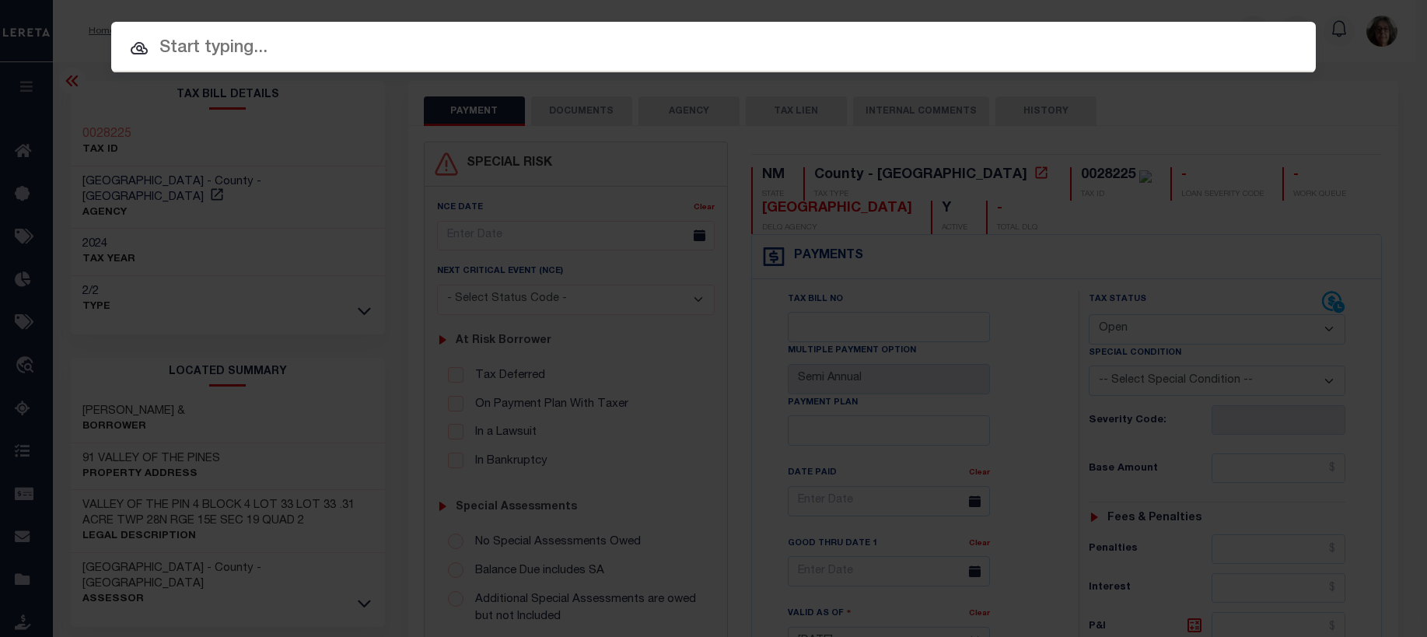
paste input "9042012236"
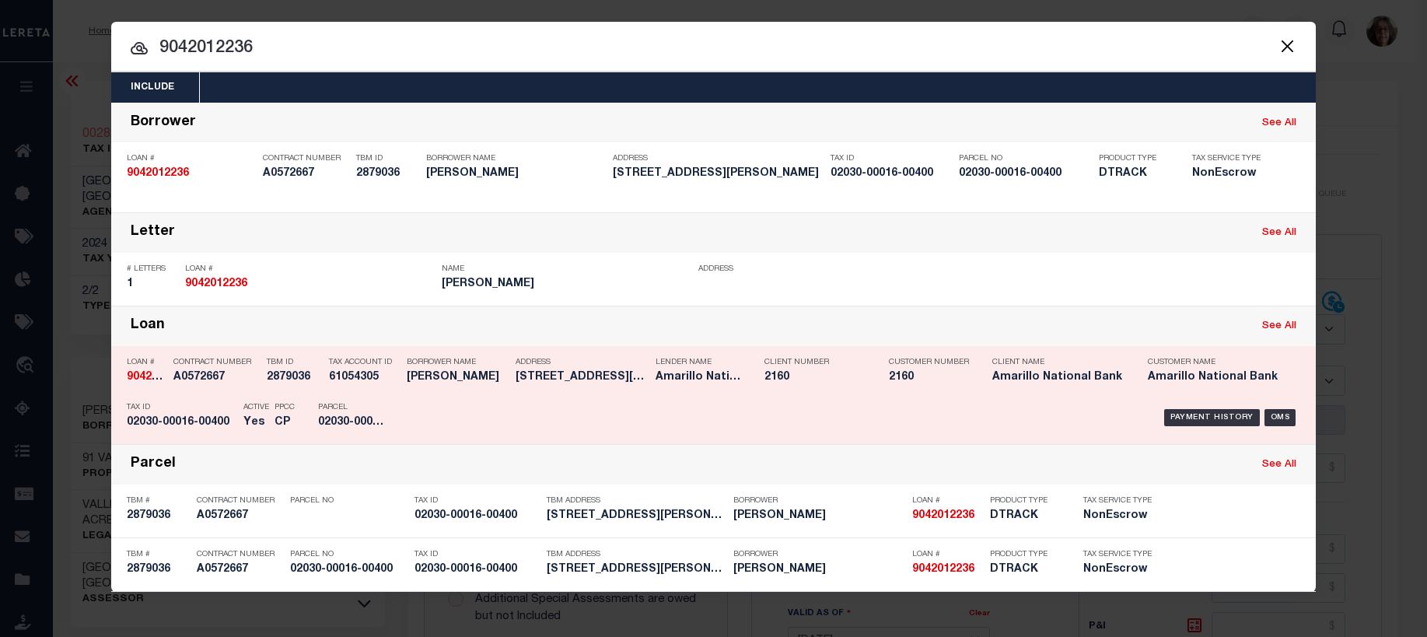
click at [1273, 331] on link "See All" at bounding box center [1279, 326] width 34 height 10
type input "9042012236"
click at [1186, 420] on div "Payment History" at bounding box center [1212, 417] width 96 height 17
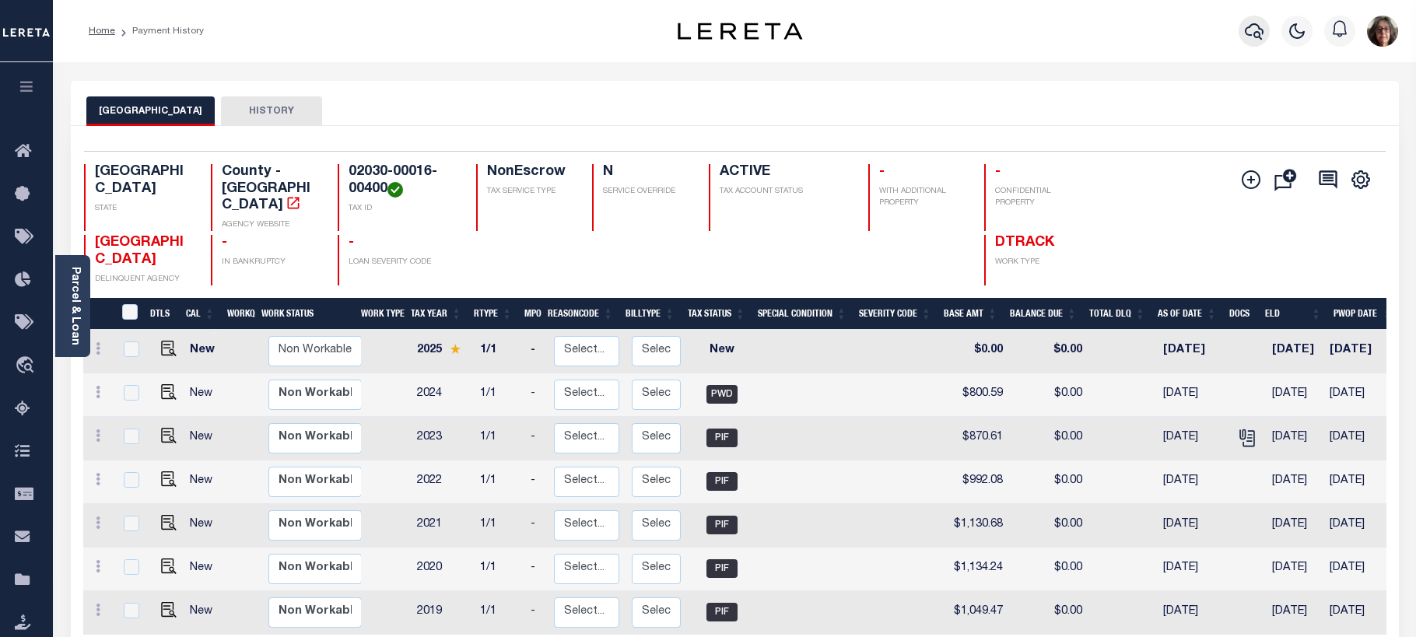
click at [1257, 31] on icon "button" at bounding box center [1254, 31] width 19 height 19
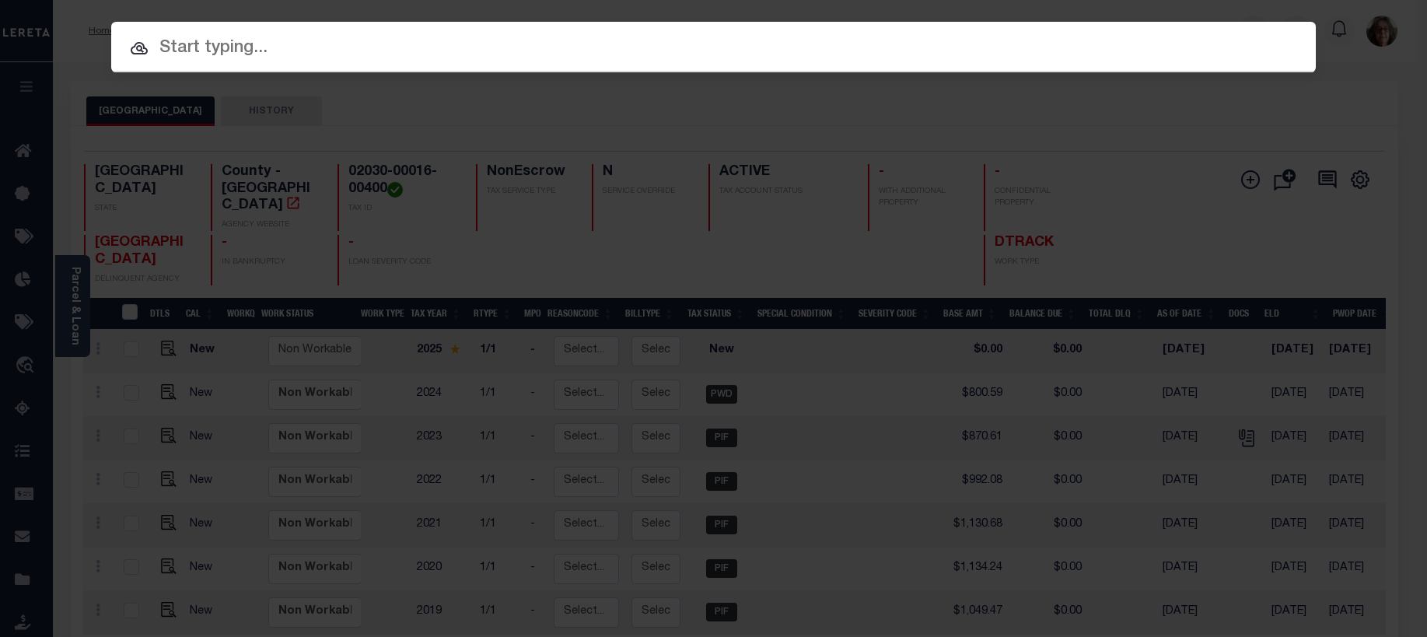
paste input "9042043085"
type input "9042043085"
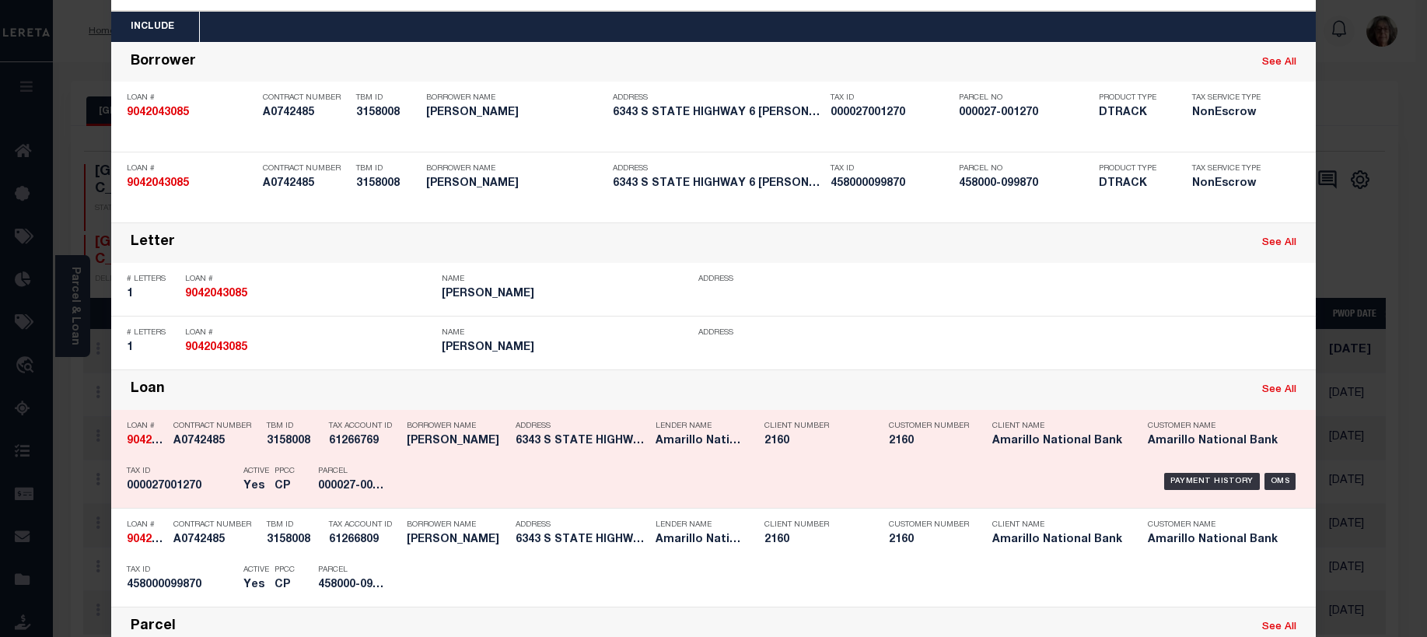
scroll to position [310, 0]
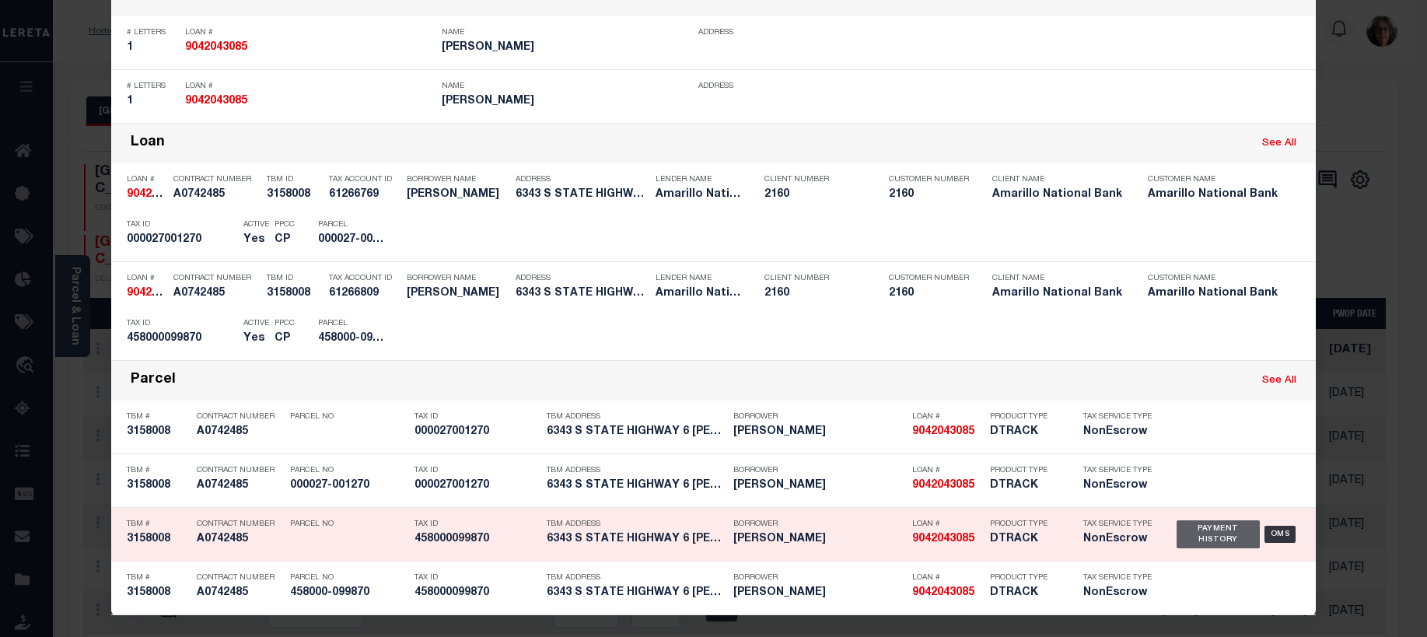
click at [1199, 534] on div "Payment History" at bounding box center [1218, 534] width 83 height 28
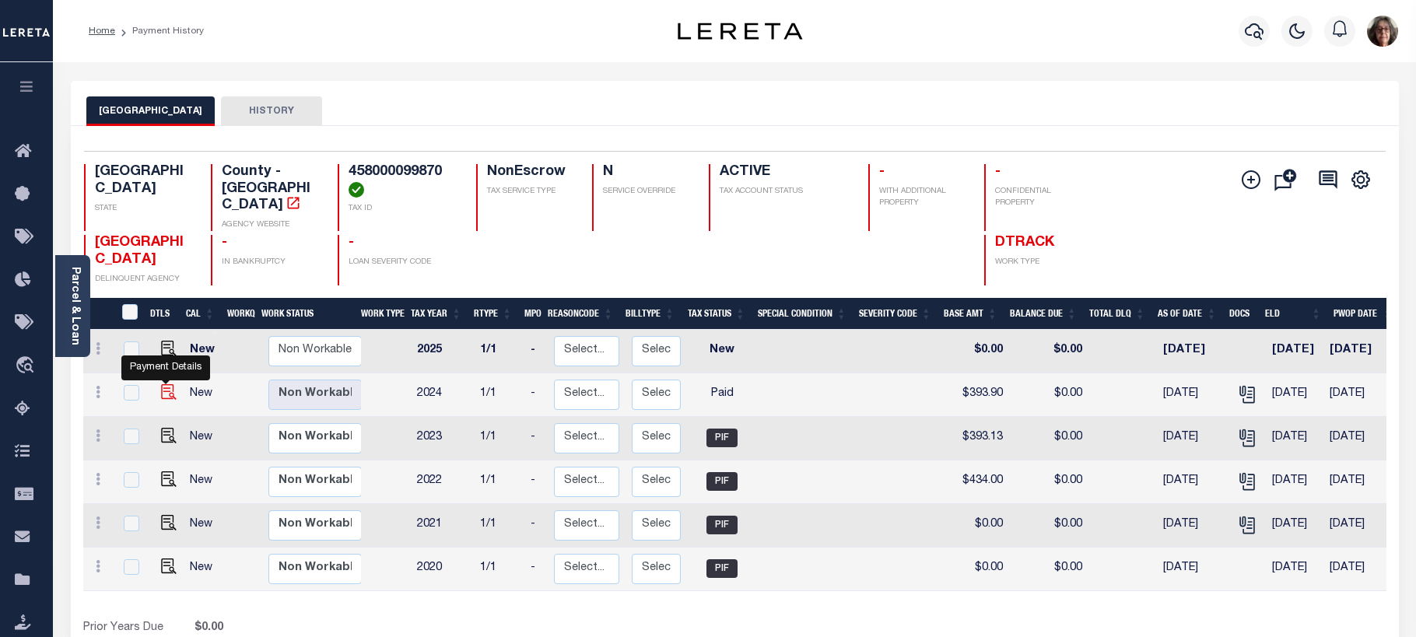
click at [161, 384] on img "" at bounding box center [169, 392] width 16 height 16
checkbox input "true"
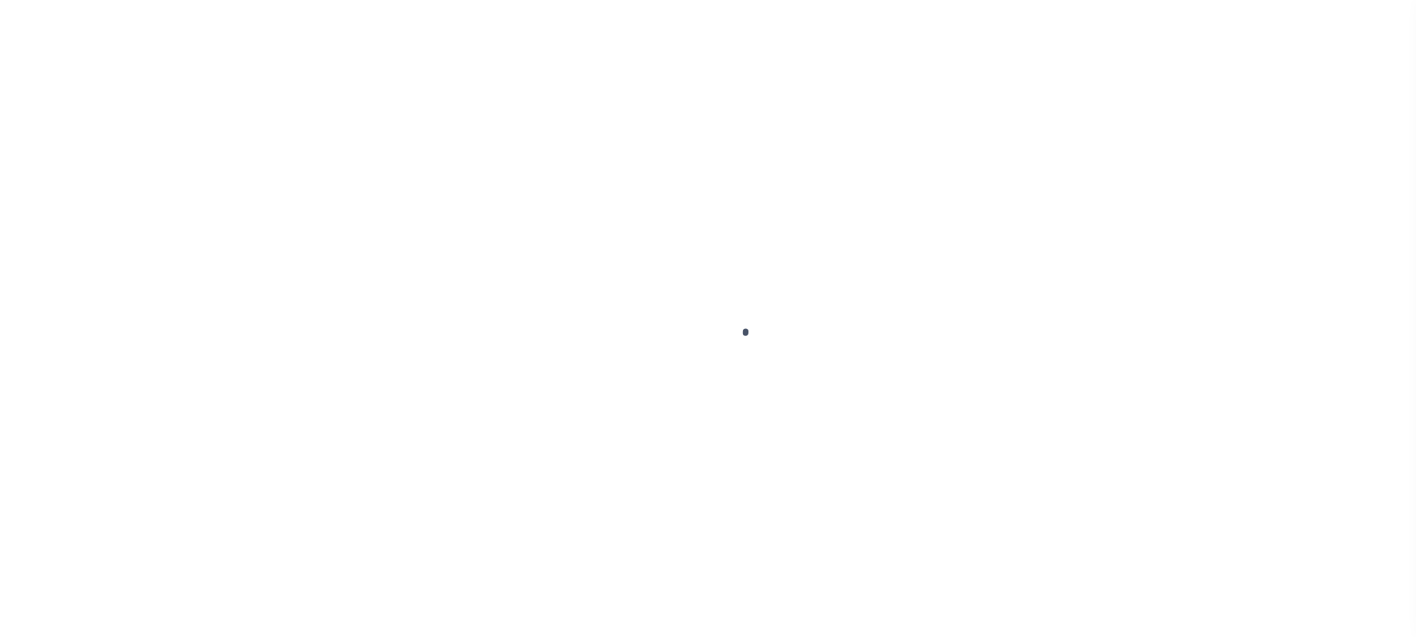
select select "PYD"
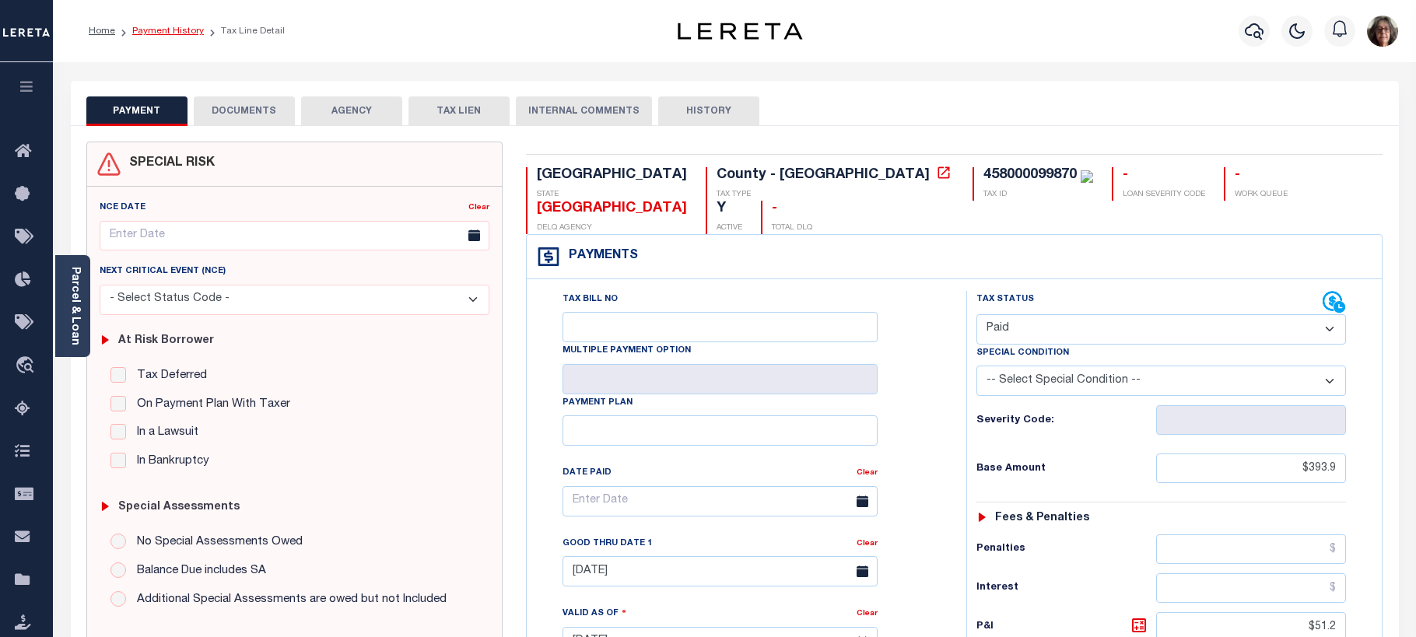
click at [169, 30] on link "Payment History" at bounding box center [168, 30] width 72 height 9
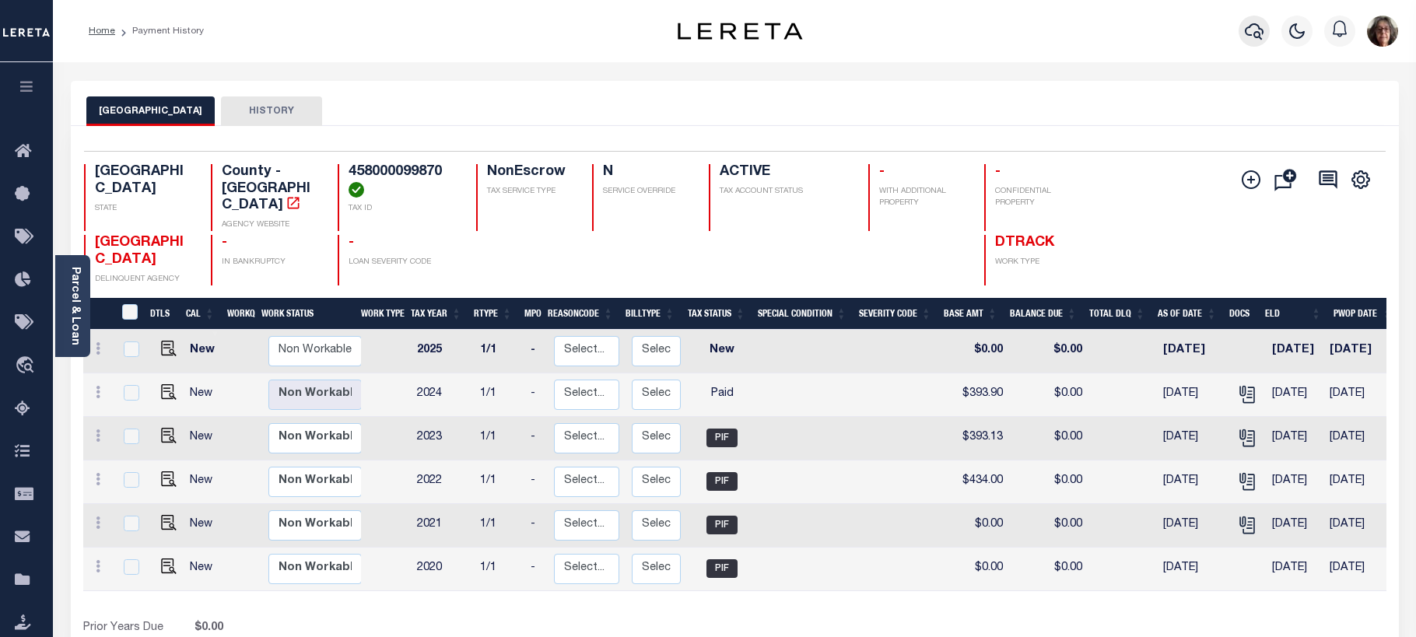
click at [1253, 33] on icon "button" at bounding box center [1254, 31] width 19 height 19
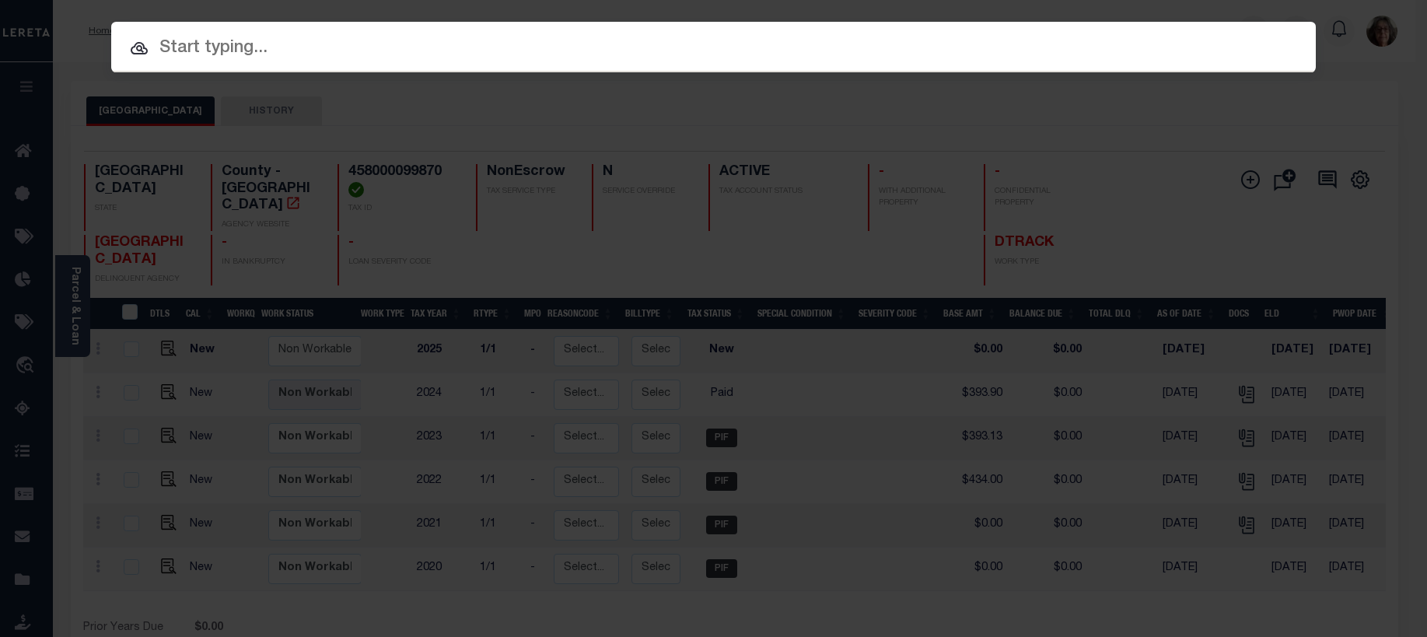
paste input "9042043085"
type input "9042043085"
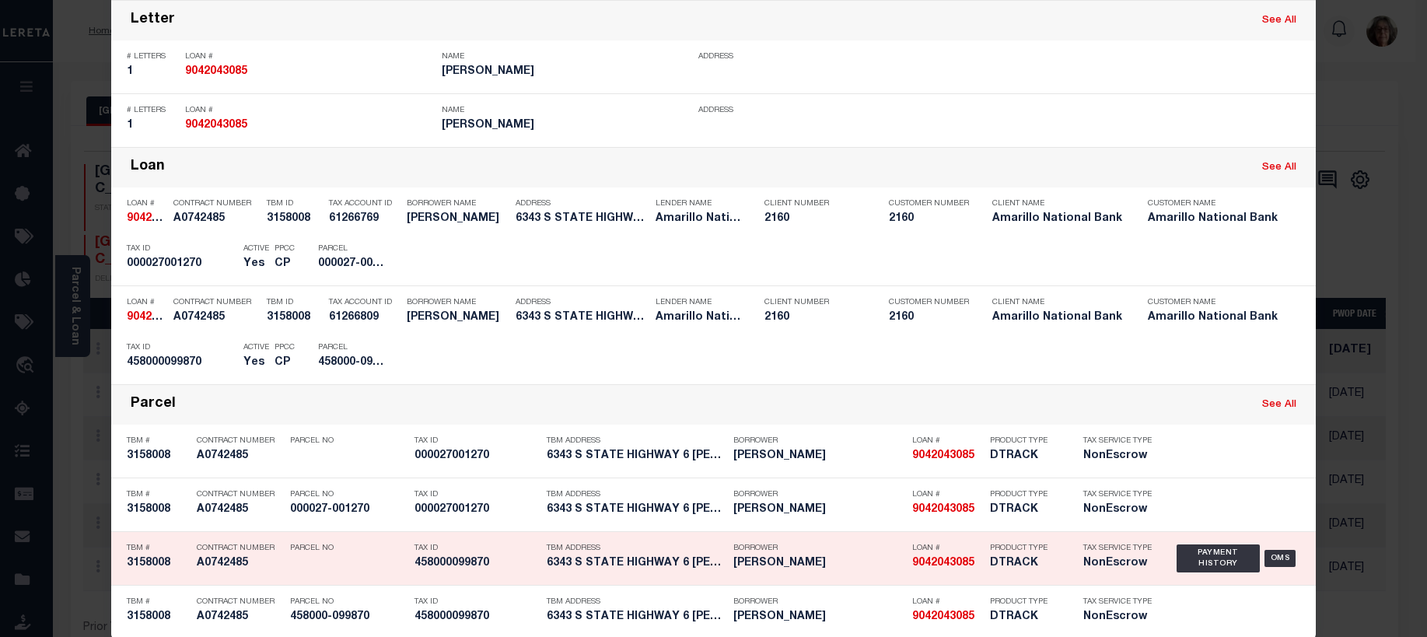
scroll to position [310, 0]
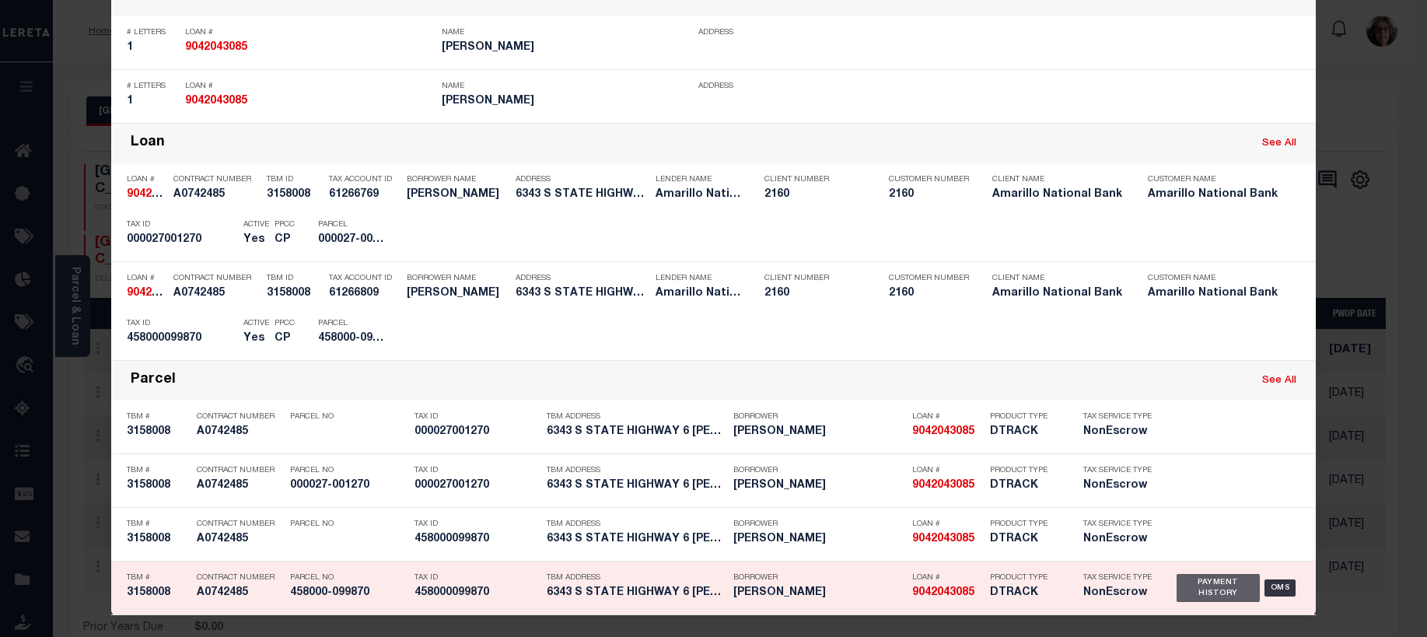
click at [1206, 586] on div "Payment History" at bounding box center [1218, 588] width 83 height 28
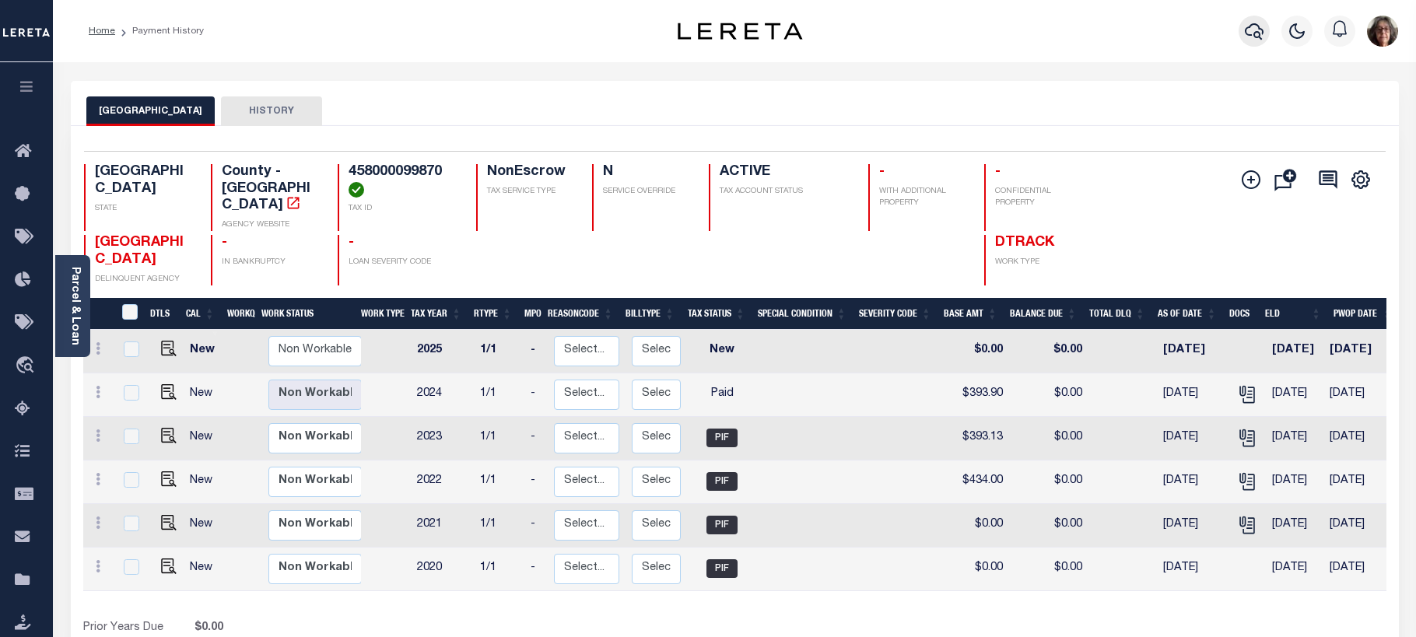
click at [1255, 33] on icon "button" at bounding box center [1254, 31] width 19 height 16
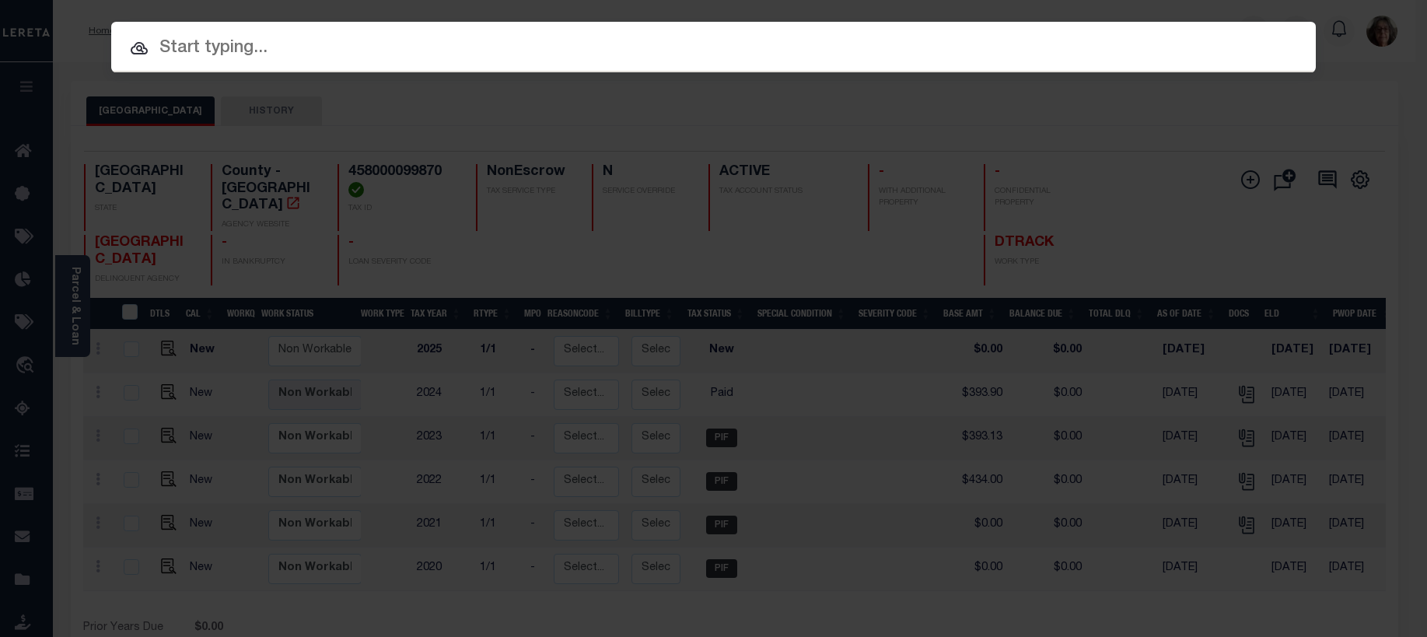
paste input "9042043085"
type input "9042043085"
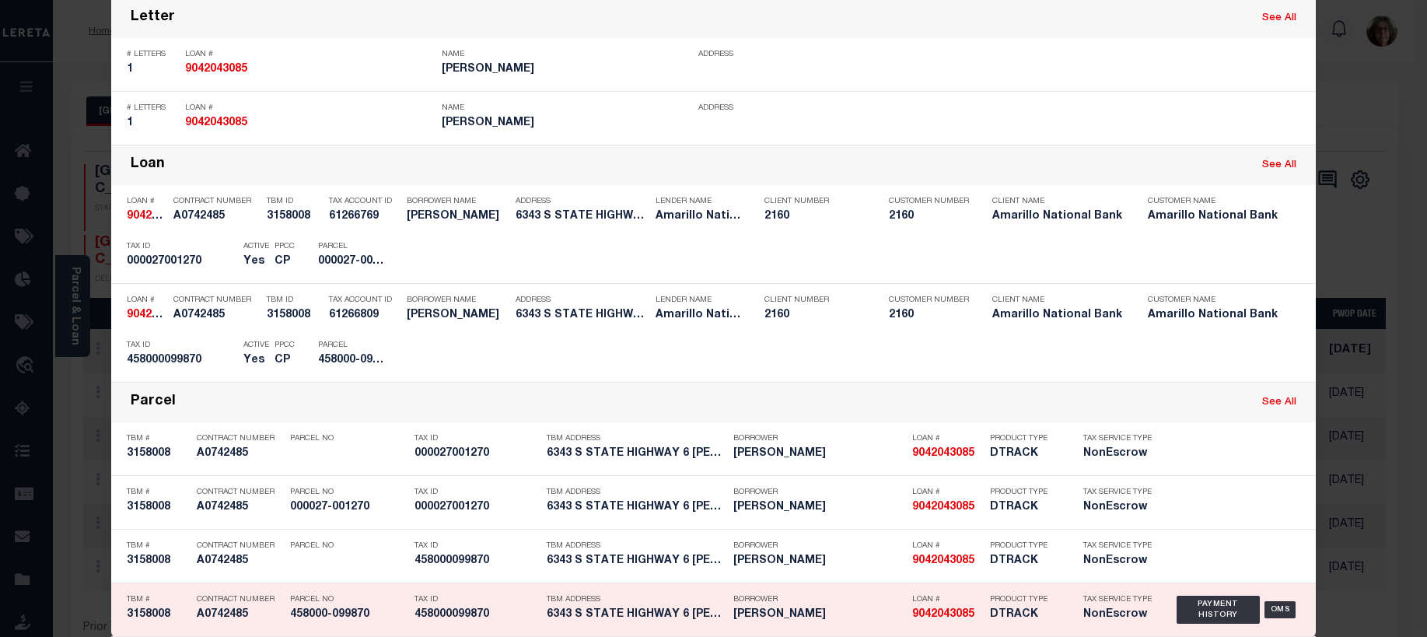
scroll to position [310, 0]
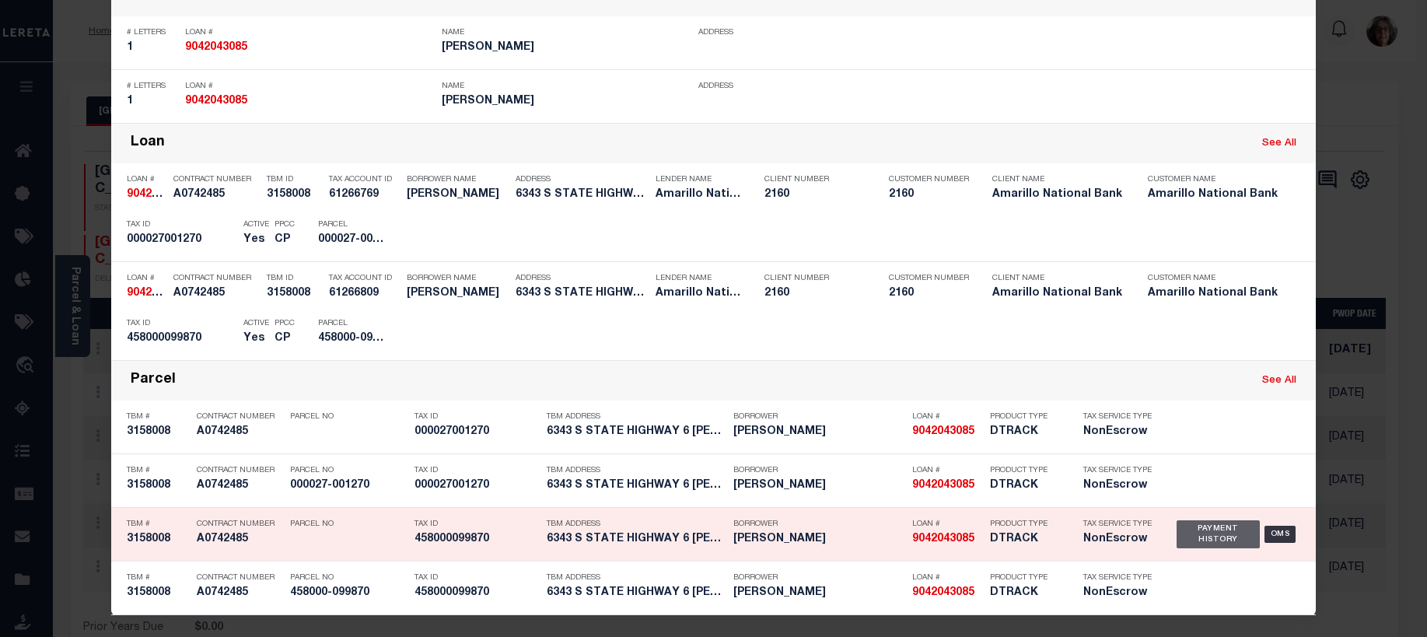
click at [1213, 527] on div "Payment History" at bounding box center [1218, 534] width 83 height 28
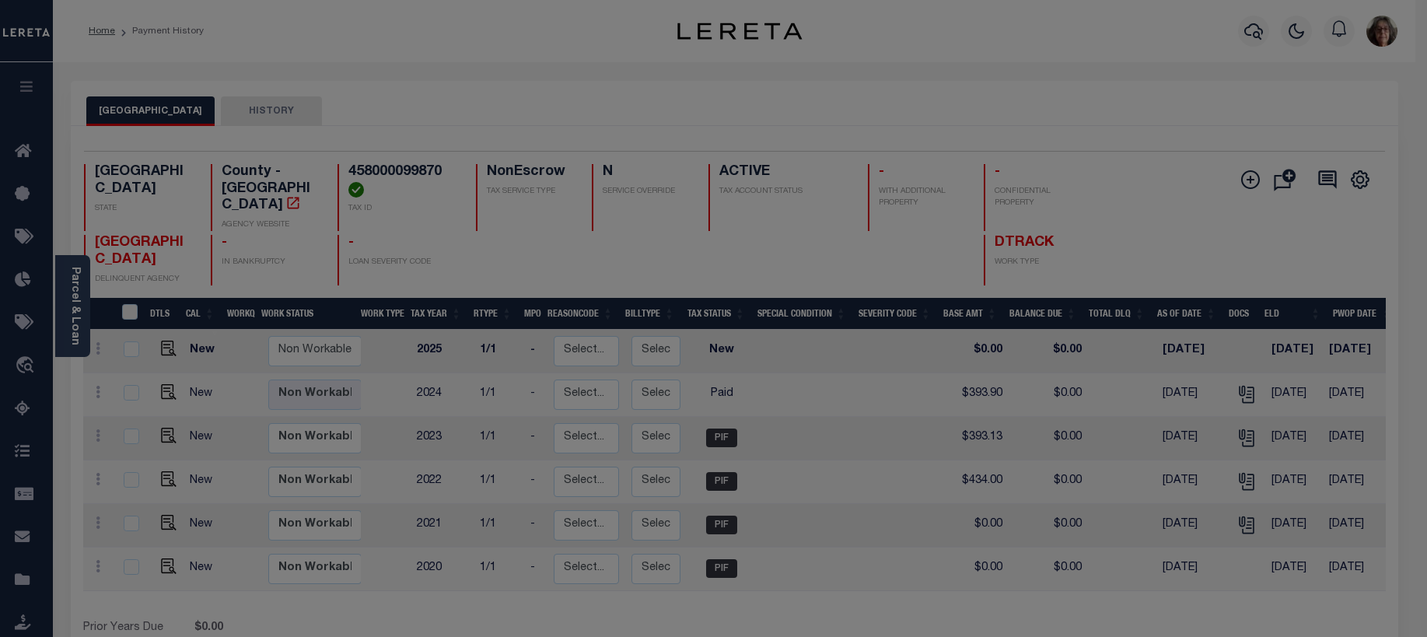
scroll to position [0, 0]
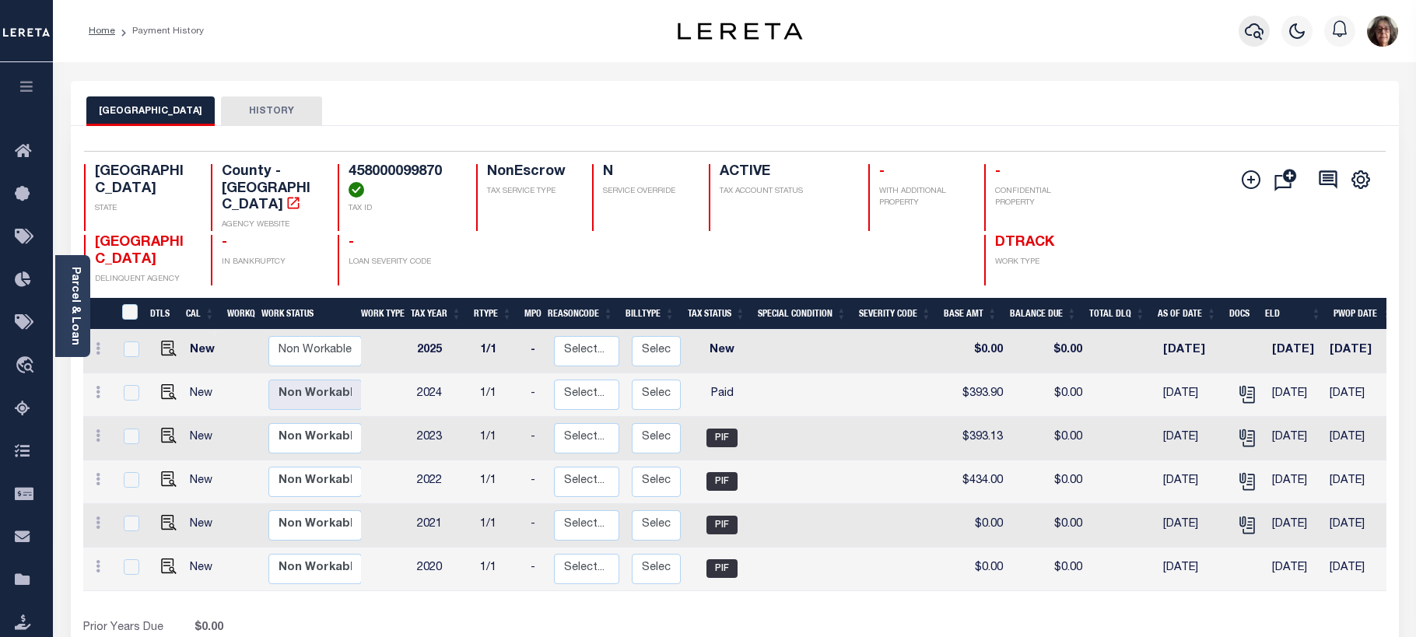
click at [1250, 30] on icon "button" at bounding box center [1254, 31] width 19 height 19
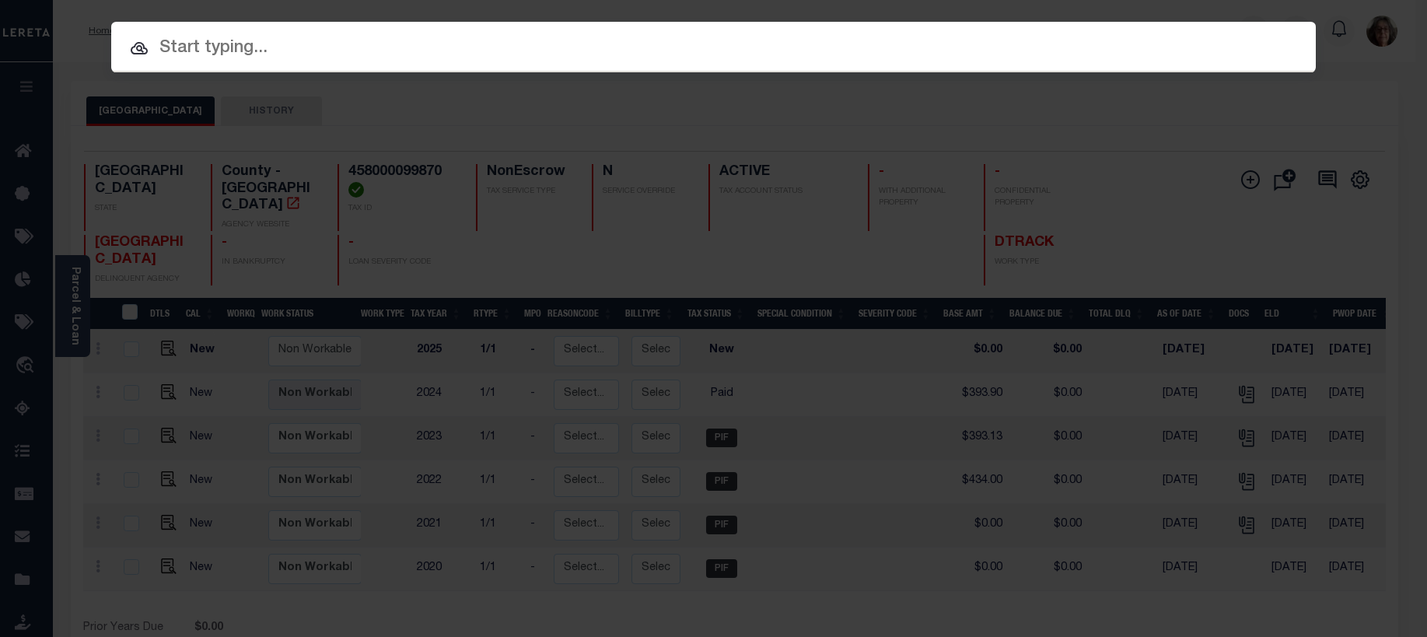
paste input "9042012236"
type input "9042012236"
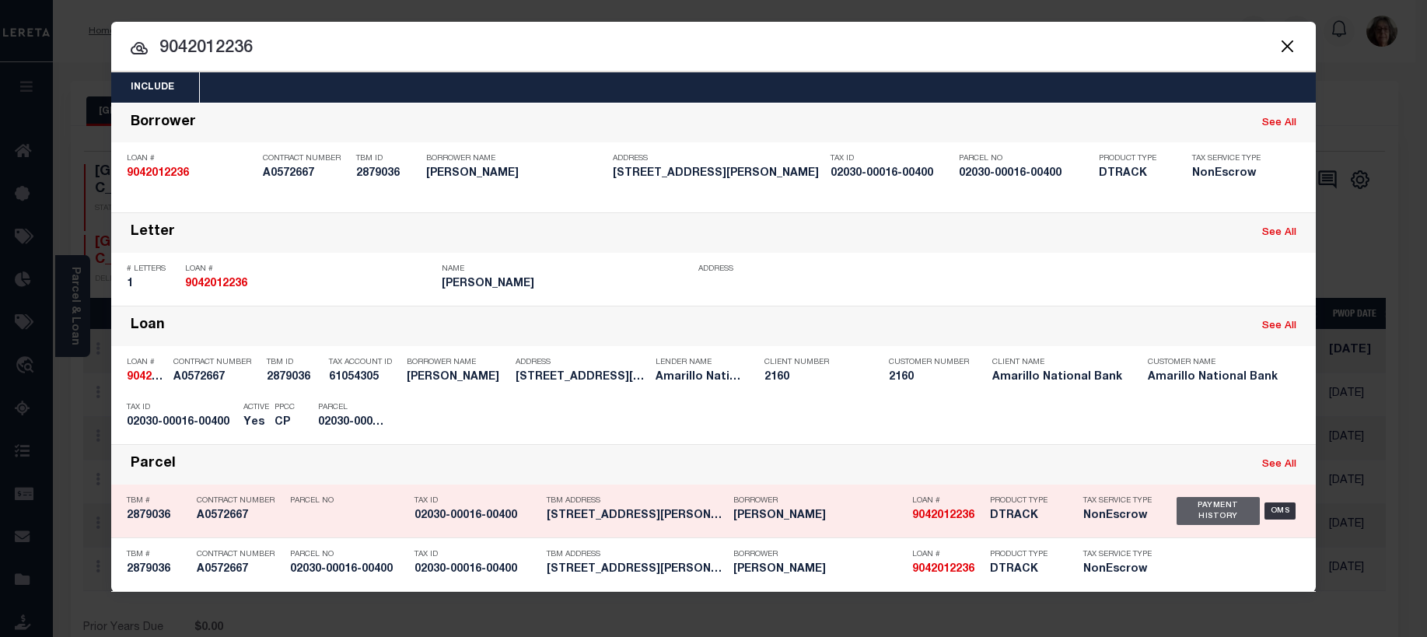
click at [1203, 512] on div "Payment History" at bounding box center [1218, 511] width 83 height 28
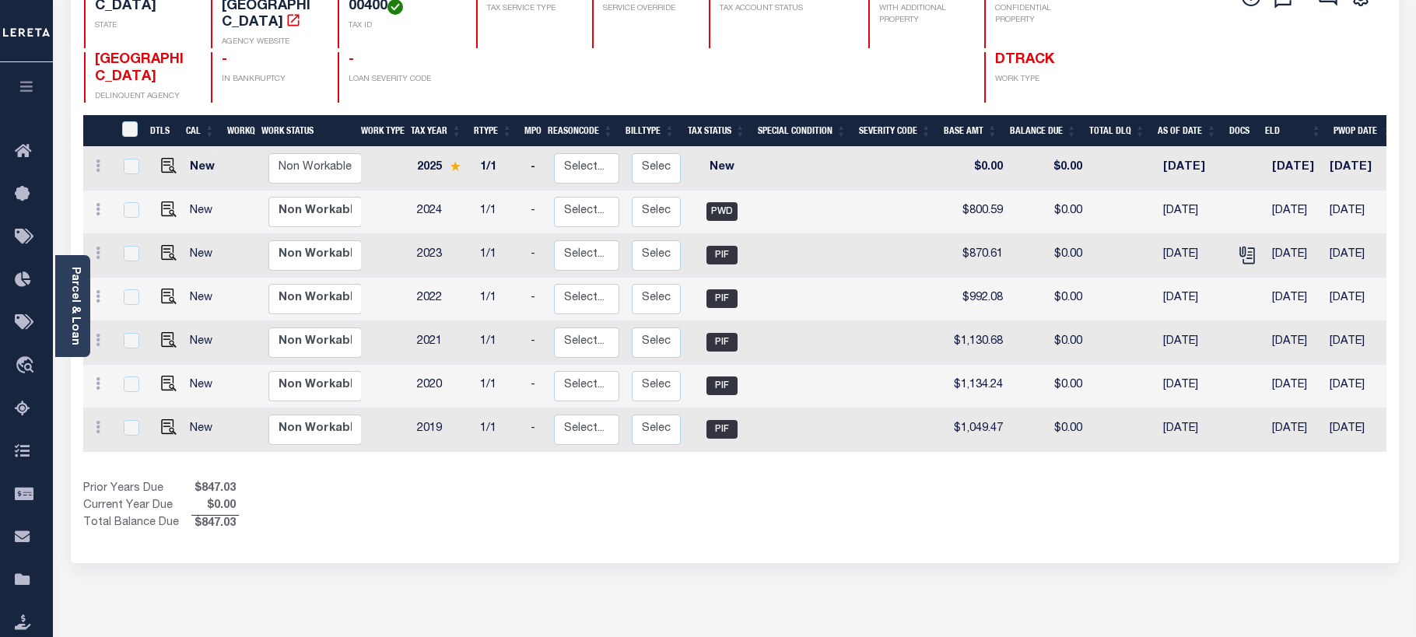
scroll to position [156, 0]
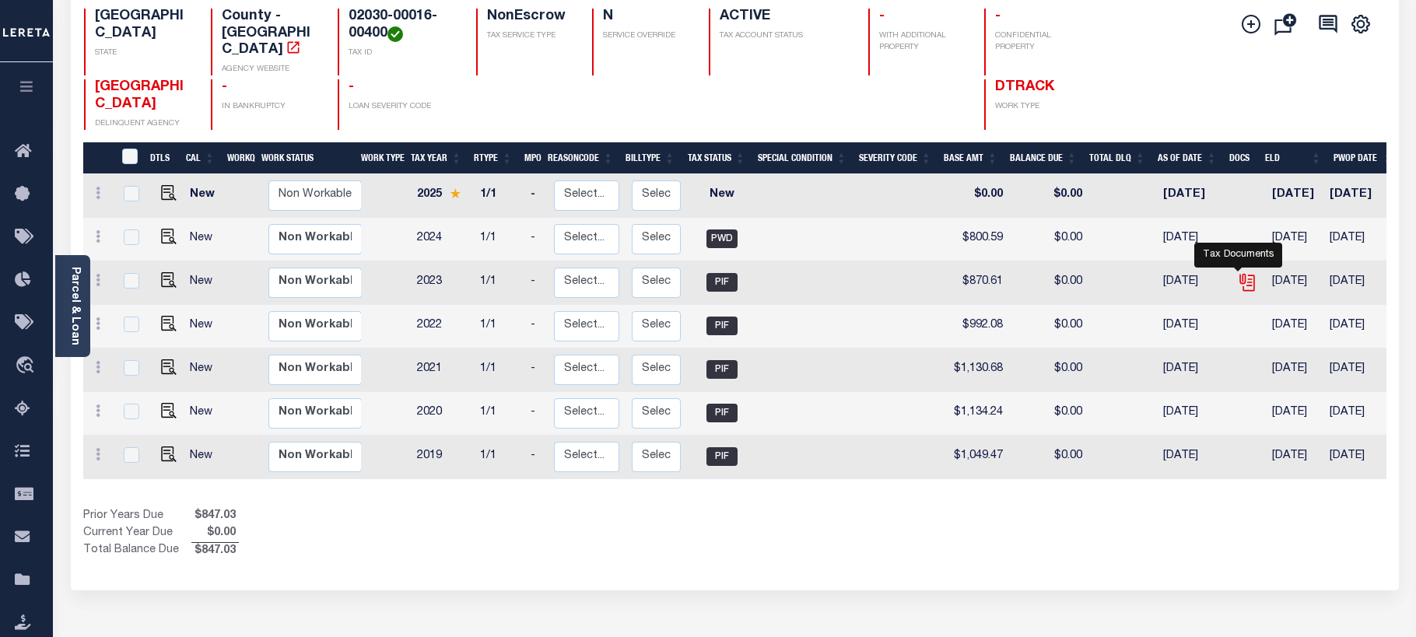
click at [1242, 274] on icon "" at bounding box center [1245, 280] width 12 height 12
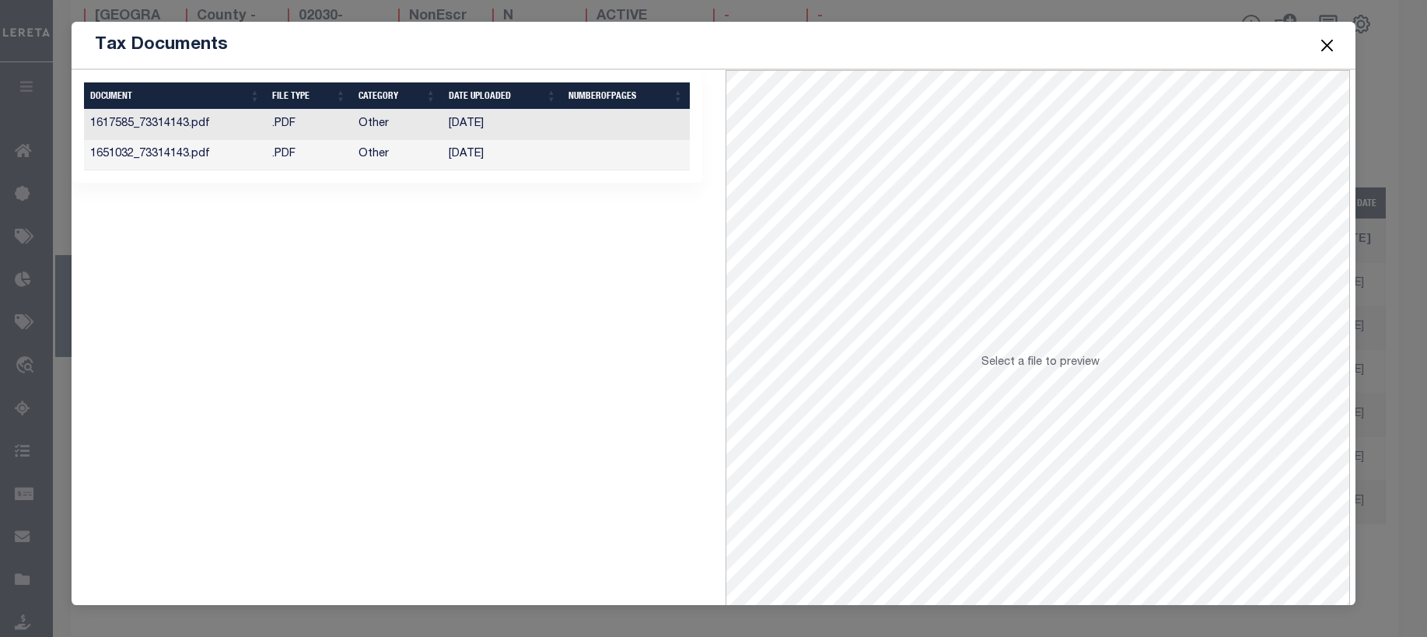
click at [463, 153] on td "08/22/2024" at bounding box center [503, 155] width 121 height 30
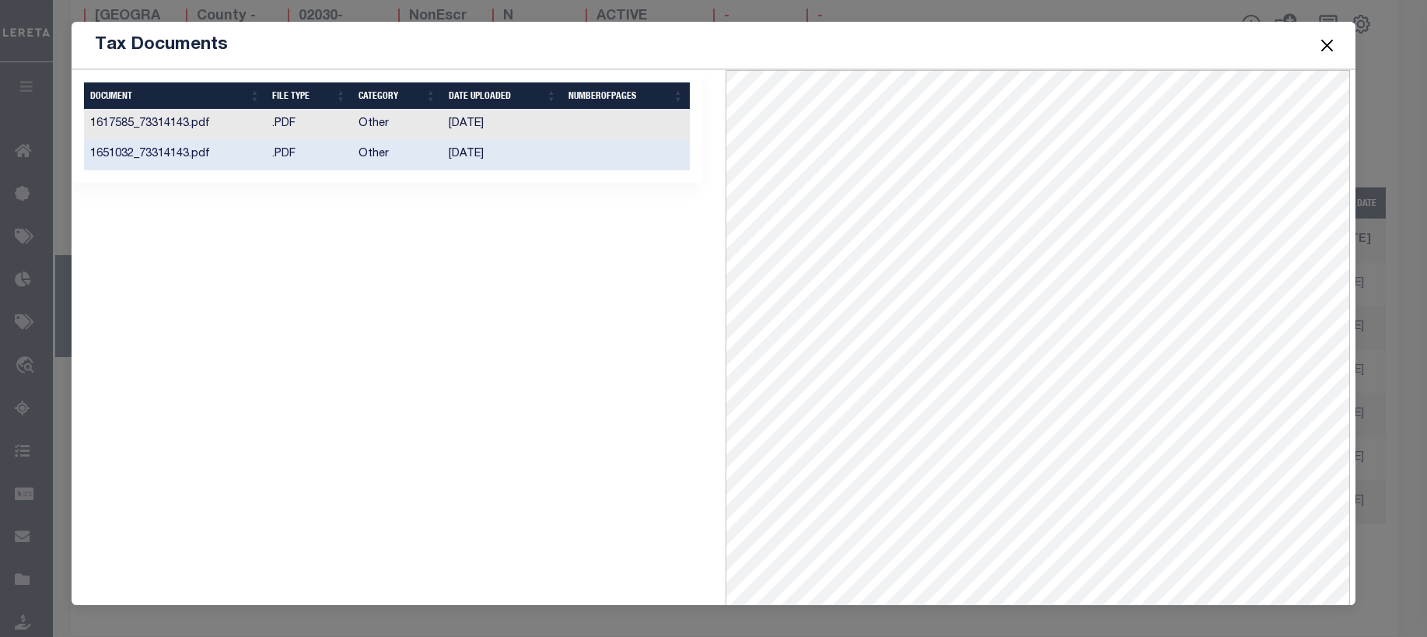
click at [455, 121] on td "07/22/2024" at bounding box center [503, 125] width 121 height 30
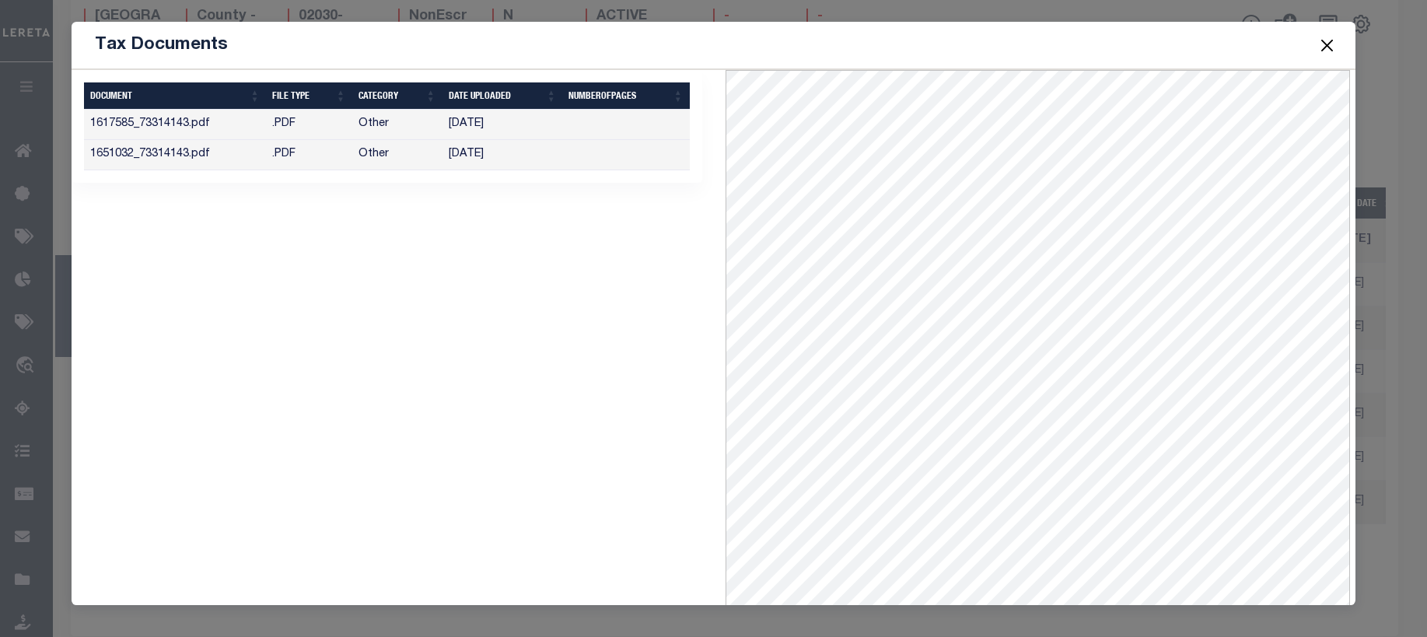
click at [1332, 44] on button "Close" at bounding box center [1327, 45] width 20 height 20
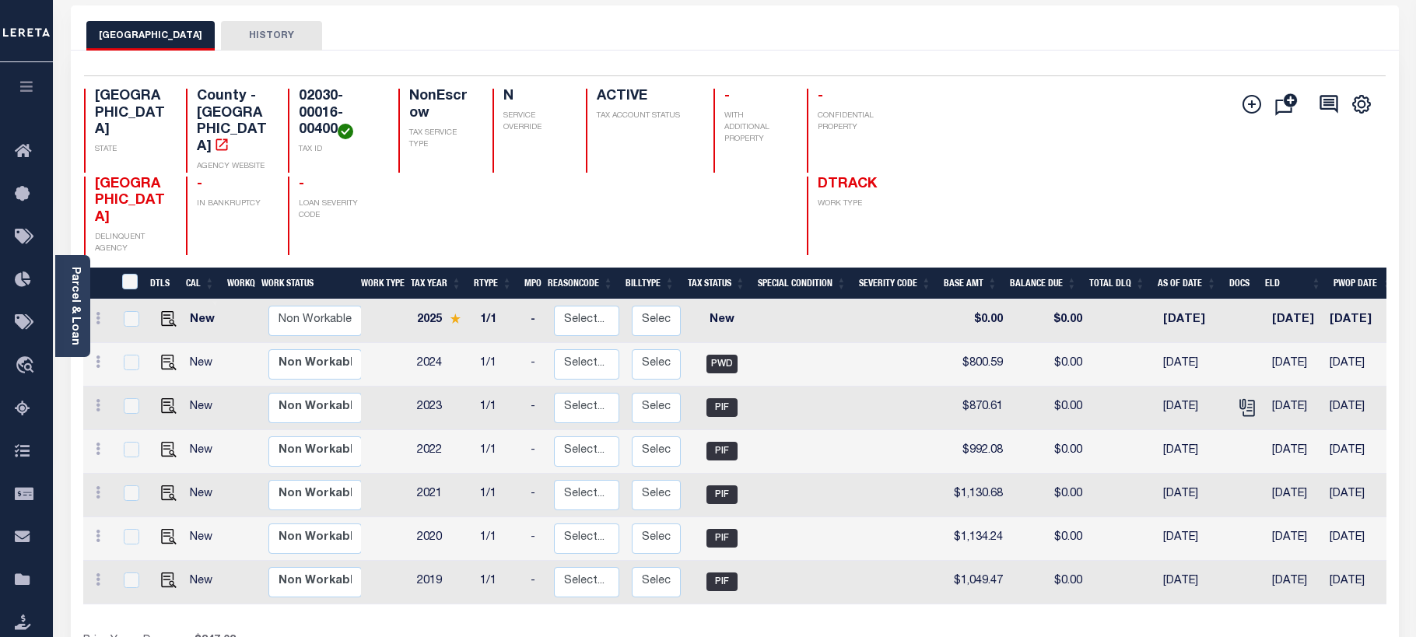
scroll to position [0, 0]
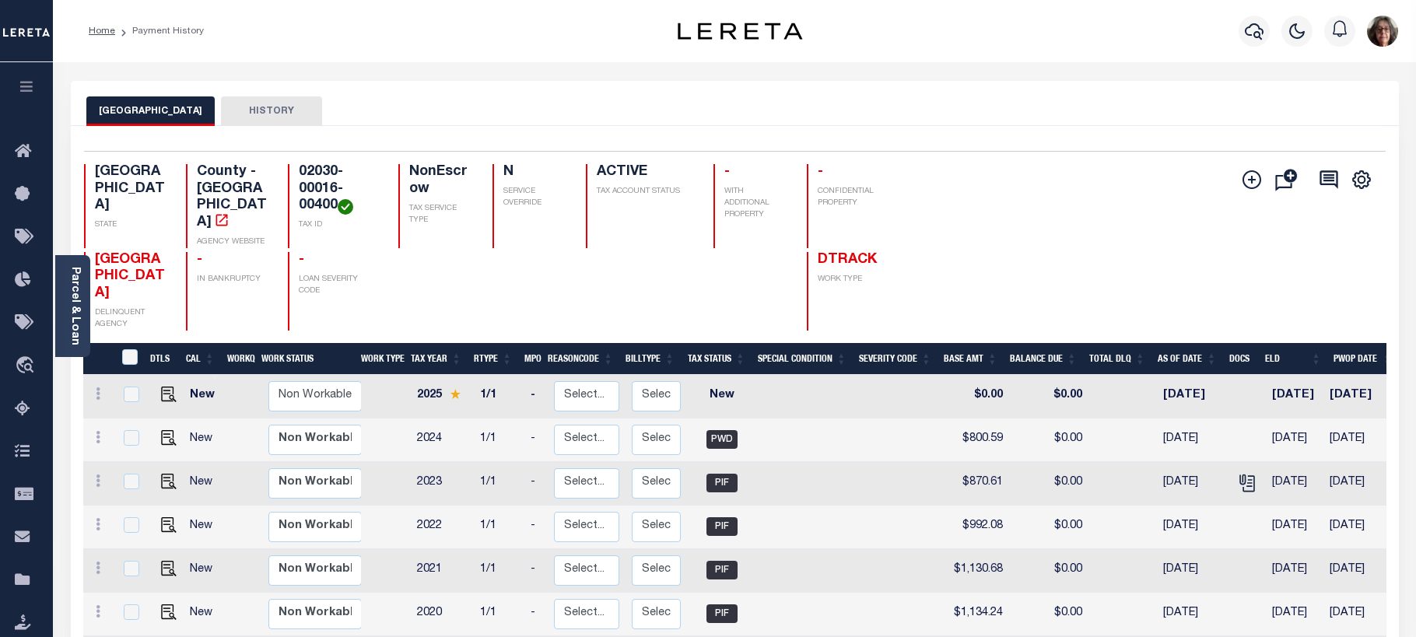
click at [274, 110] on button "HISTORY" at bounding box center [271, 111] width 101 height 30
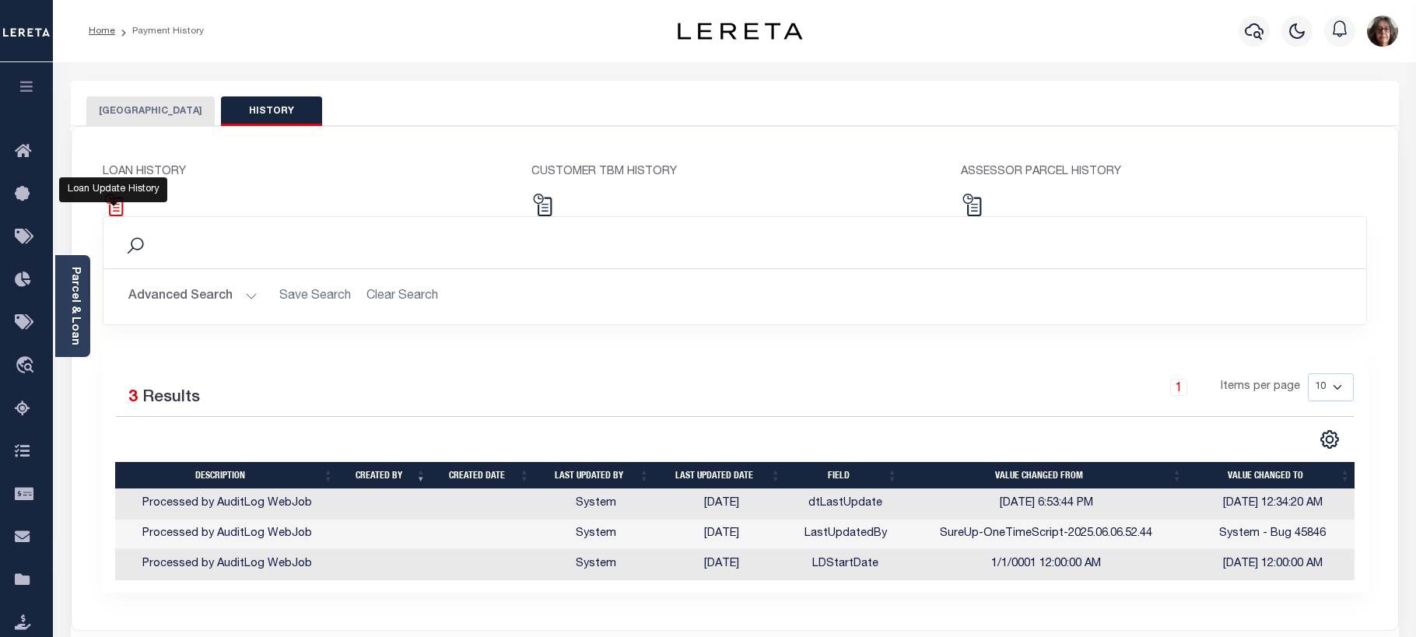
click at [120, 205] on img at bounding box center [114, 205] width 23 height 23
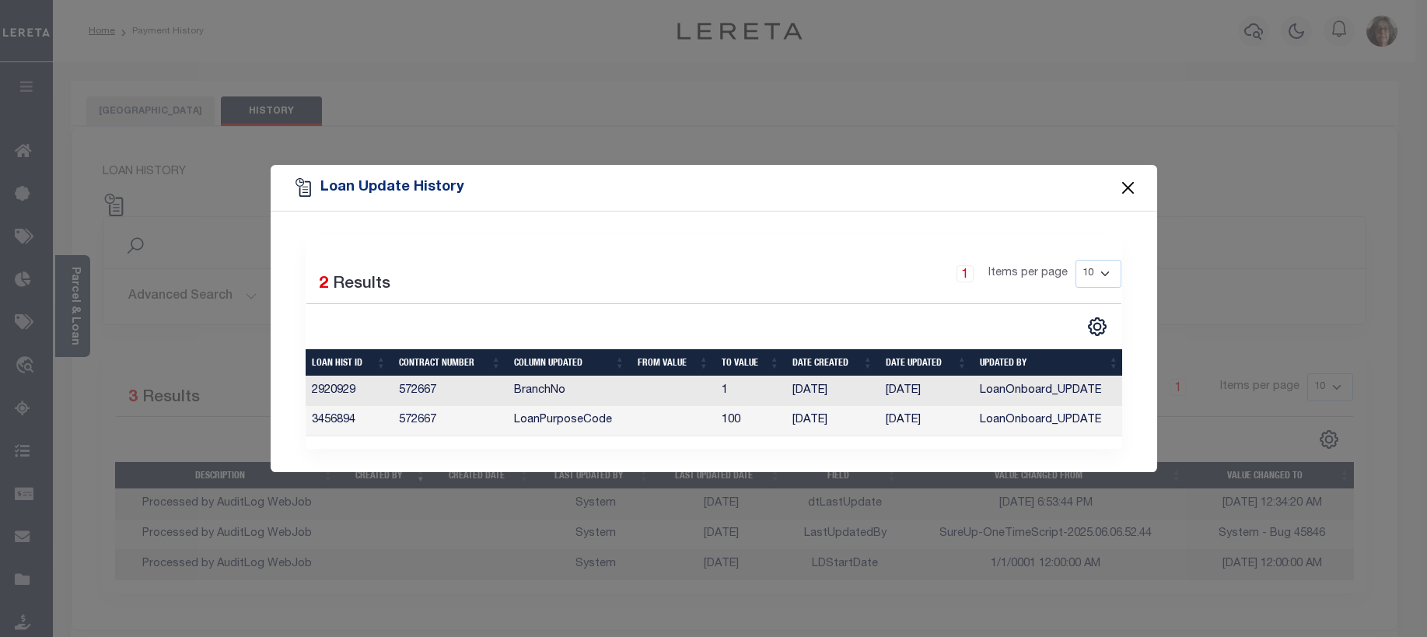
click at [1129, 186] on button "Close" at bounding box center [1128, 187] width 20 height 20
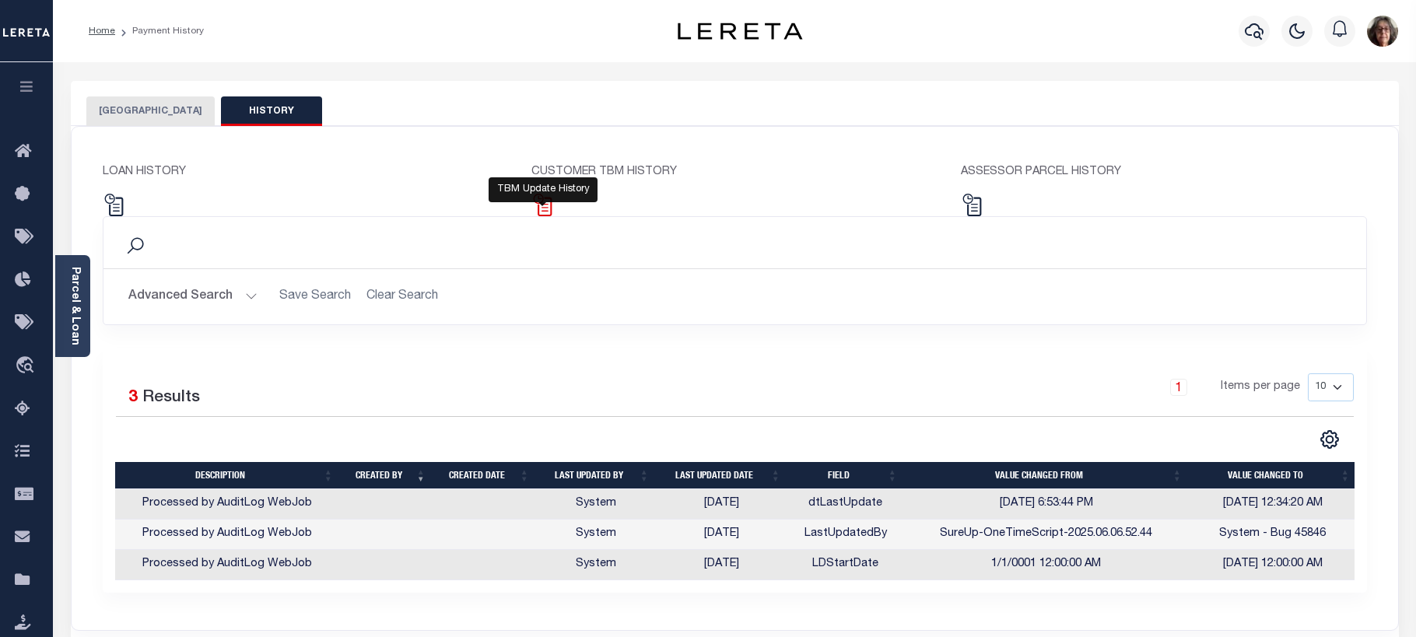
click at [546, 206] on img at bounding box center [542, 205] width 23 height 23
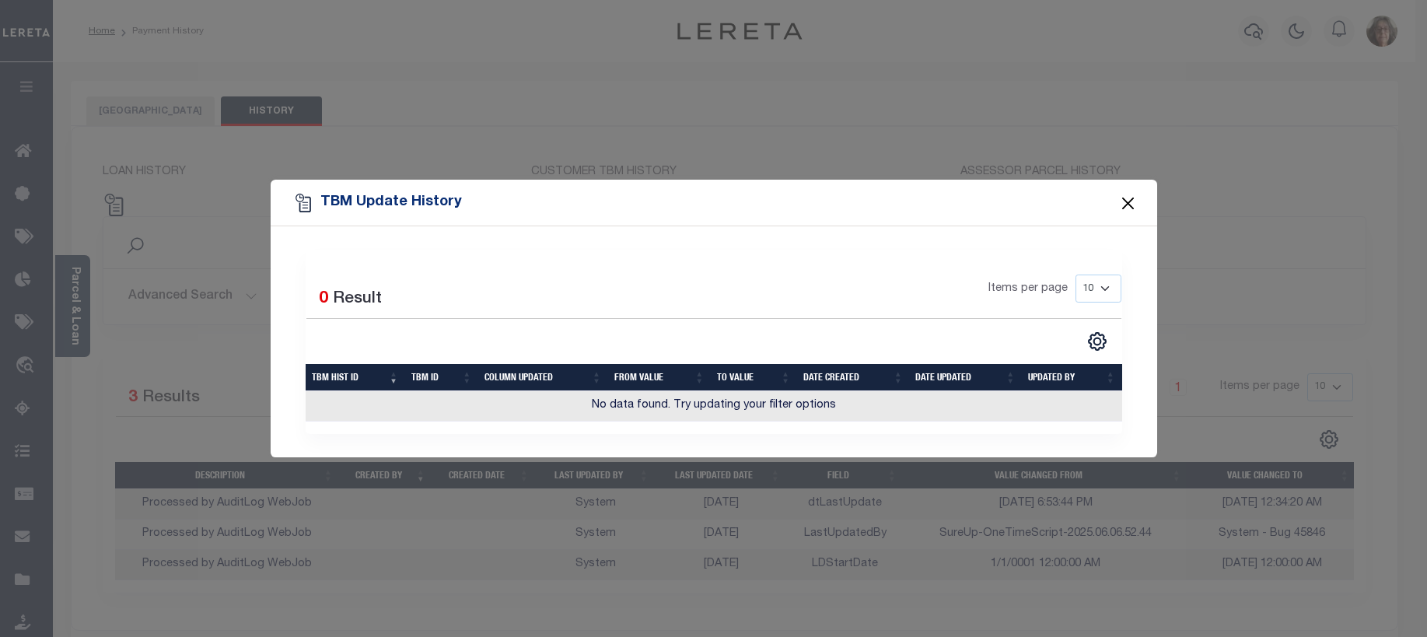
click at [1131, 209] on button "Close" at bounding box center [1128, 203] width 20 height 20
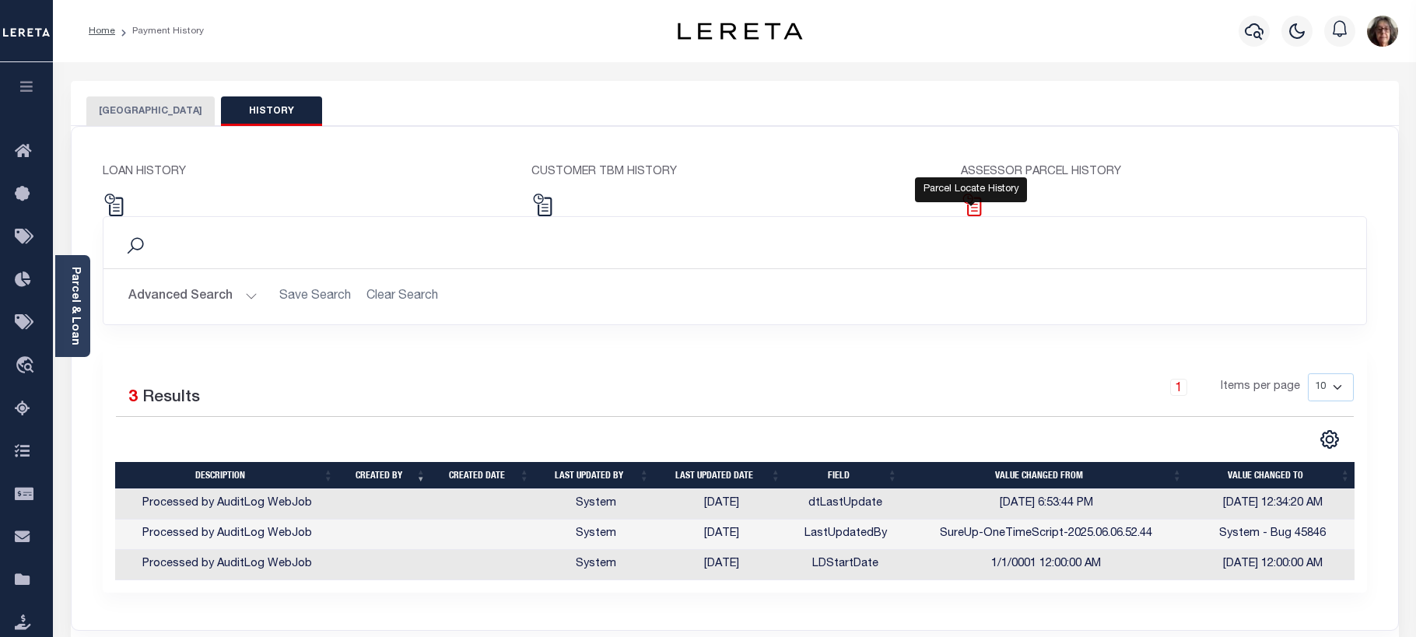
click at [973, 208] on img at bounding box center [972, 205] width 23 height 23
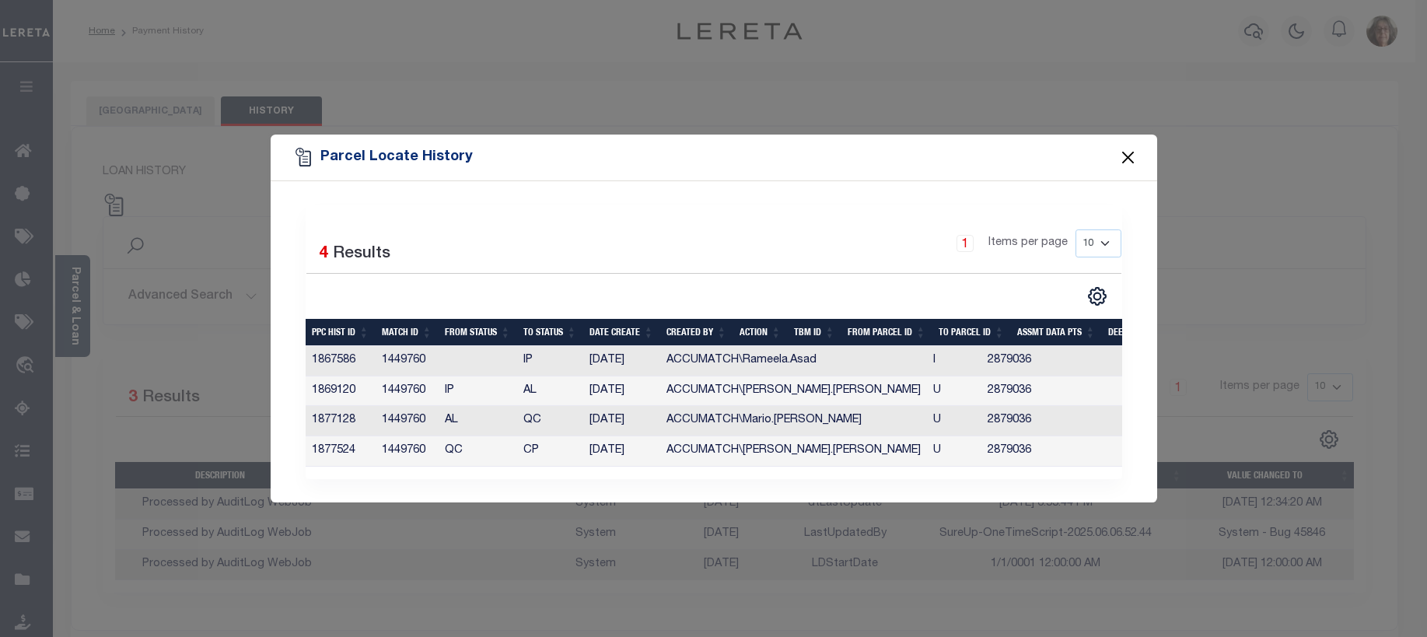
click at [1128, 150] on button "Close" at bounding box center [1128, 158] width 20 height 20
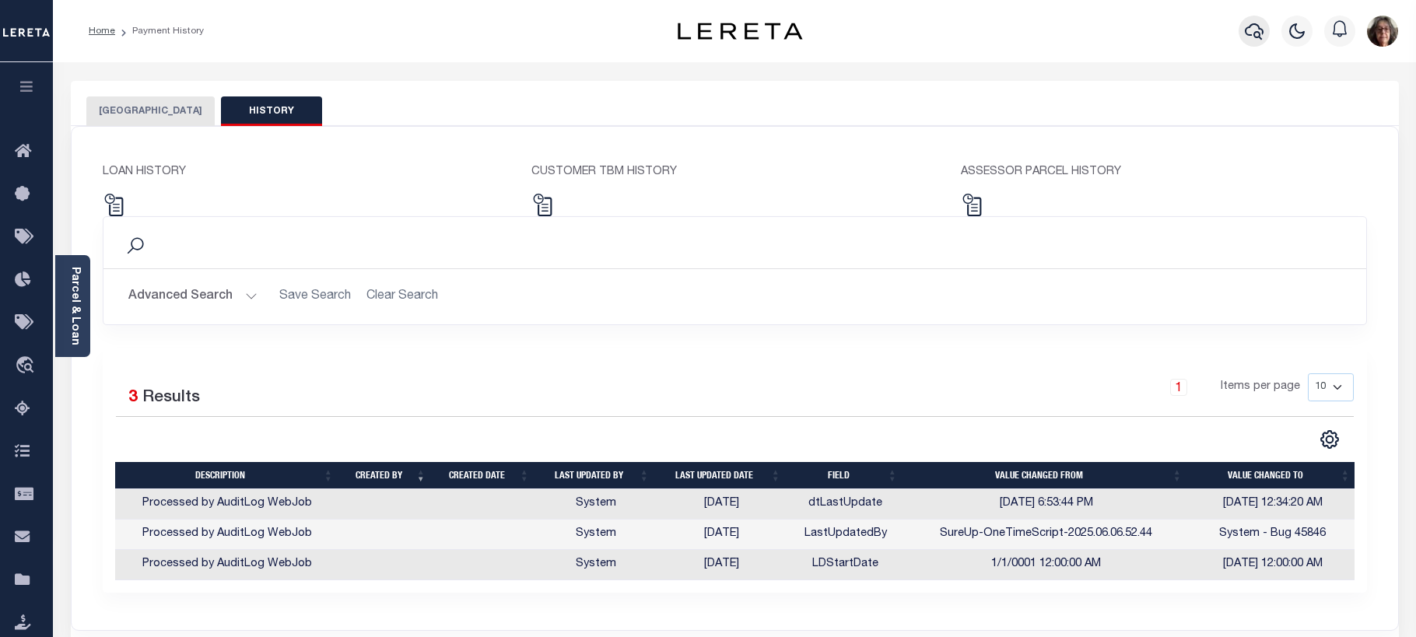
click at [1256, 32] on icon "button" at bounding box center [1254, 31] width 19 height 19
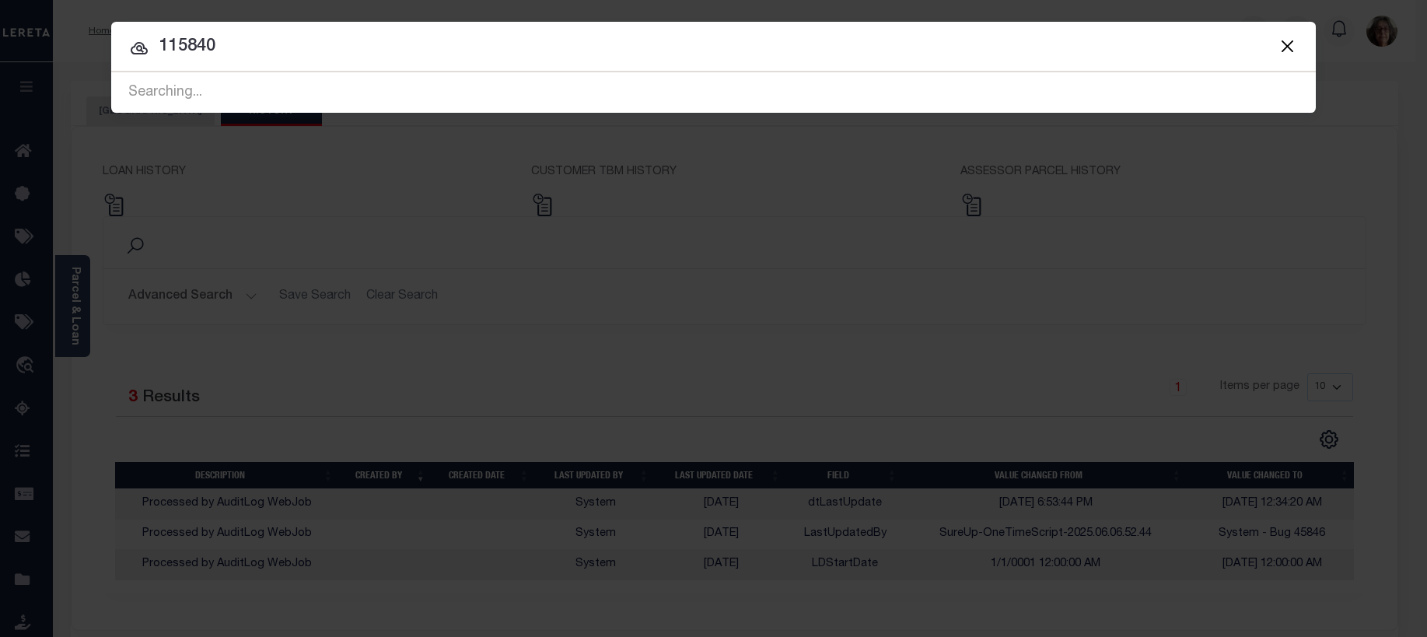
type input "115840"
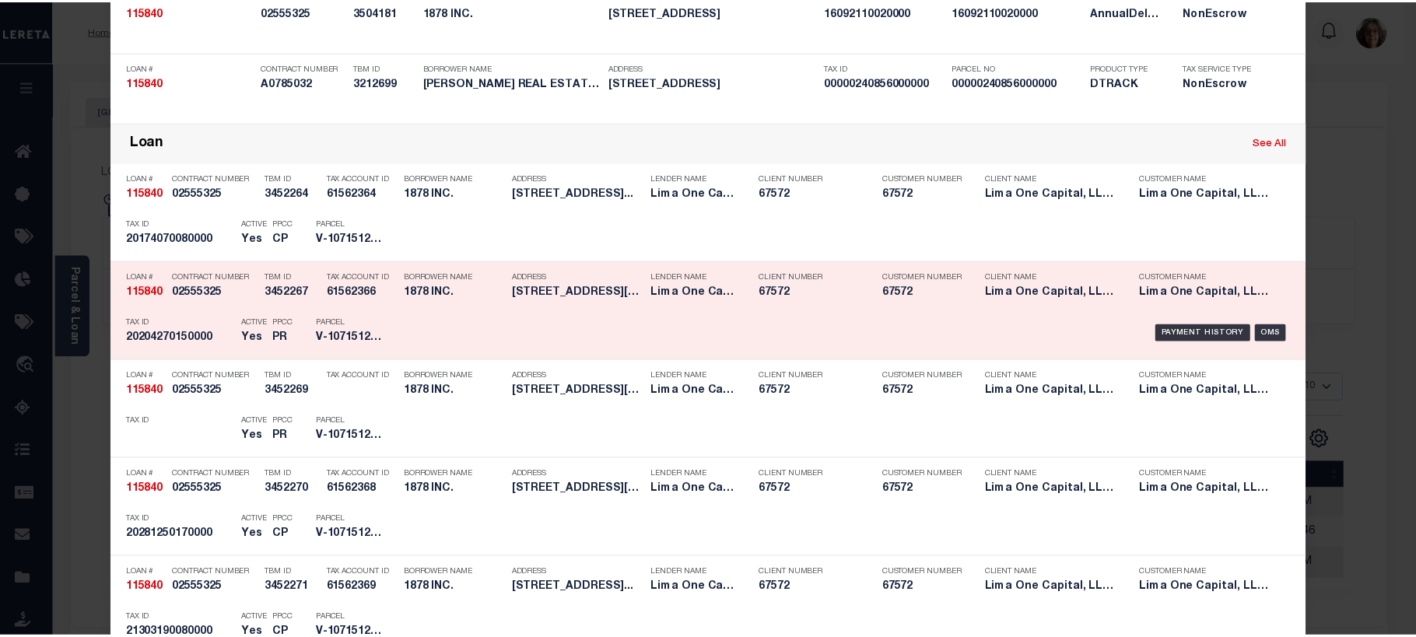
scroll to position [1711, 0]
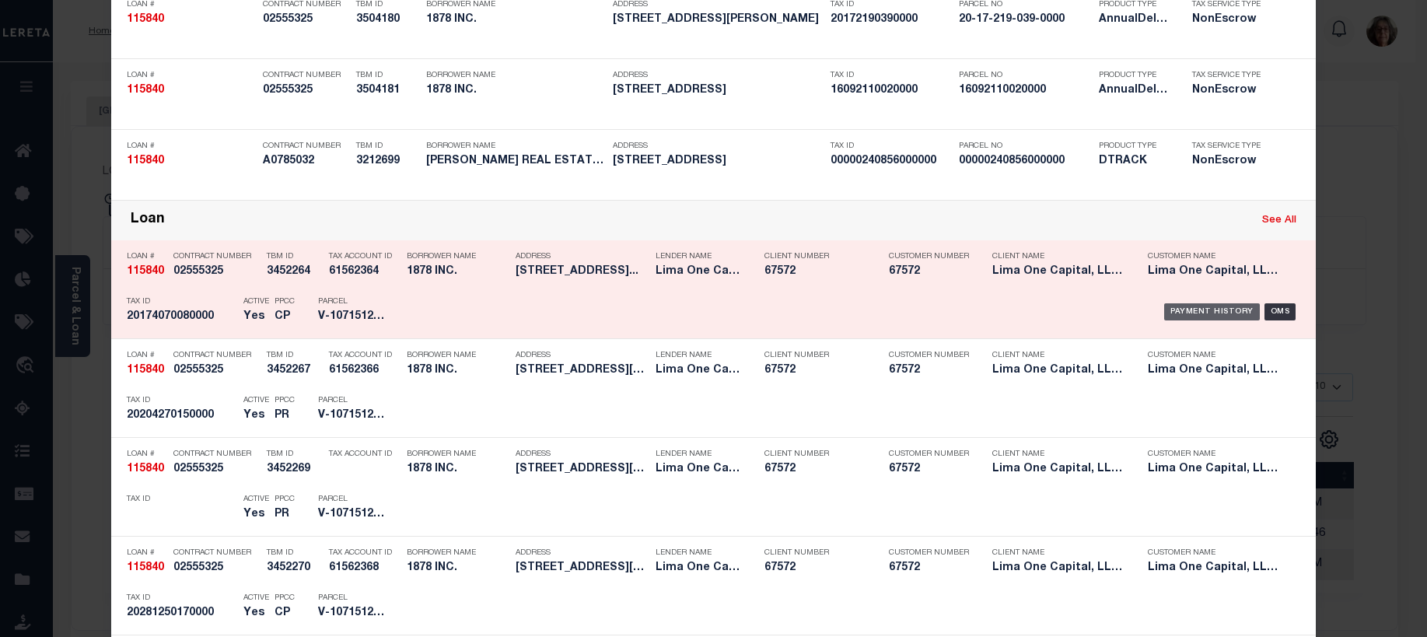
click at [1210, 312] on div "Payment History" at bounding box center [1212, 311] width 96 height 17
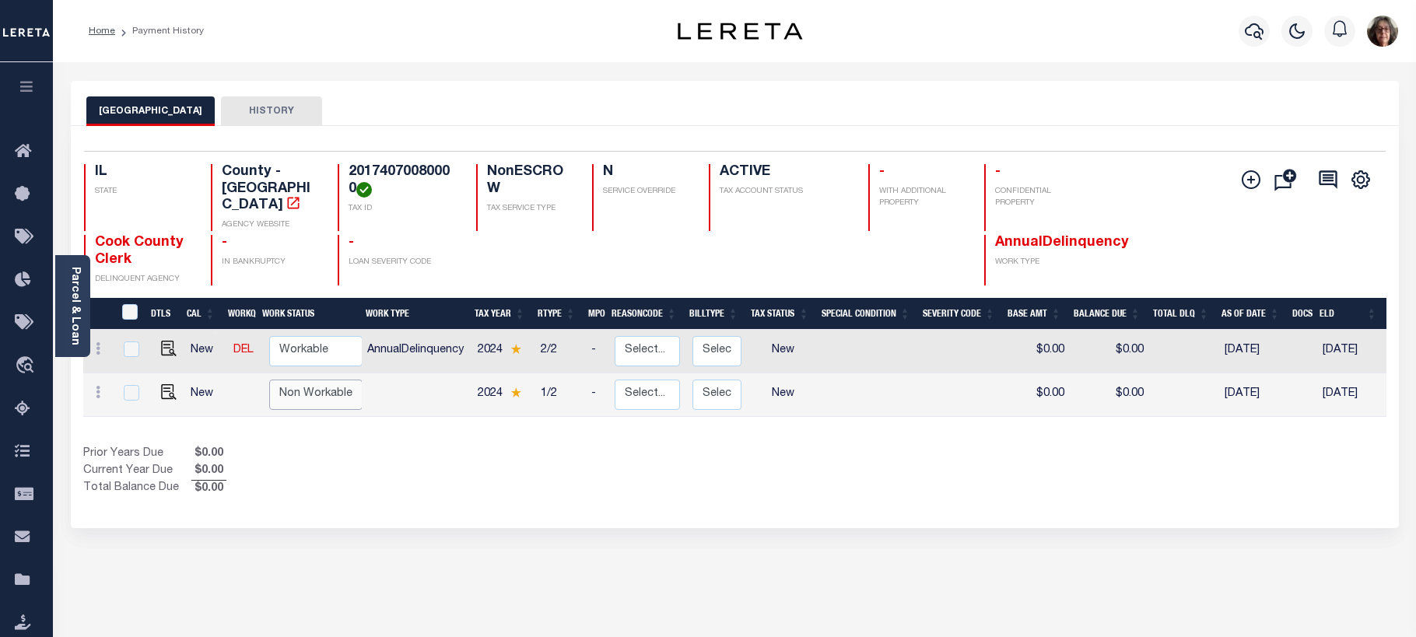
click at [297, 380] on select "Non Workable Workable" at bounding box center [315, 395] width 93 height 30
checkbox input "true"
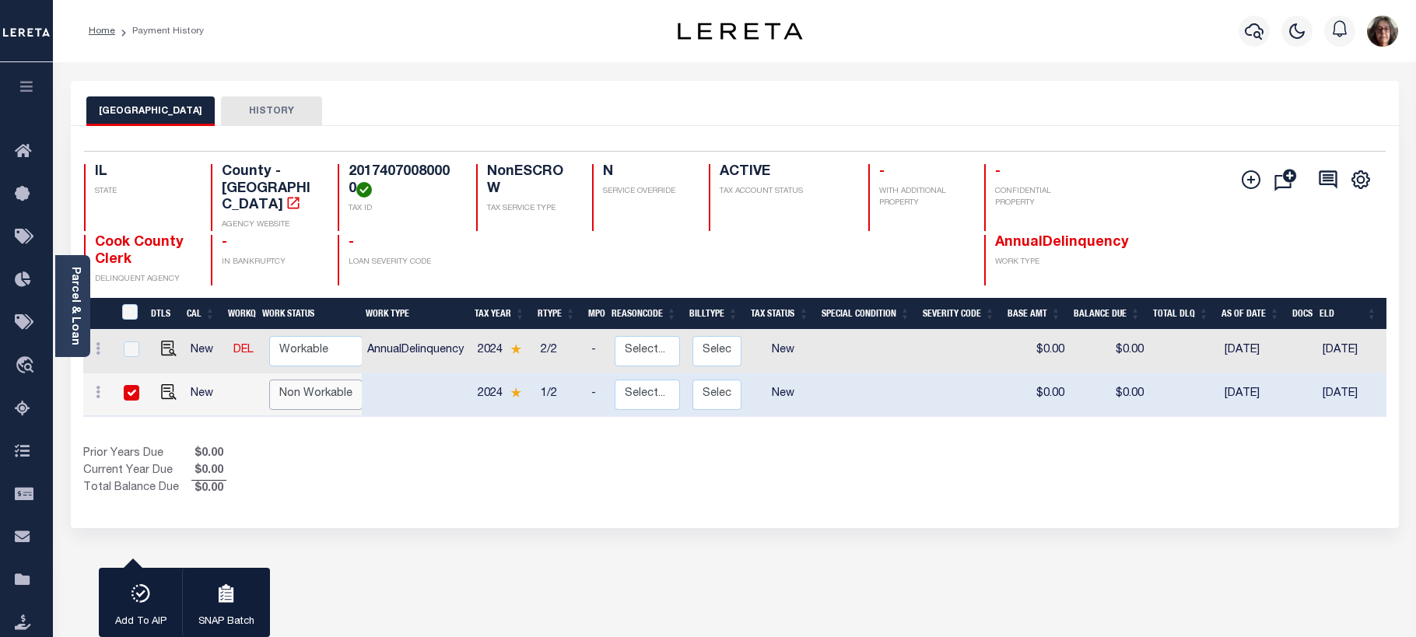
select select "false"
click at [269, 380] on select "Non Workable Workable" at bounding box center [315, 395] width 93 height 30
checkbox input "false"
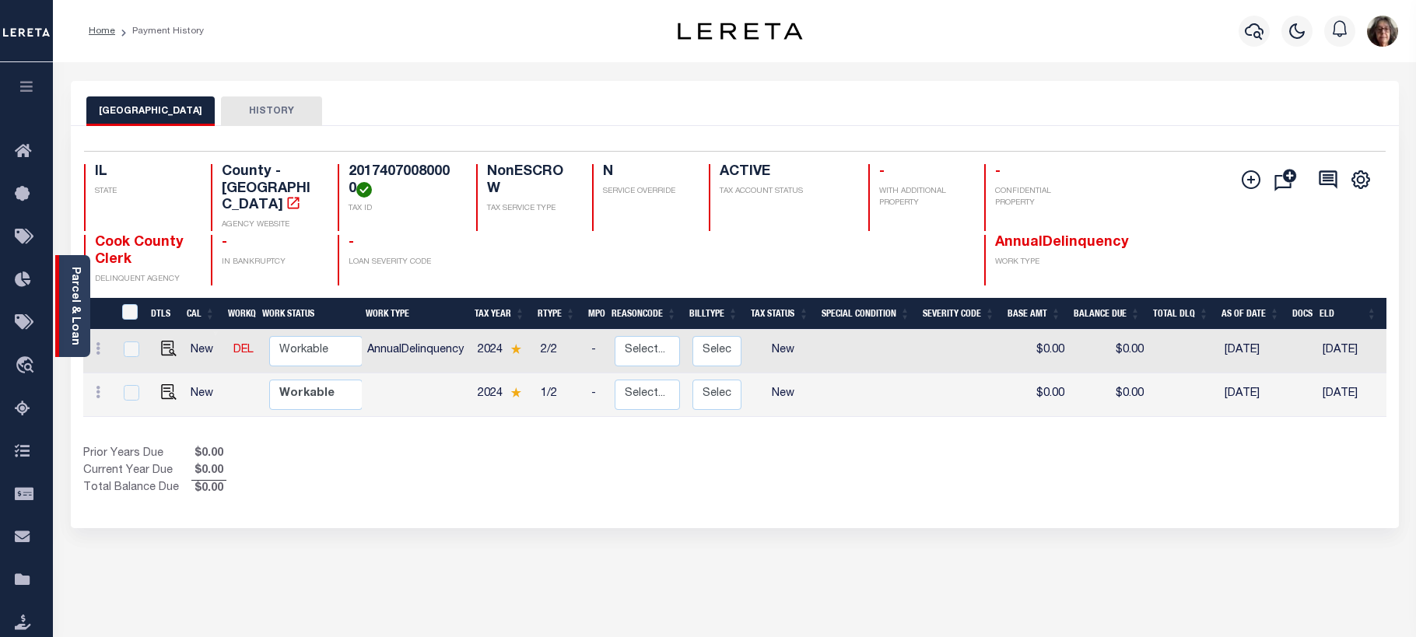
click at [73, 321] on link "Parcel & Loan" at bounding box center [74, 306] width 11 height 79
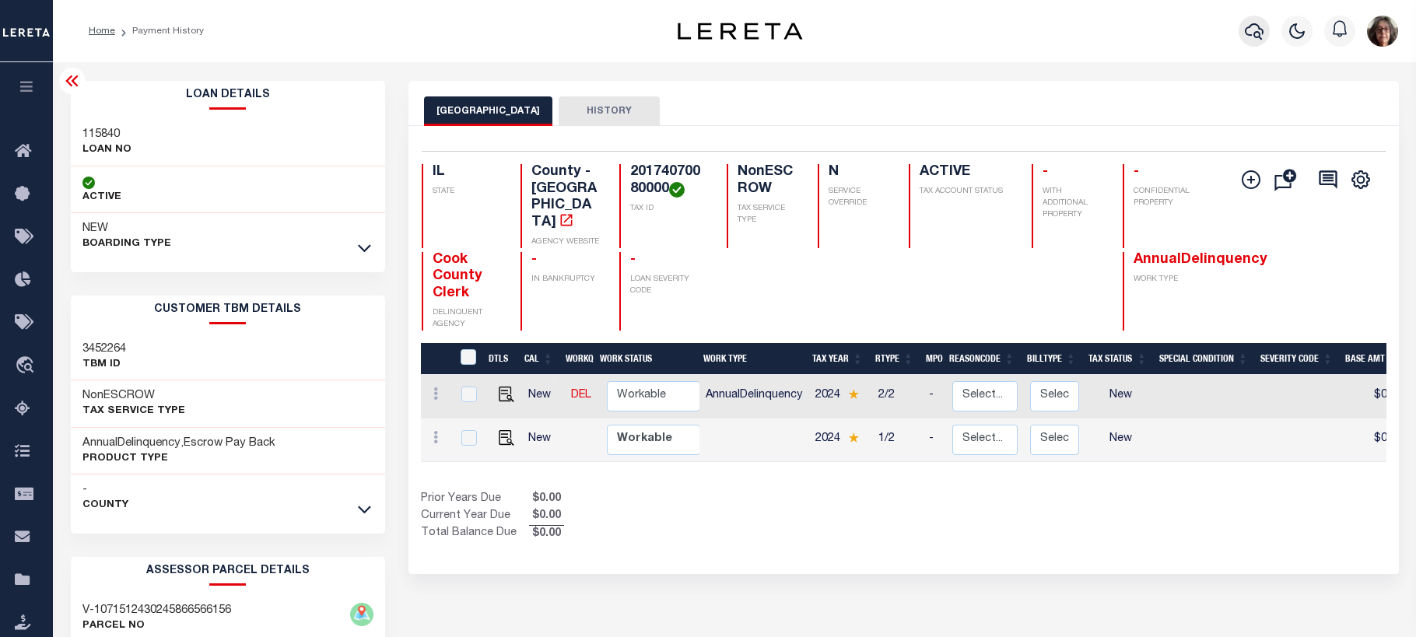
click at [1250, 30] on icon "button" at bounding box center [1254, 31] width 19 height 19
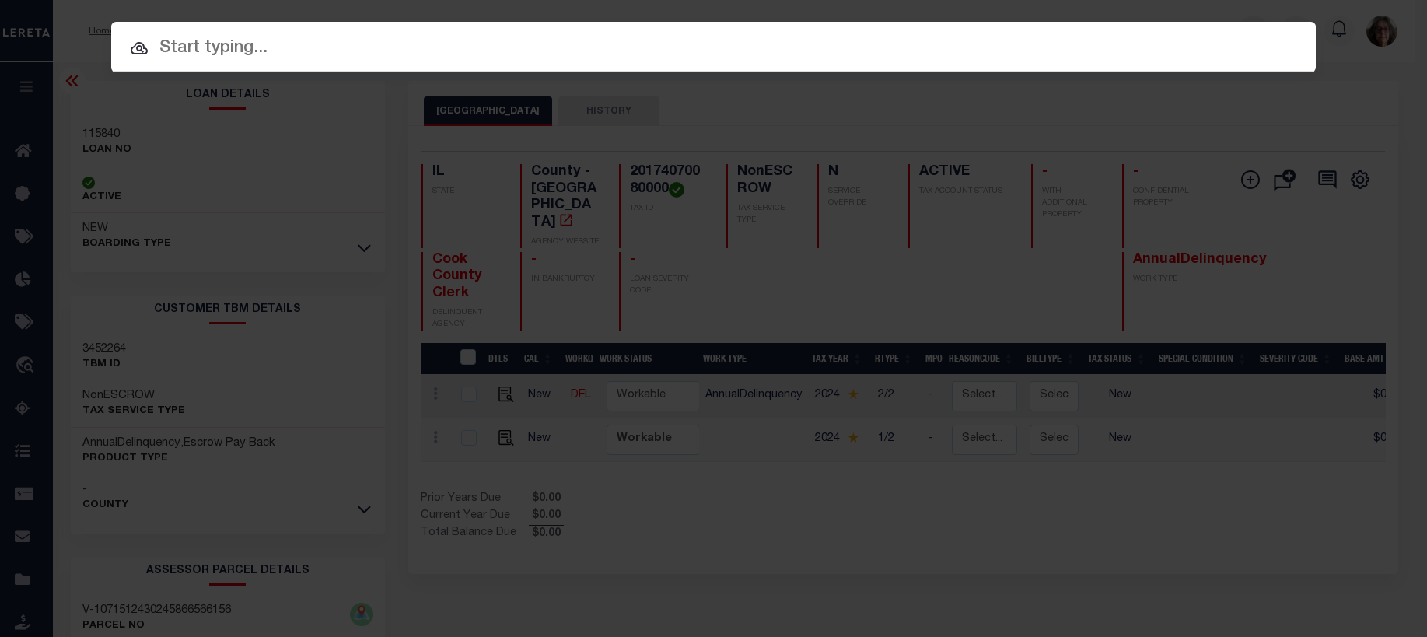
paste input "9042012236"
type input "9042012236"
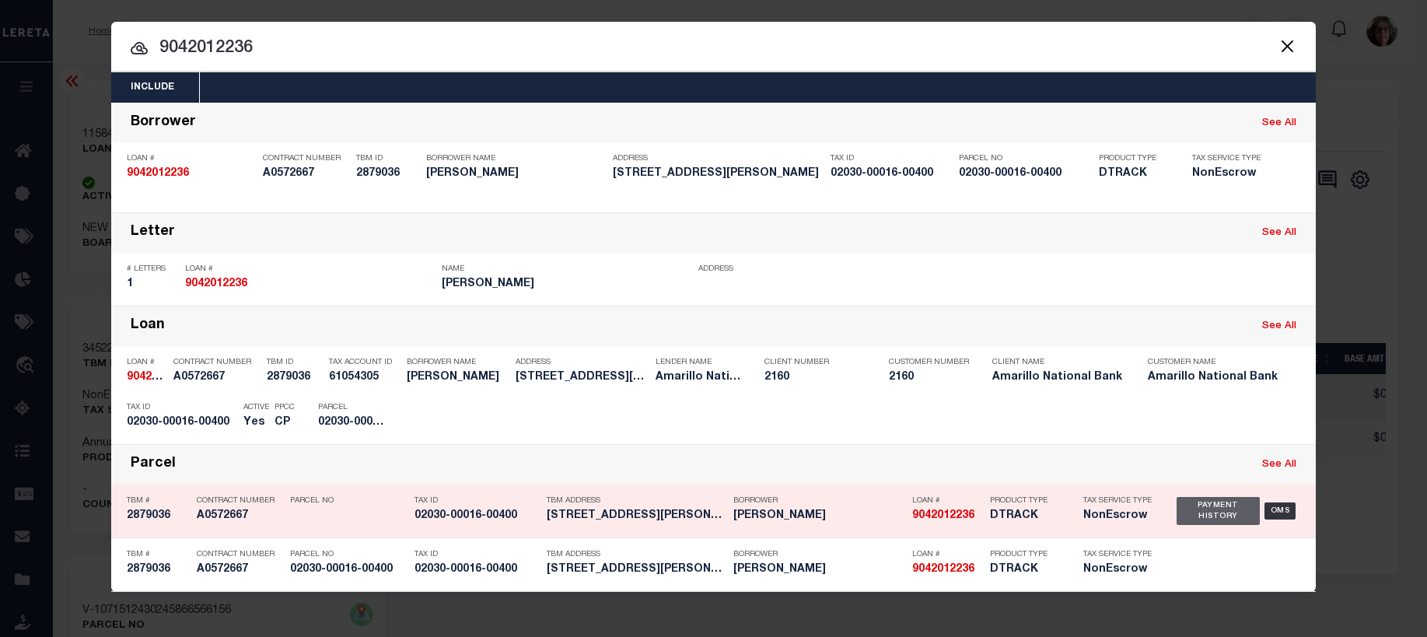
click at [1218, 515] on div "Payment History" at bounding box center [1218, 511] width 83 height 28
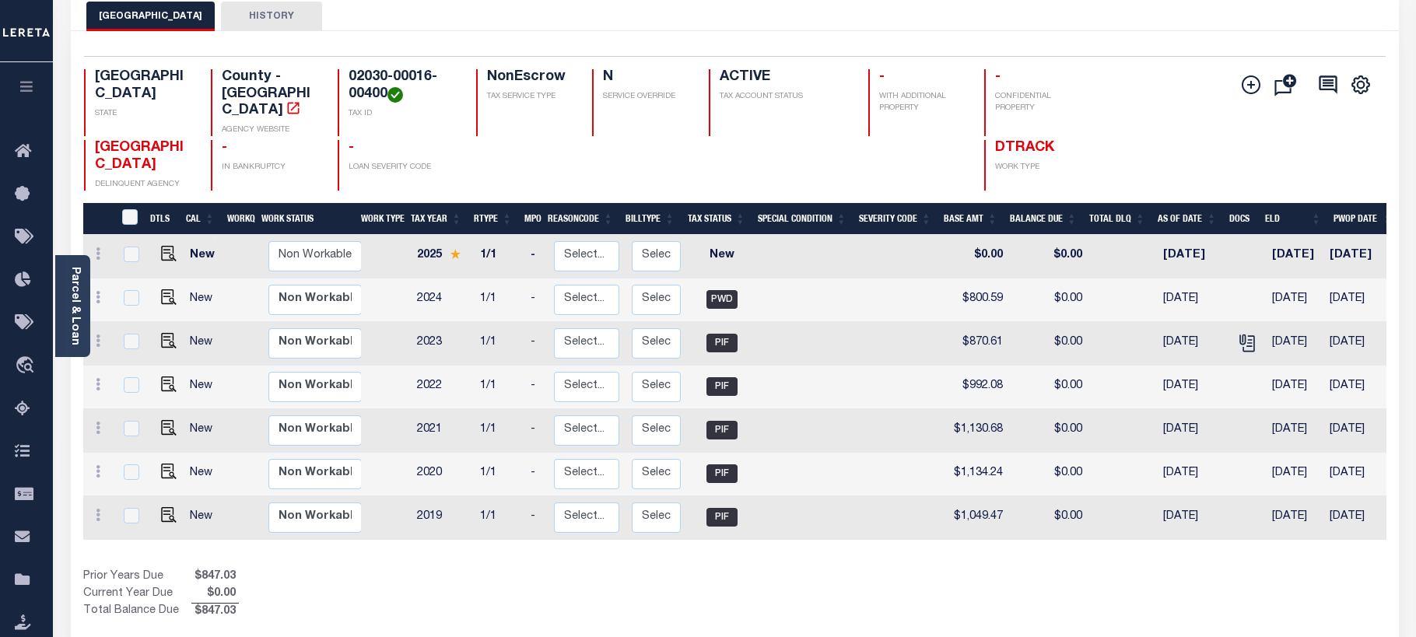
scroll to position [78, 0]
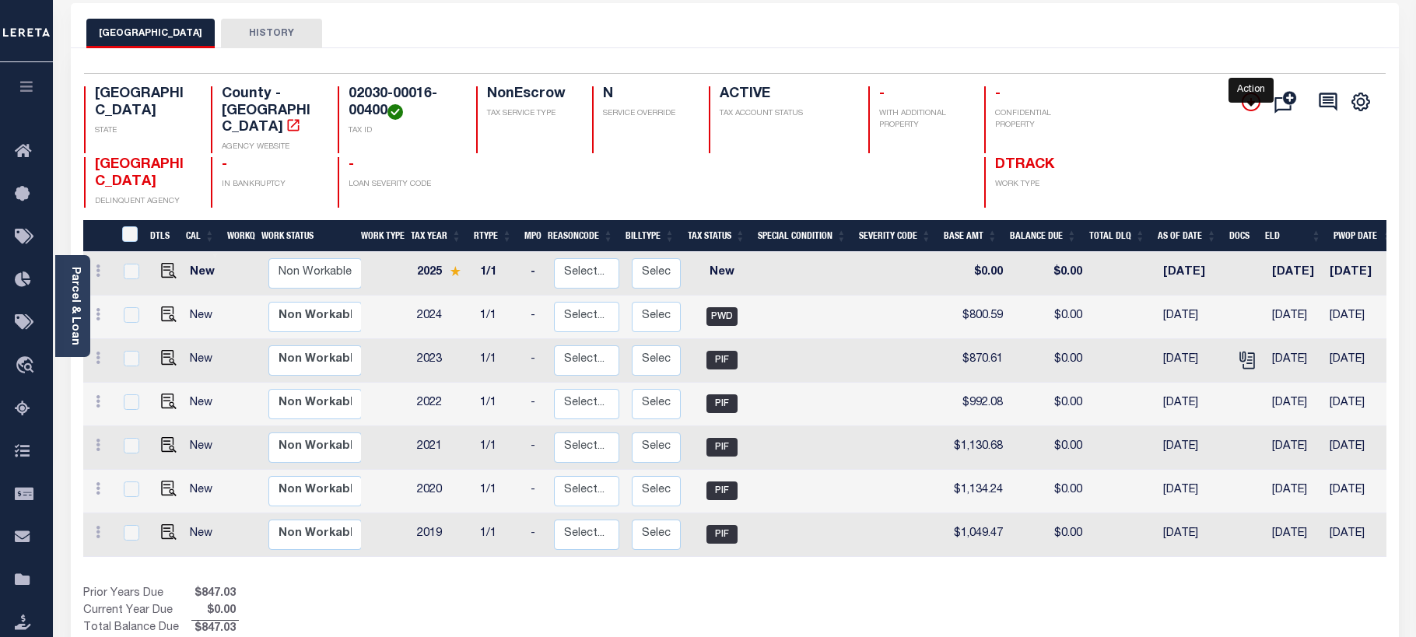
click at [1251, 103] on icon "" at bounding box center [1251, 102] width 8 height 8
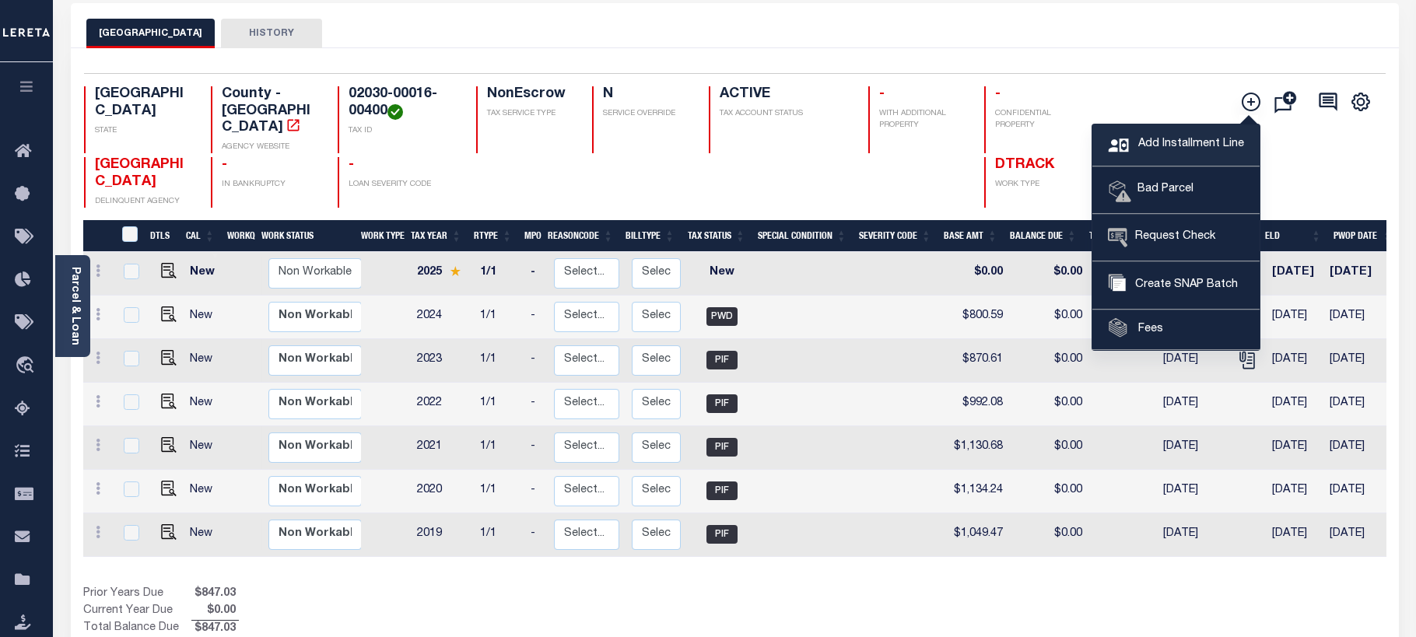
click at [1161, 145] on span "Add Installment Line" at bounding box center [1189, 144] width 110 height 17
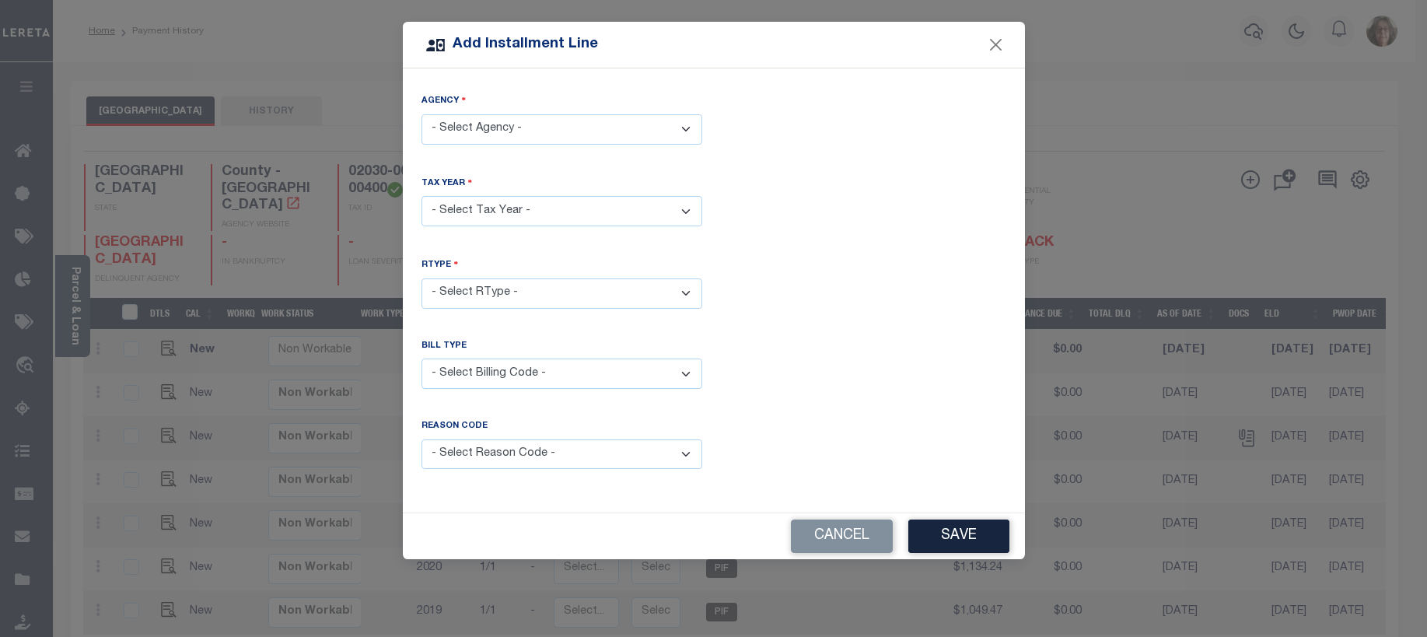
click at [682, 127] on select "- Select Agency - [GEOGRAPHIC_DATA] - County" at bounding box center [562, 129] width 281 height 30
select select "4823300000"
click at [422, 114] on select "- Select Agency - [GEOGRAPHIC_DATA] - County" at bounding box center [562, 129] width 281 height 30
click at [685, 206] on select "- Select Year - 2005 2006 2007 2008 2009 2010 2011 2012 2013 2014 2015 2016 201…" at bounding box center [562, 211] width 281 height 30
select select "2018"
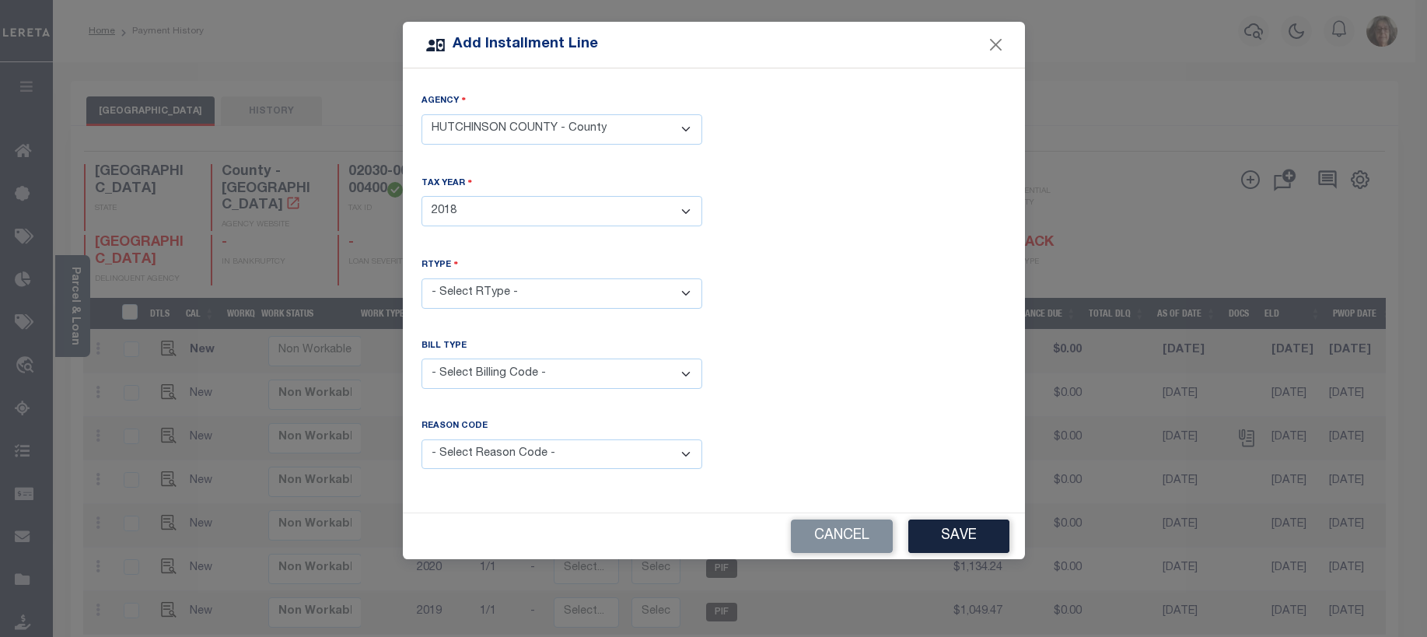
click at [422, 196] on select "- Select Year - 2005 2006 2007 2008 2009 2010 2011 2012 2013 2014 2015 2016 201…" at bounding box center [562, 211] width 281 height 30
click at [692, 286] on select "- Select RType - 1/1" at bounding box center [562, 293] width 281 height 30
select select "0"
click at [422, 278] on select "- Select RType - 1/1" at bounding box center [562, 293] width 281 height 30
click at [680, 366] on select "- Select Billing Code - Regular Delinquent Supplemental Corrected/Adjusted Bill…" at bounding box center [562, 374] width 281 height 30
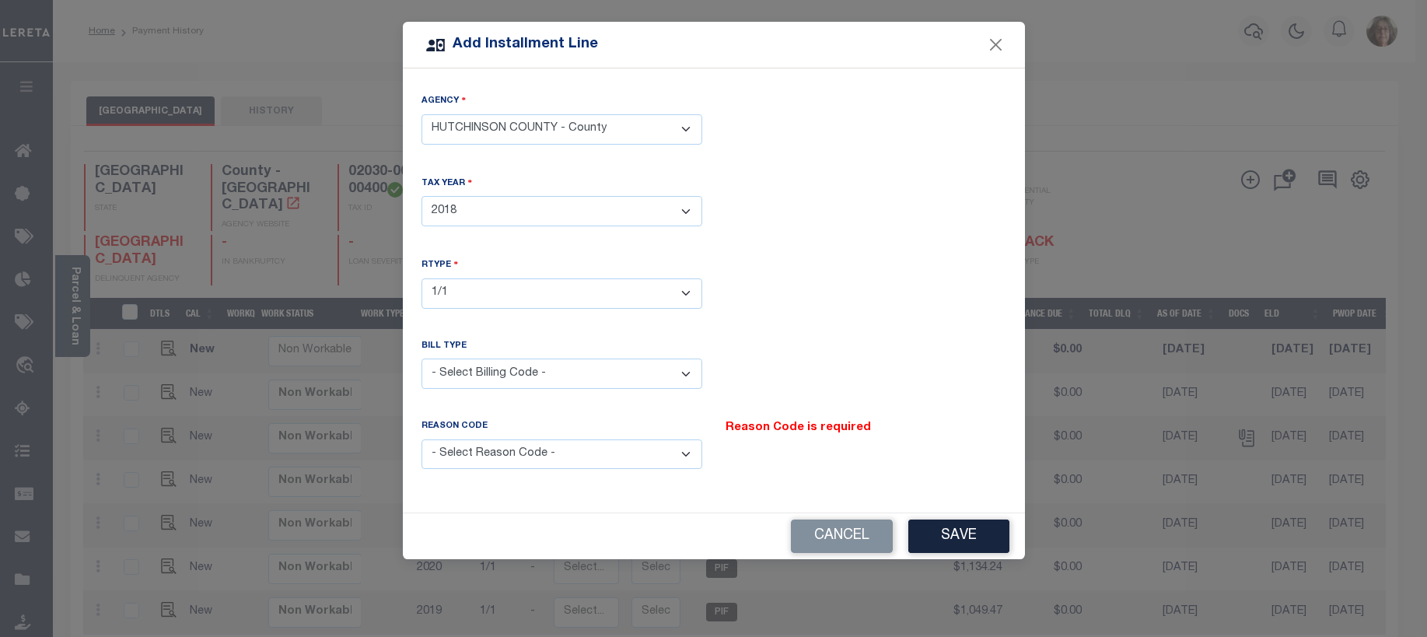
select select "2"
click at [422, 359] on select "- Select Billing Code - Regular Delinquent Supplemental Corrected/Adjusted Bill…" at bounding box center [562, 374] width 281 height 30
click at [688, 444] on select "- Select Reason Code - Payment Reversal Taxable Value Change Assessment Change …" at bounding box center [562, 454] width 281 height 30
select select "9"
click at [422, 439] on select "- Select Reason Code - Payment Reversal Taxable Value Change Assessment Change …" at bounding box center [562, 454] width 281 height 30
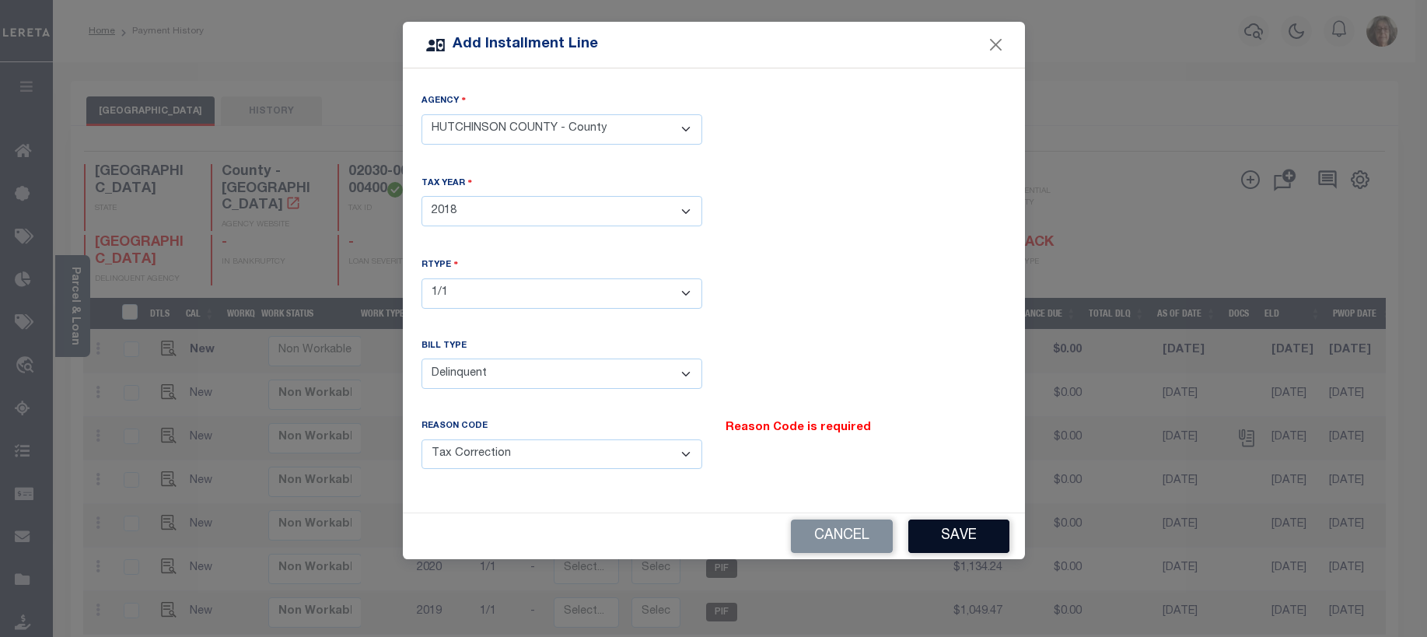
click at [969, 532] on button "Save" at bounding box center [959, 536] width 101 height 33
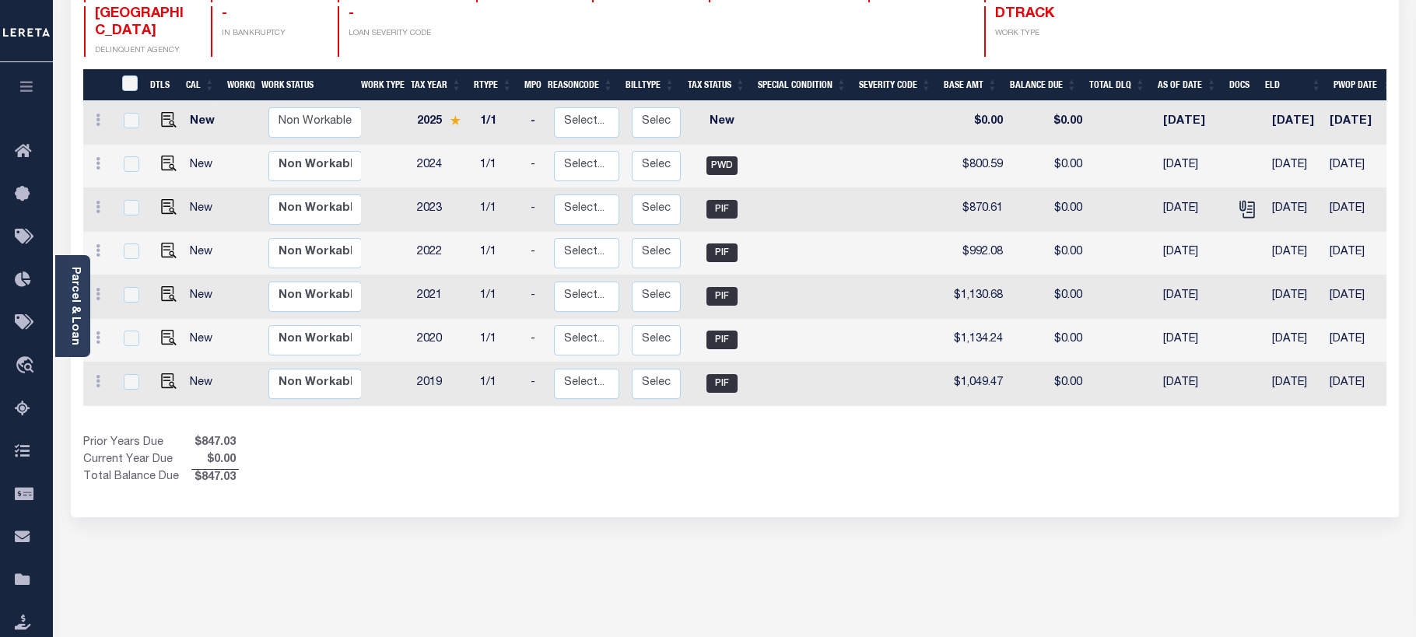
scroll to position [13, 0]
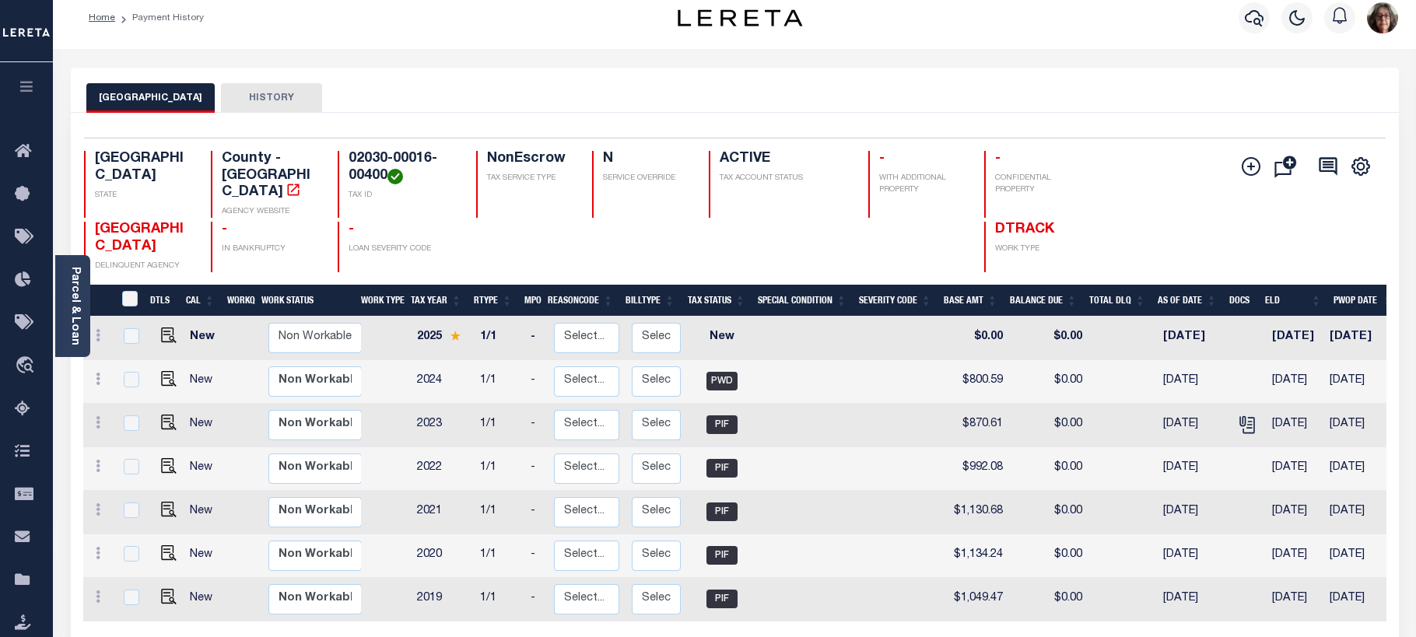
click at [278, 99] on button "HISTORY" at bounding box center [271, 98] width 101 height 30
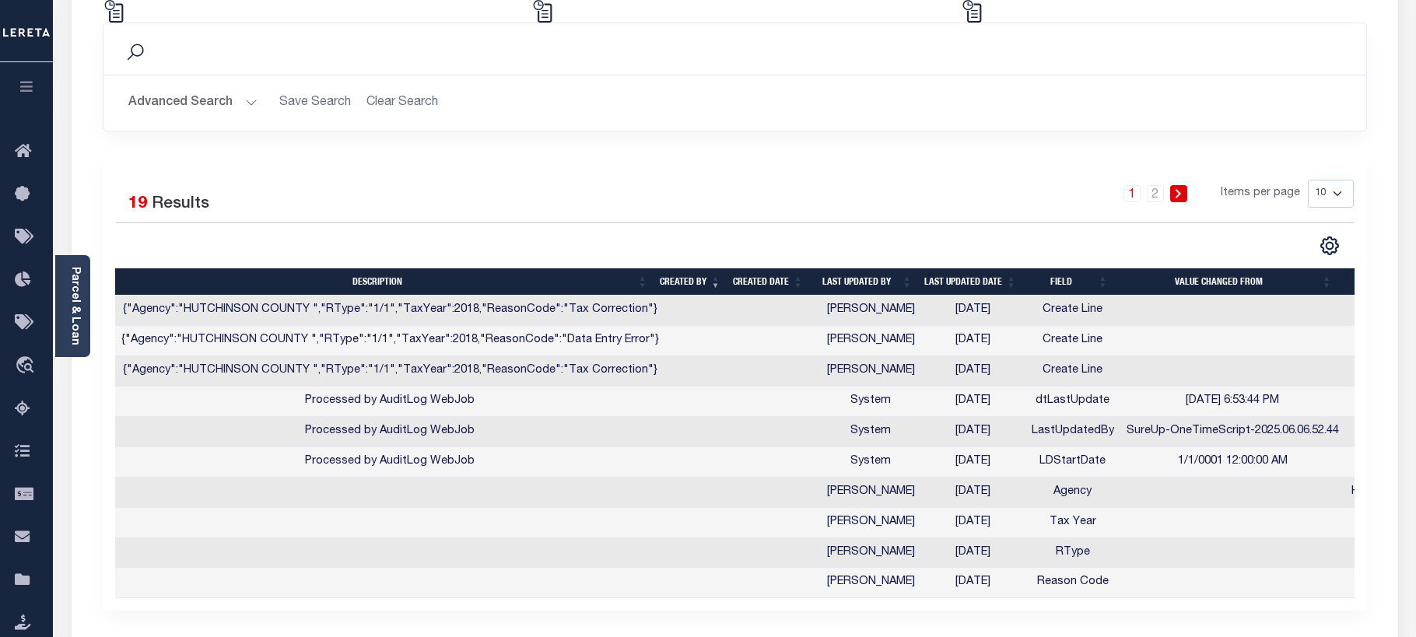
scroll to position [169, 0]
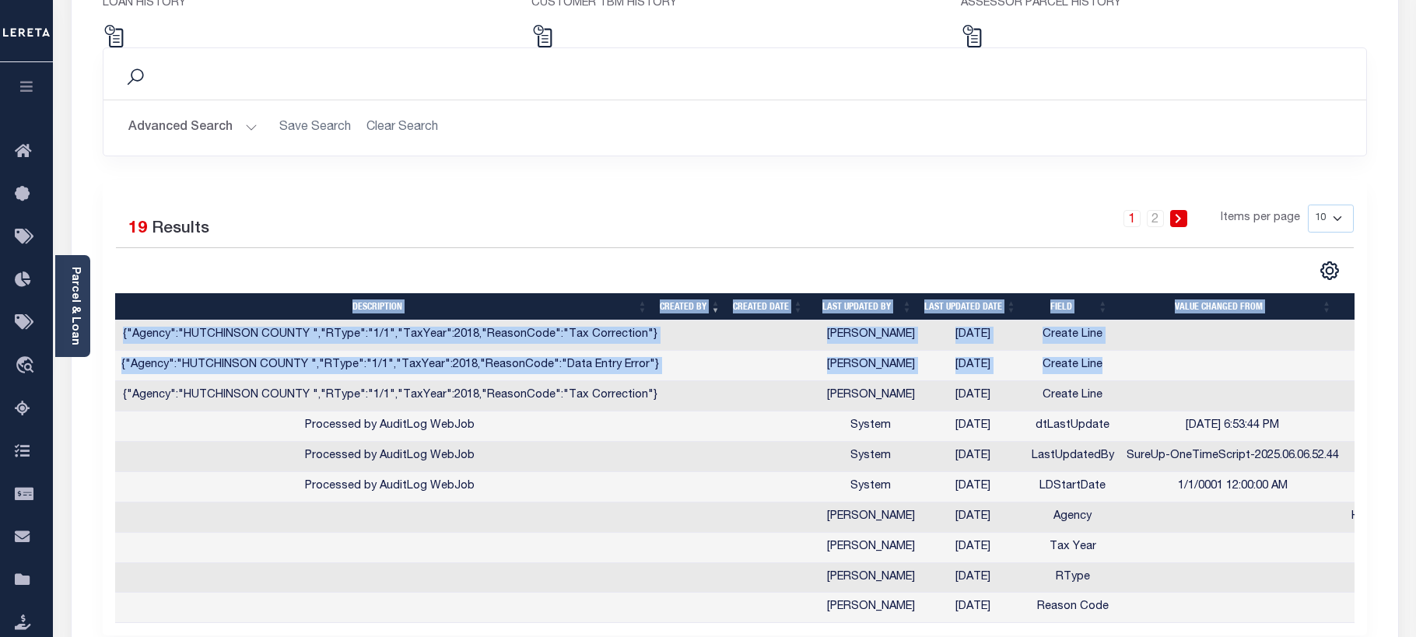
drag, startPoint x: 634, startPoint y: 270, endPoint x: 1150, endPoint y: 381, distance: 528.3
click at [1150, 381] on div "Selected 19 Results 1 2 Items per page 10 25 50 100" at bounding box center [735, 408] width 1264 height 456
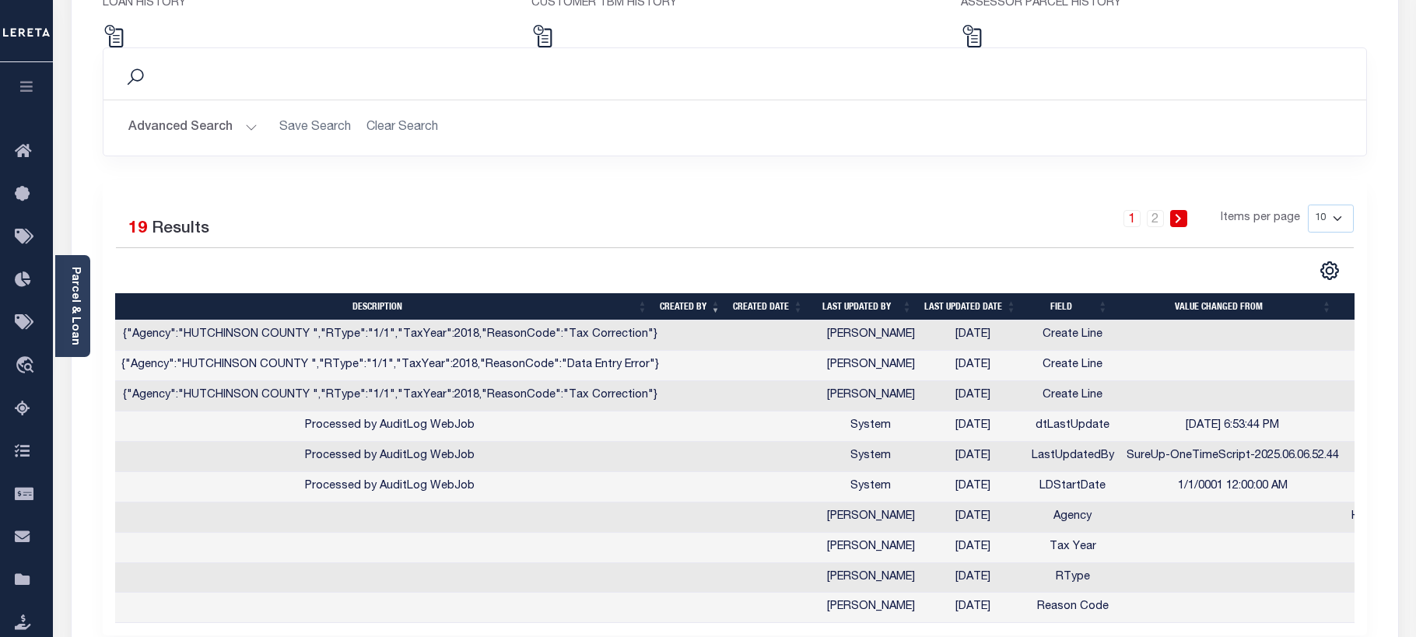
click at [766, 479] on td at bounding box center [779, 487] width 82 height 30
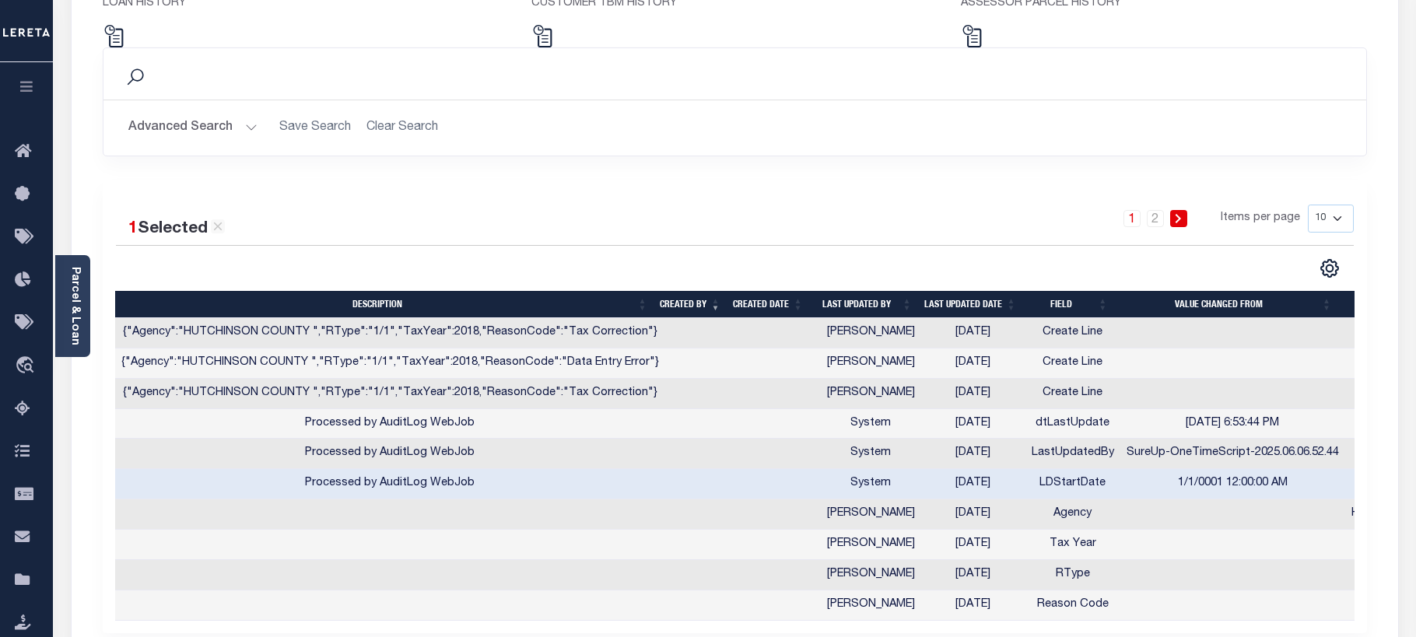
scroll to position [0, 0]
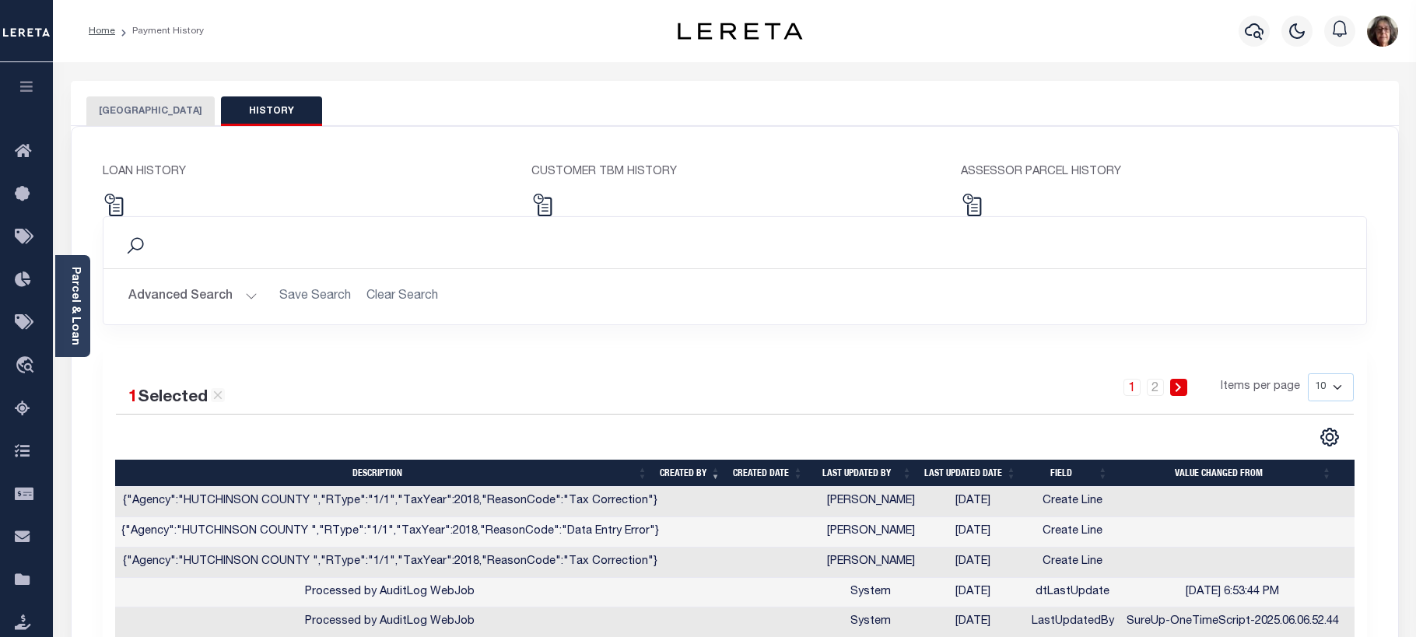
click at [168, 30] on li "Payment History" at bounding box center [159, 31] width 89 height 14
click at [163, 111] on button "[GEOGRAPHIC_DATA]" at bounding box center [150, 111] width 128 height 30
